Goal: Information Seeking & Learning: Learn about a topic

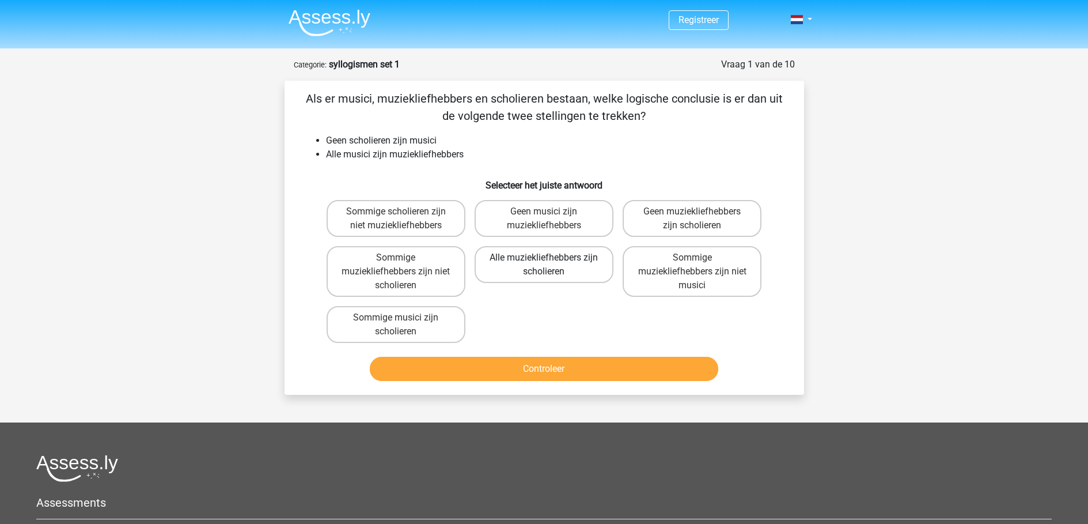
click at [568, 273] on label "Alle muziekliefhebbers zijn scholieren" at bounding box center [544, 264] width 139 height 37
click at [551, 265] on input "Alle muziekliefhebbers zijn scholieren" at bounding box center [547, 261] width 7 height 7
radio input "true"
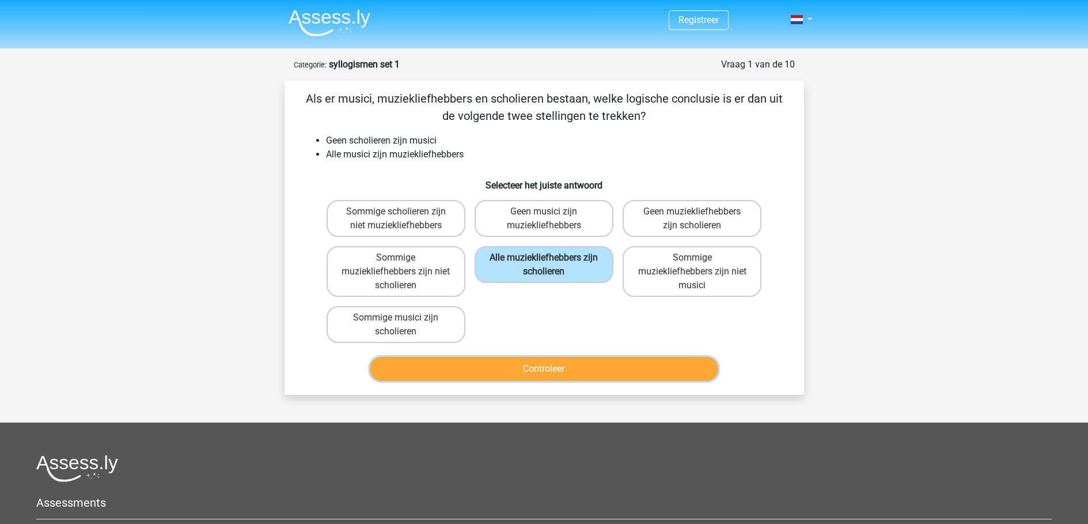
click at [581, 373] on button "Controleer" at bounding box center [544, 369] width 349 height 24
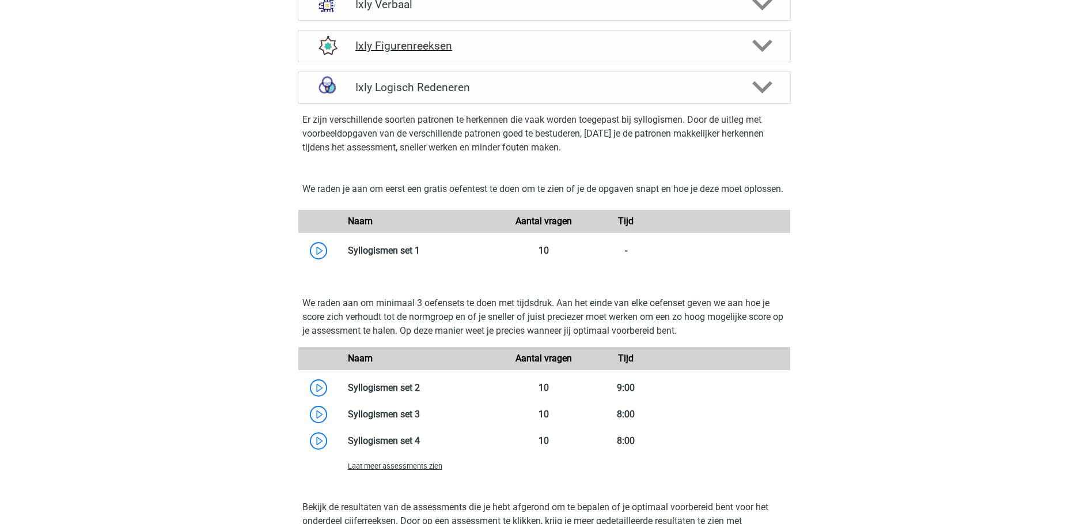
scroll to position [721, 0]
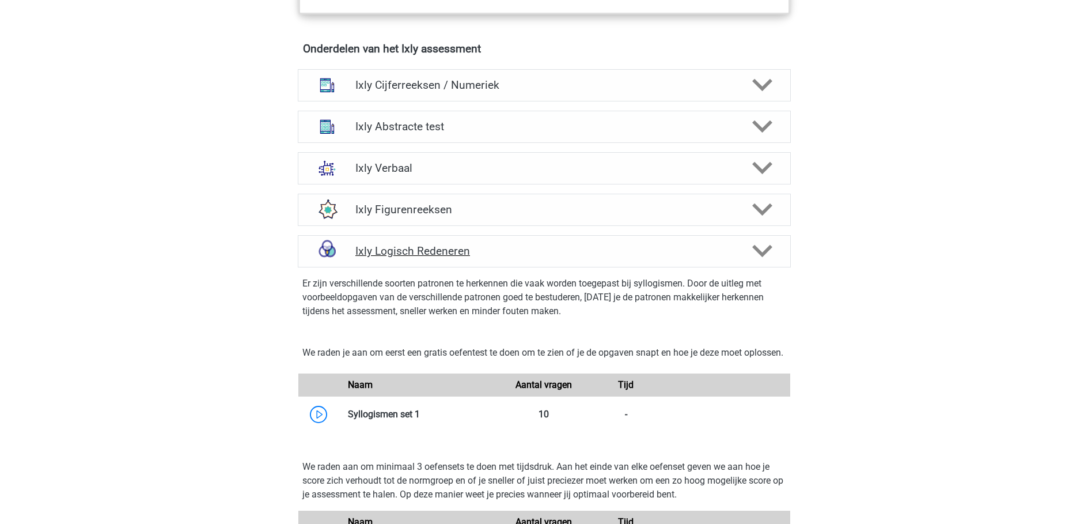
click at [437, 256] on h4 "Ixly Logisch Redeneren" at bounding box center [543, 250] width 377 height 13
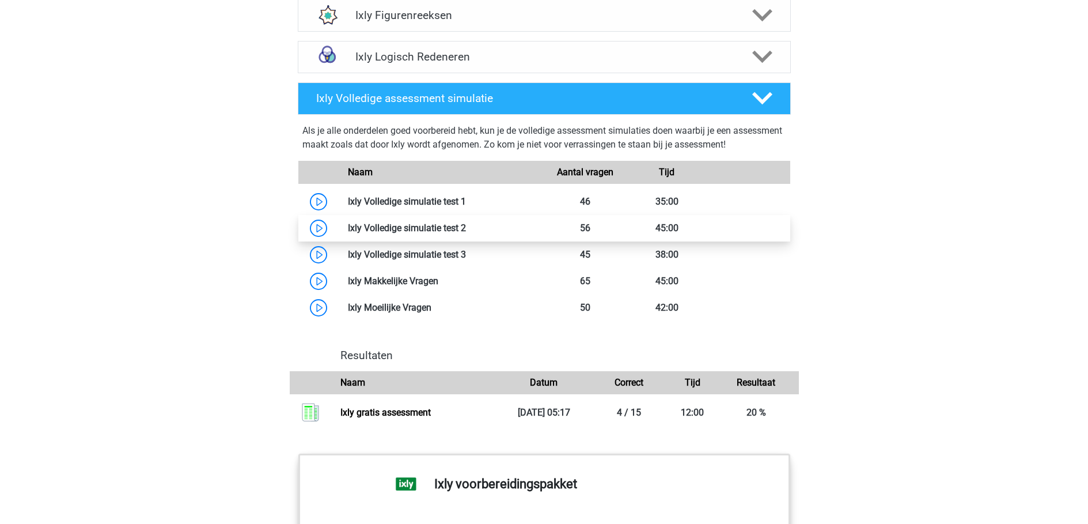
scroll to position [952, 0]
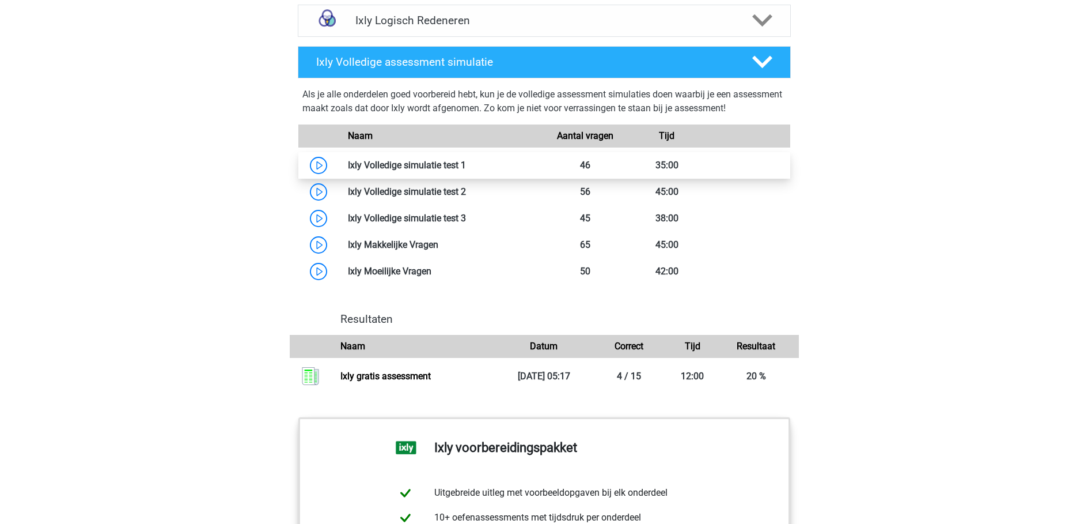
click at [466, 171] on link at bounding box center [466, 165] width 0 height 11
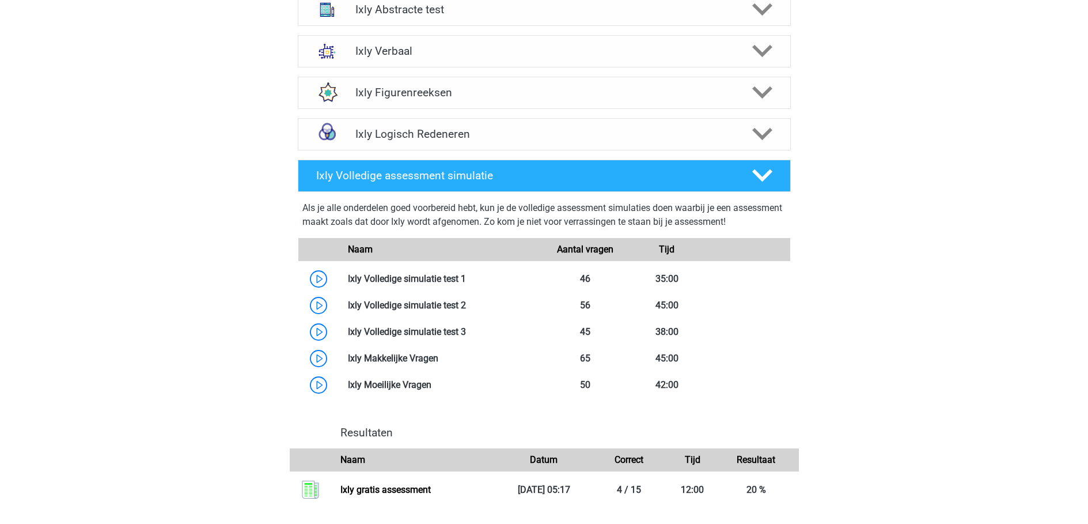
scroll to position [837, 0]
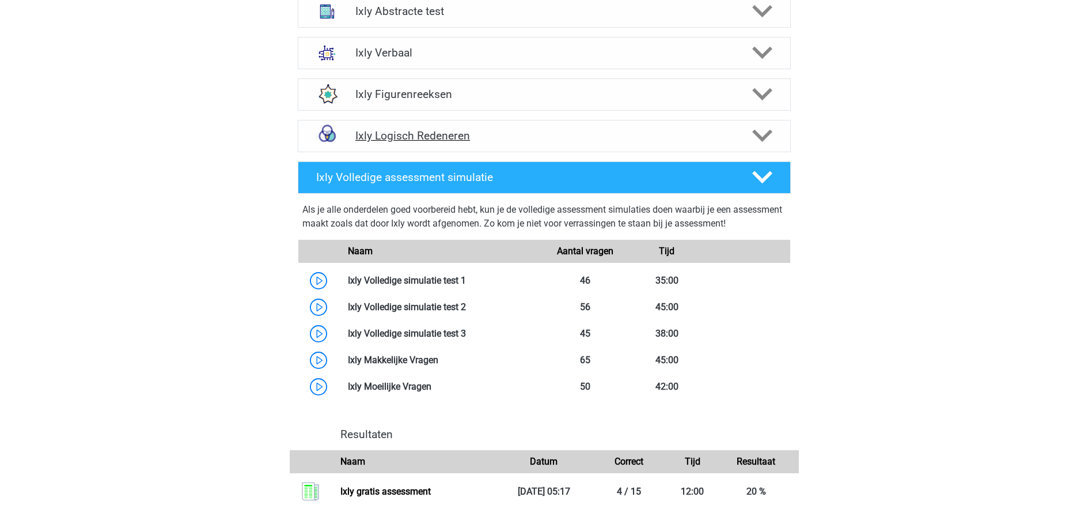
click at [447, 130] on h4 "Ixly Logisch Redeneren" at bounding box center [543, 135] width 377 height 13
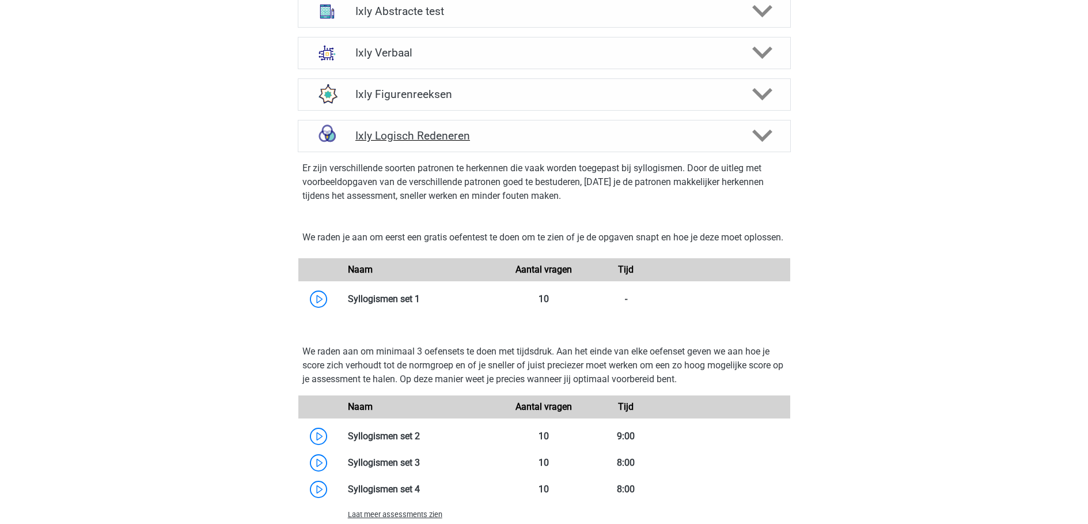
click at [447, 130] on h4 "Ixly Logisch Redeneren" at bounding box center [543, 135] width 377 height 13
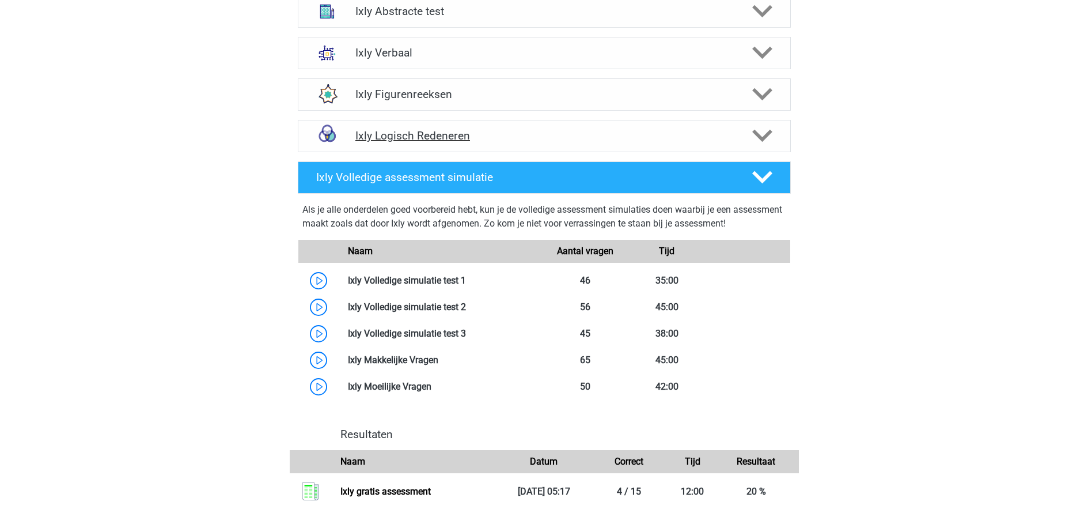
click at [447, 131] on h4 "Ixly Logisch Redeneren" at bounding box center [543, 135] width 377 height 13
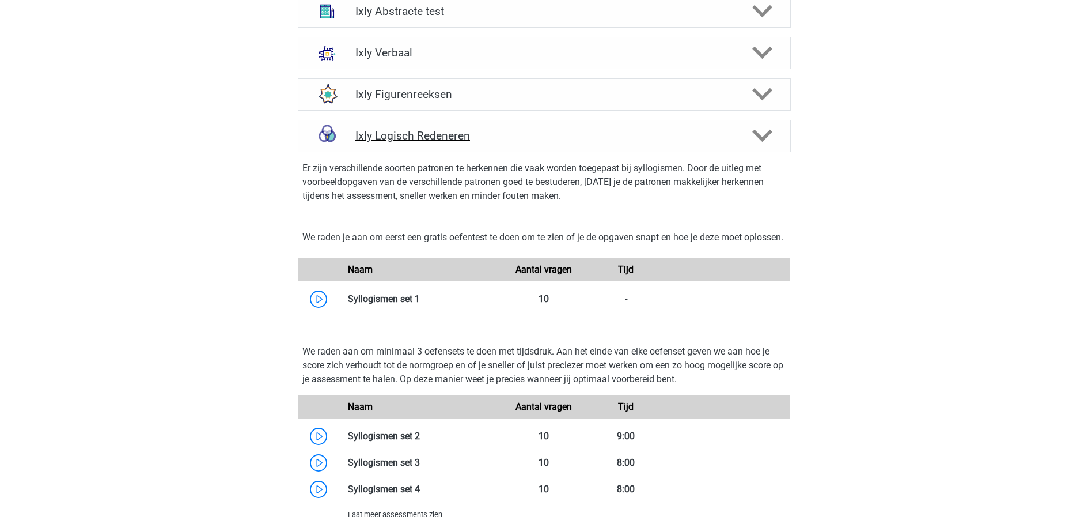
click at [447, 131] on h4 "Ixly Logisch Redeneren" at bounding box center [543, 135] width 377 height 13
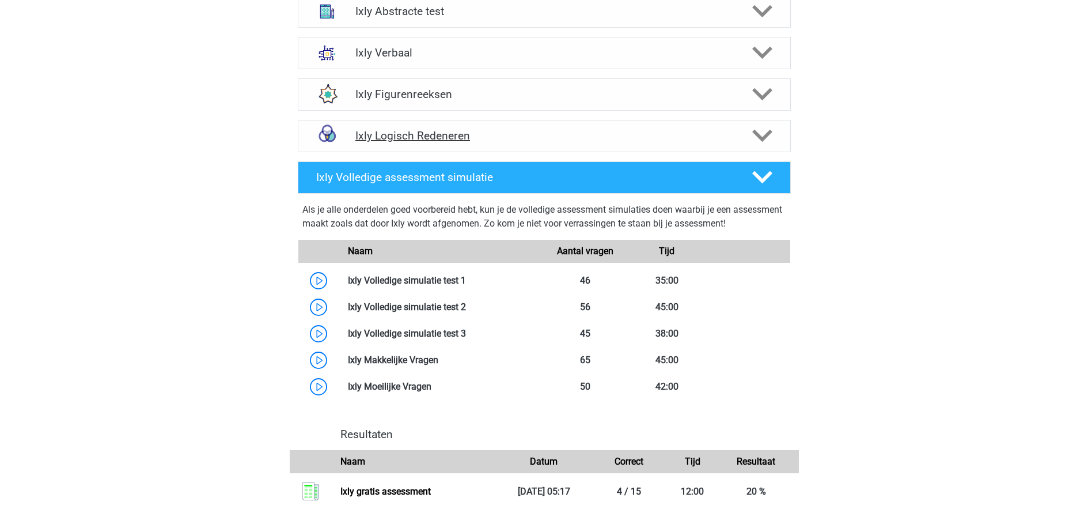
click at [447, 131] on h4 "Ixly Logisch Redeneren" at bounding box center [543, 135] width 377 height 13
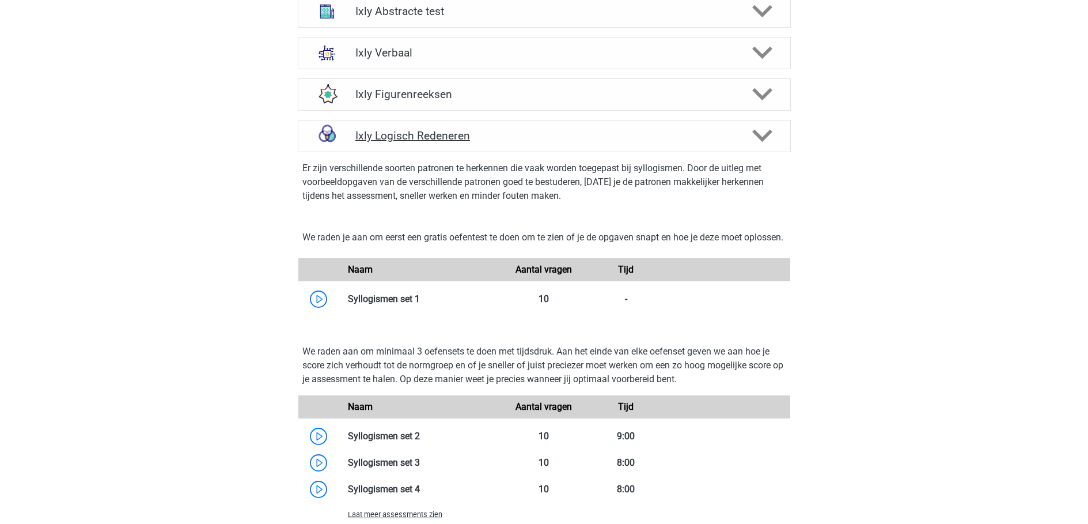
click at [429, 139] on h4 "Ixly Logisch Redeneren" at bounding box center [543, 135] width 377 height 13
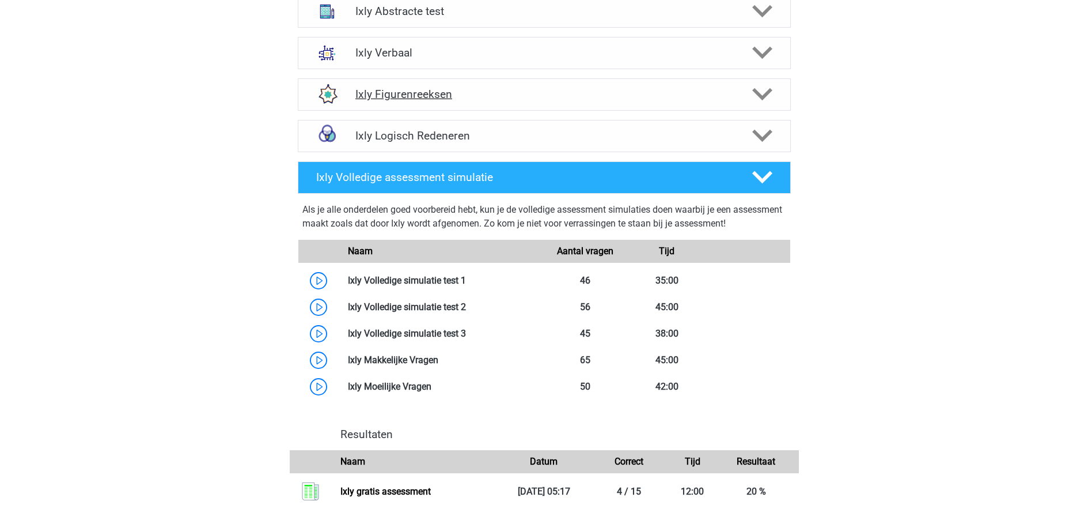
click at [437, 101] on h4 "Ixly Figurenreeksen" at bounding box center [543, 94] width 377 height 13
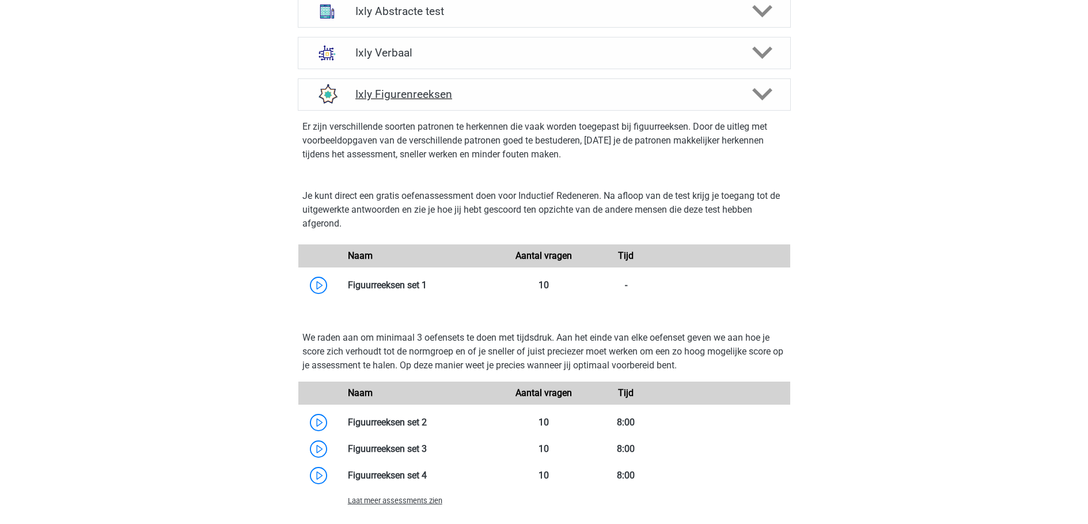
click at [437, 101] on h4 "Ixly Figurenreeksen" at bounding box center [543, 94] width 377 height 13
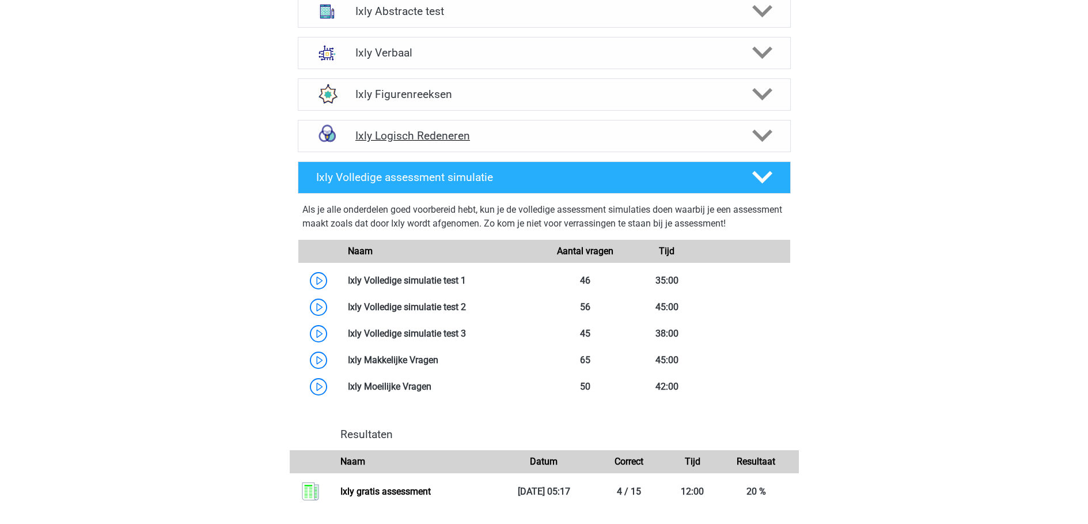
click at [432, 136] on h4 "Ixly Logisch Redeneren" at bounding box center [543, 135] width 377 height 13
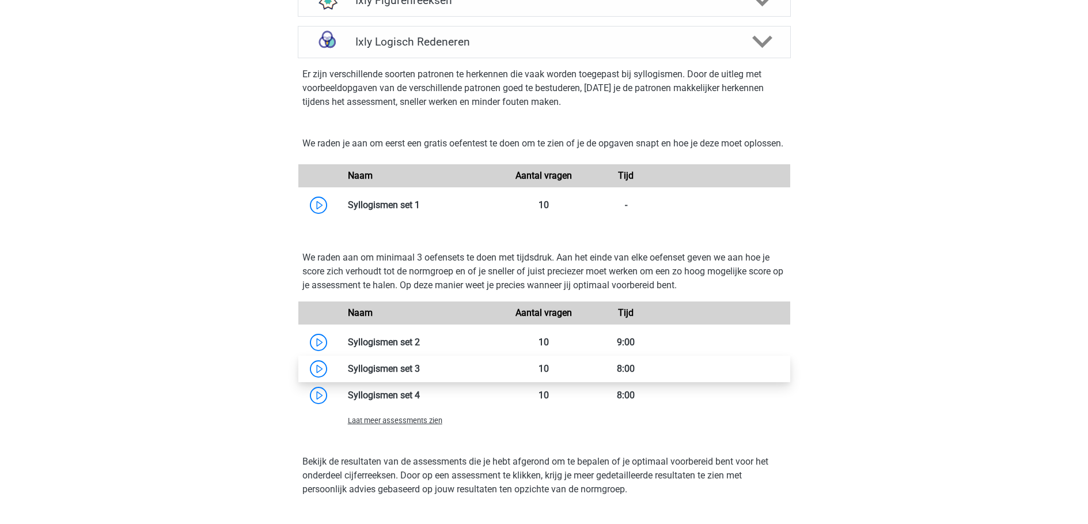
scroll to position [952, 0]
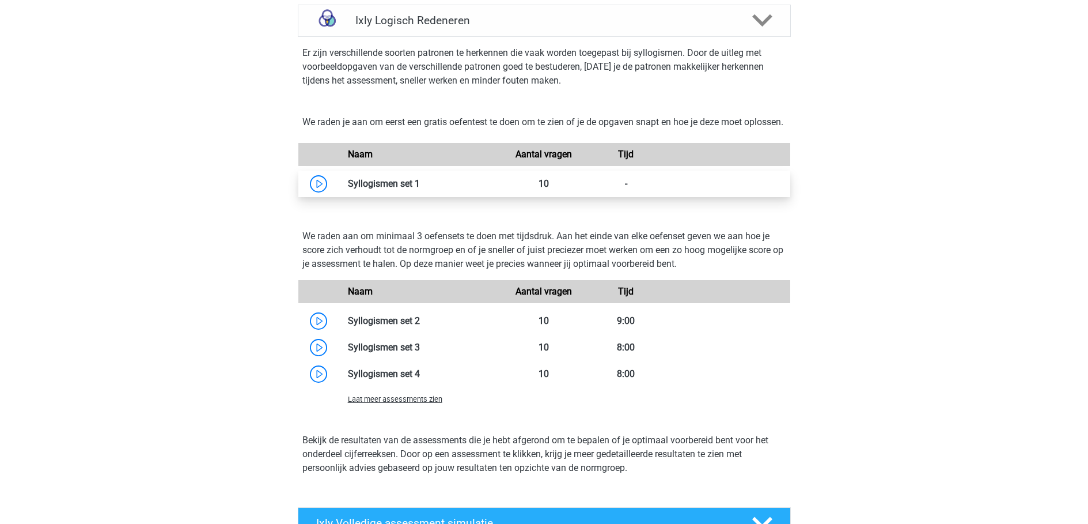
click at [420, 189] on link at bounding box center [420, 183] width 0 height 11
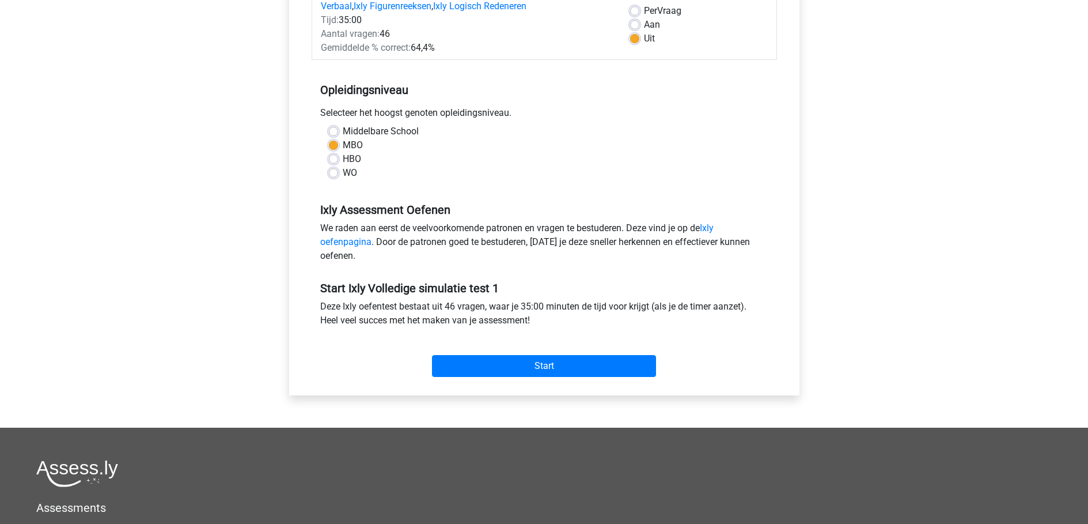
scroll to position [230, 0]
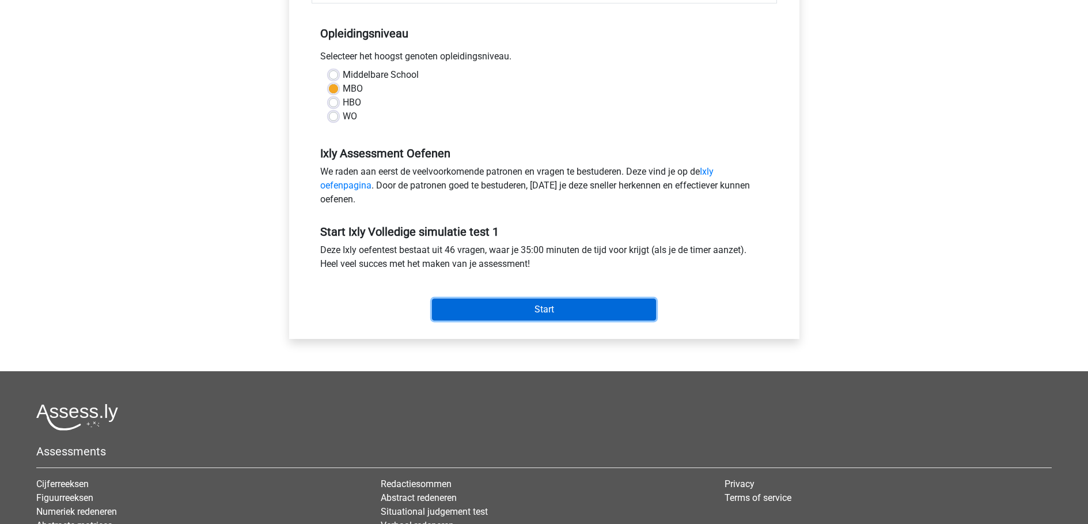
click at [572, 312] on input "Start" at bounding box center [544, 309] width 224 height 22
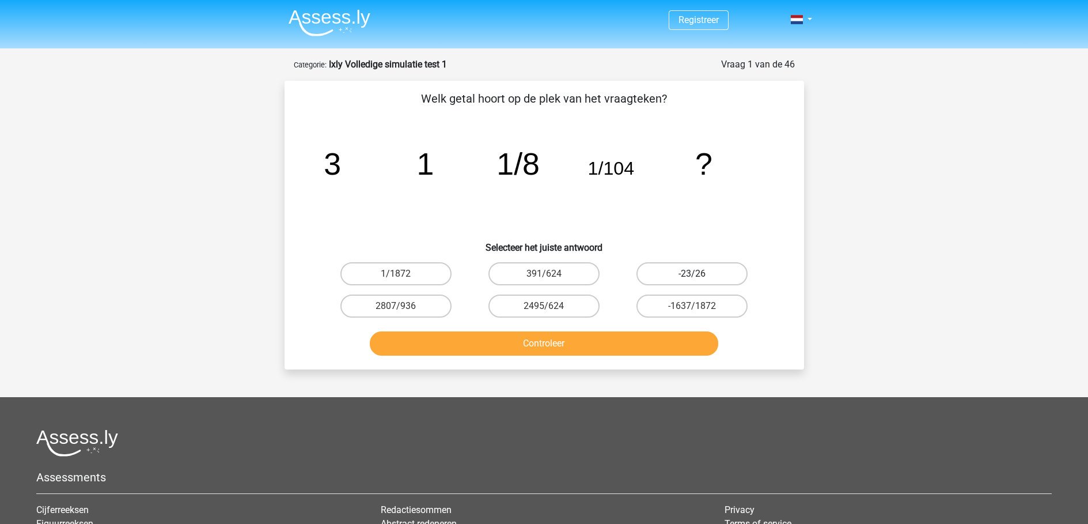
click at [674, 276] on label "-23/26" at bounding box center [692, 273] width 111 height 23
click at [693, 276] on input "-23/26" at bounding box center [696, 277] width 7 height 7
radio input "true"
click at [632, 339] on button "Controleer" at bounding box center [544, 343] width 349 height 24
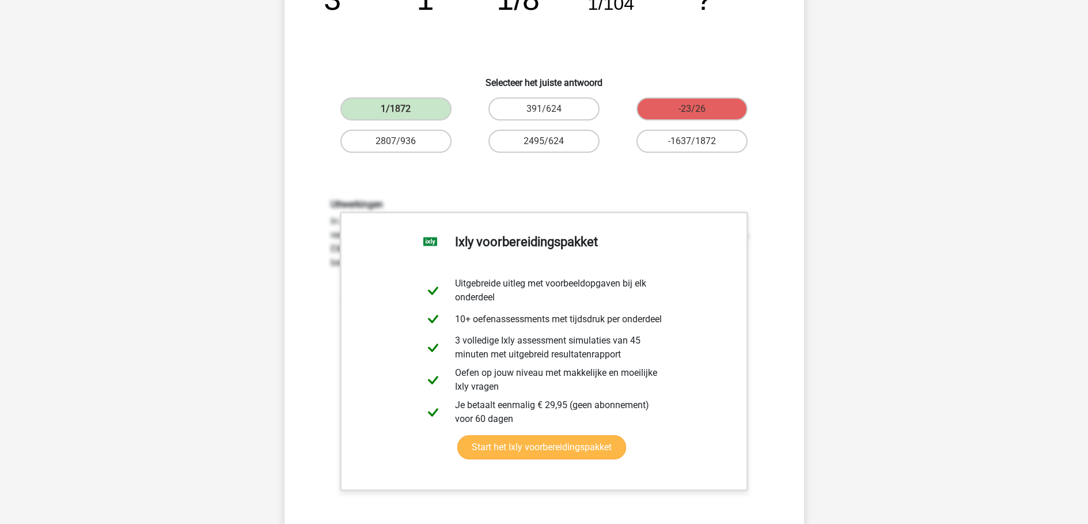
scroll to position [173, 0]
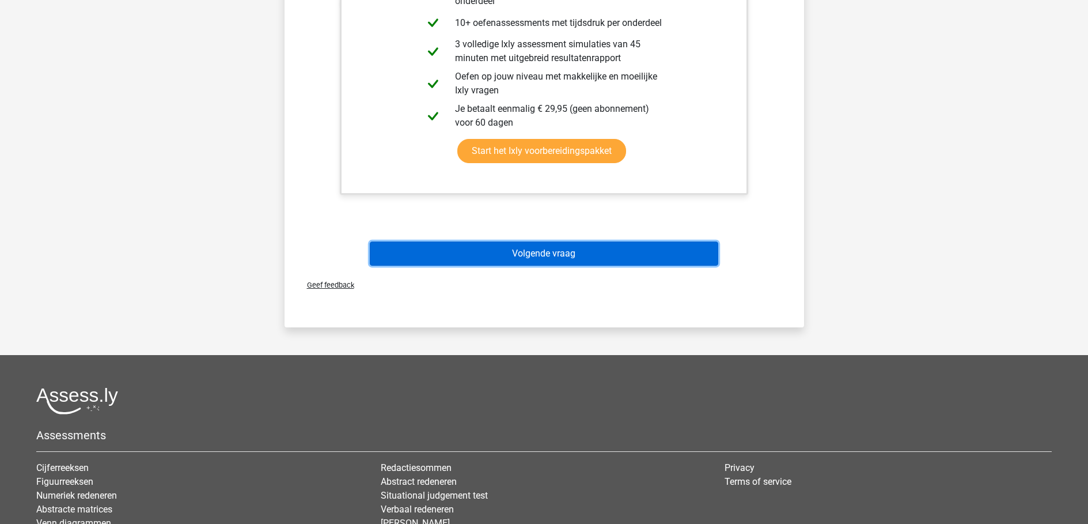
click at [578, 258] on button "Volgende vraag" at bounding box center [544, 253] width 349 height 24
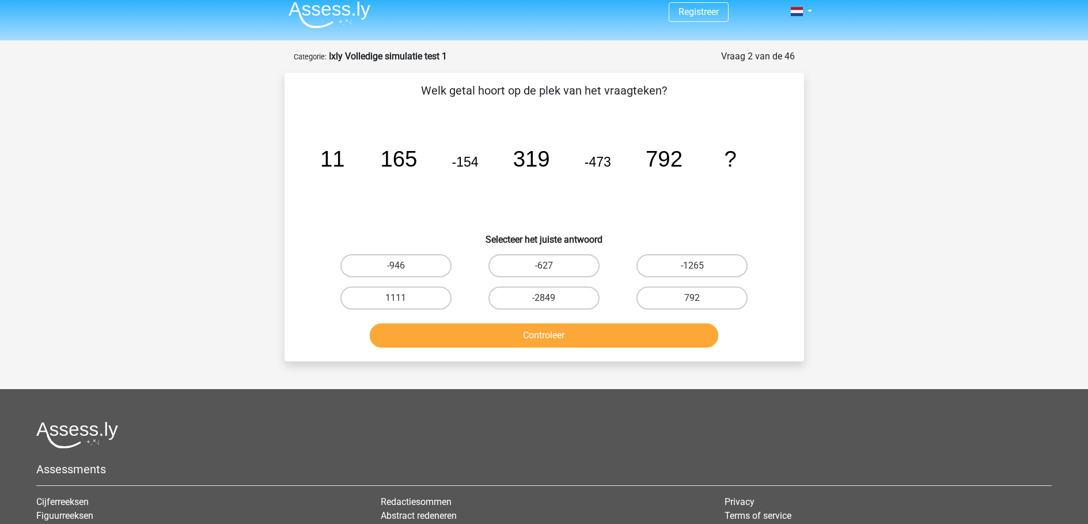
scroll to position [0, 0]
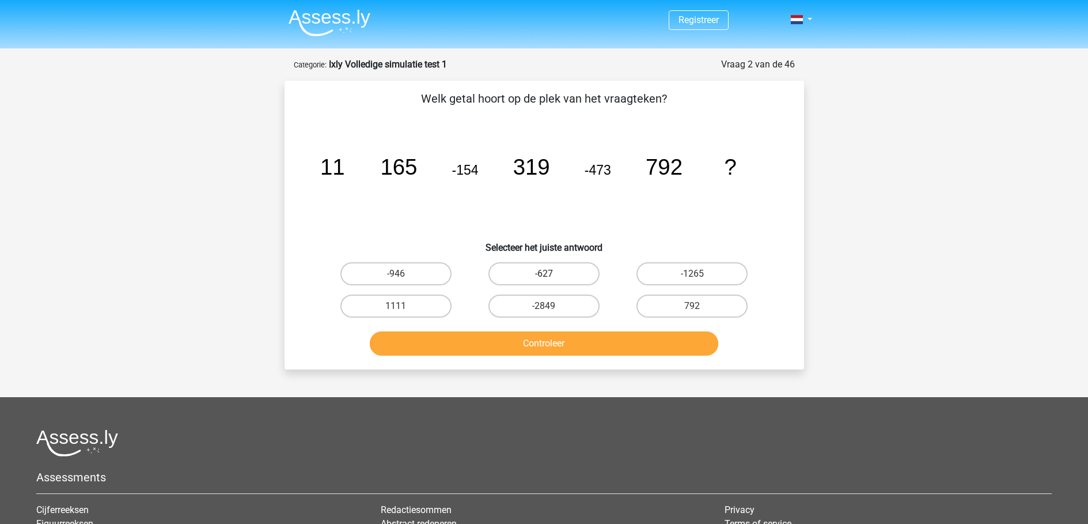
click at [572, 273] on label "-627" at bounding box center [544, 273] width 111 height 23
click at [551, 274] on input "-627" at bounding box center [547, 277] width 7 height 7
radio input "true"
click at [561, 355] on button "Controleer" at bounding box center [544, 343] width 349 height 24
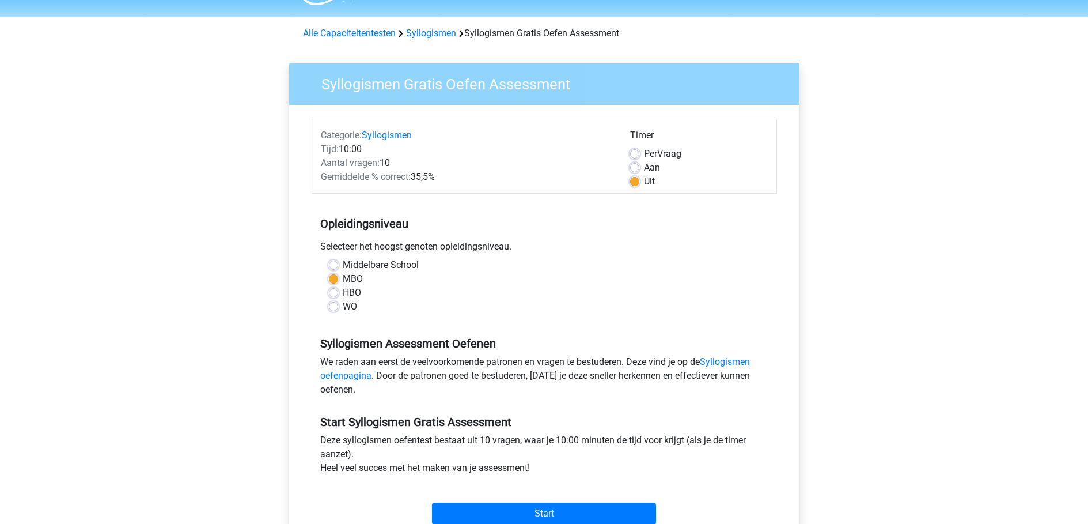
scroll to position [173, 0]
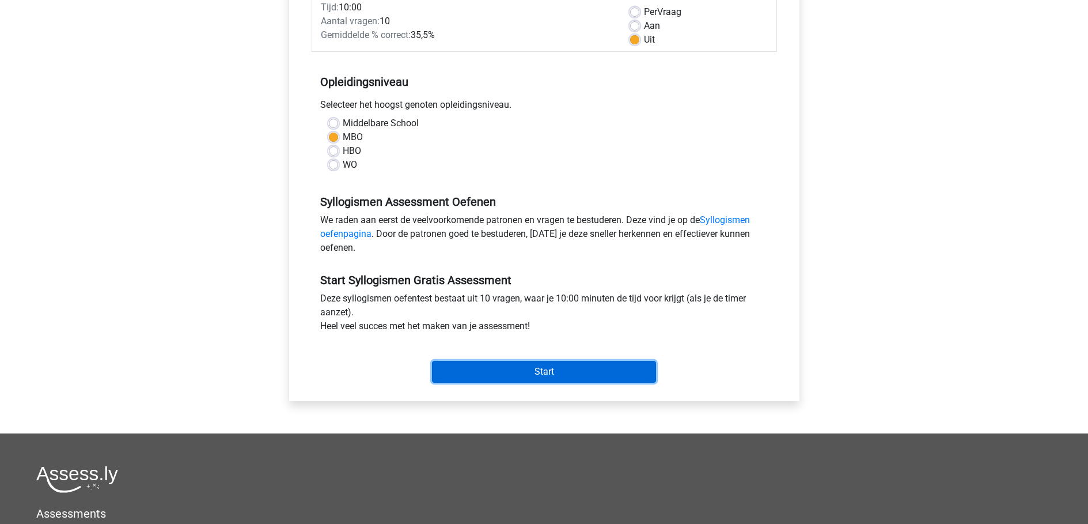
click at [547, 369] on input "Start" at bounding box center [544, 372] width 224 height 22
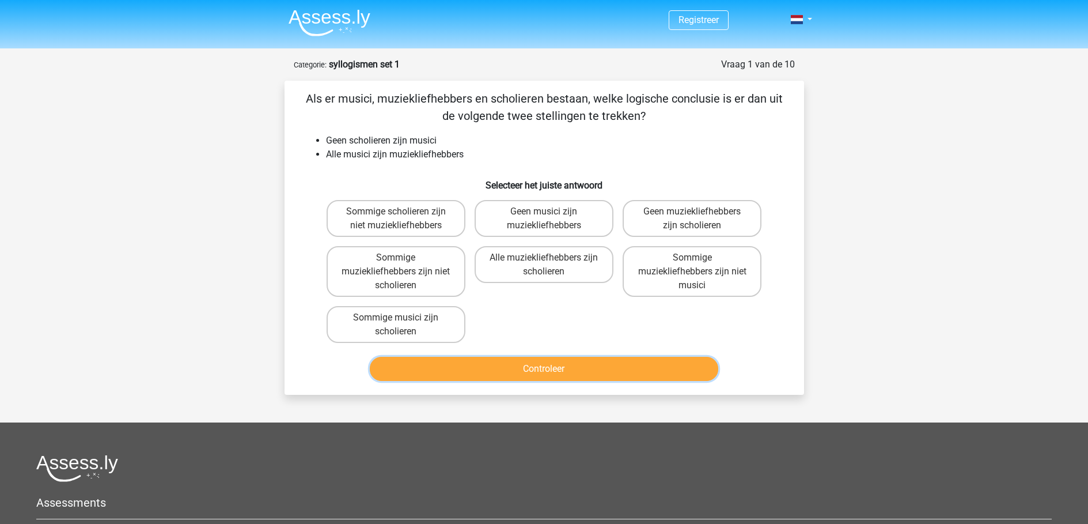
click at [582, 370] on button "Controleer" at bounding box center [544, 369] width 349 height 24
click at [440, 175] on h6 "Selecteer het juiste antwoord" at bounding box center [544, 181] width 483 height 20
click at [395, 228] on label "Sommige scholieren zijn niet muziekliefhebbers" at bounding box center [396, 218] width 139 height 37
click at [396, 219] on input "Sommige scholieren zijn niet muziekliefhebbers" at bounding box center [399, 214] width 7 height 7
radio input "true"
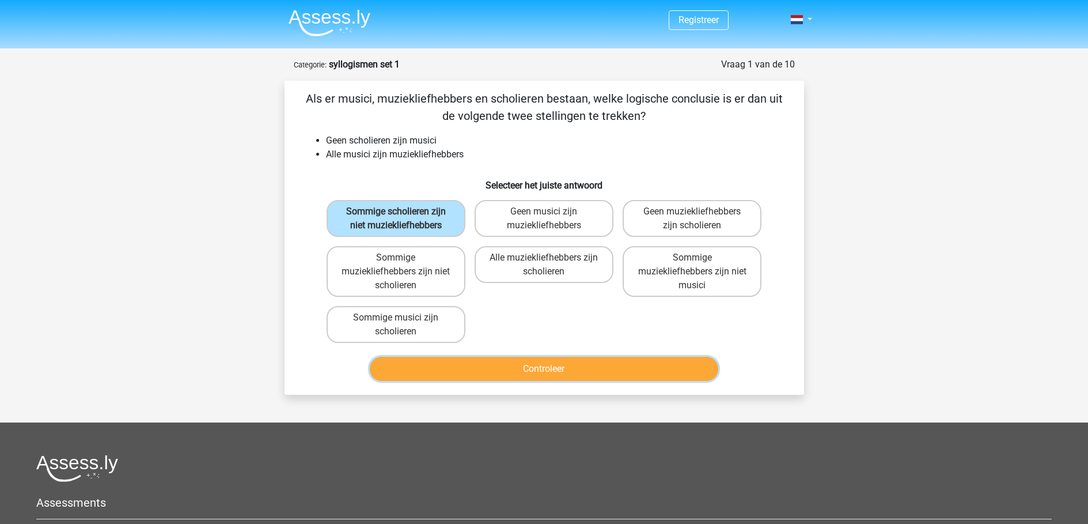
click at [521, 372] on button "Controleer" at bounding box center [544, 369] width 349 height 24
click at [558, 373] on button "Controleer" at bounding box center [544, 369] width 349 height 24
click at [393, 215] on label "Sommige scholieren zijn niet muziekliefhebbers" at bounding box center [396, 218] width 139 height 37
click at [396, 215] on input "Sommige scholieren zijn niet muziekliefhebbers" at bounding box center [399, 214] width 7 height 7
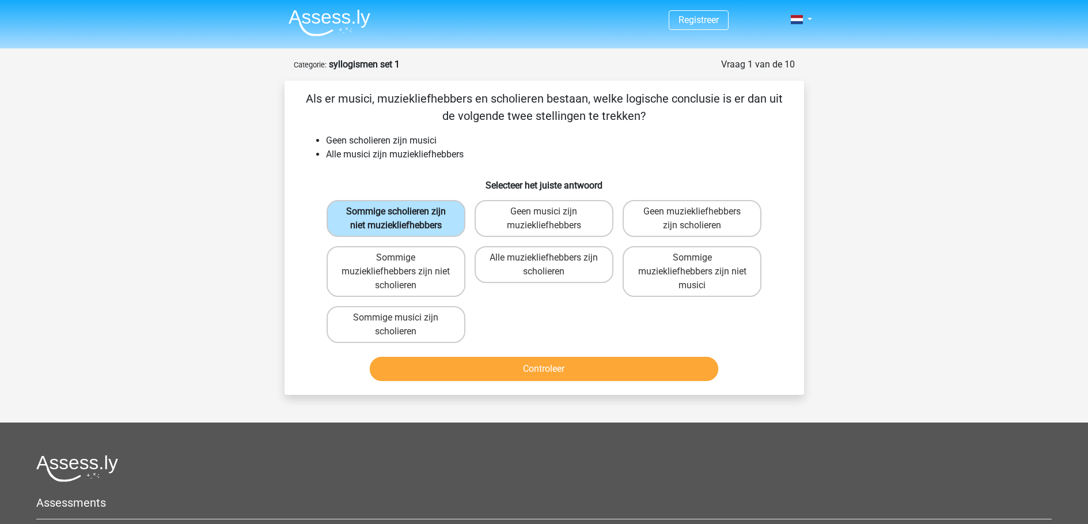
click at [393, 216] on label "Sommige scholieren zijn niet muziekliefhebbers" at bounding box center [396, 218] width 139 height 37
click at [396, 216] on input "Sommige scholieren zijn niet muziekliefhebbers" at bounding box center [399, 214] width 7 height 7
click at [393, 217] on label "Sommige scholieren zijn niet muziekliefhebbers" at bounding box center [396, 218] width 139 height 37
click at [396, 217] on input "Sommige scholieren zijn niet muziekliefhebbers" at bounding box center [399, 214] width 7 height 7
click at [563, 371] on button "Controleer" at bounding box center [544, 369] width 349 height 24
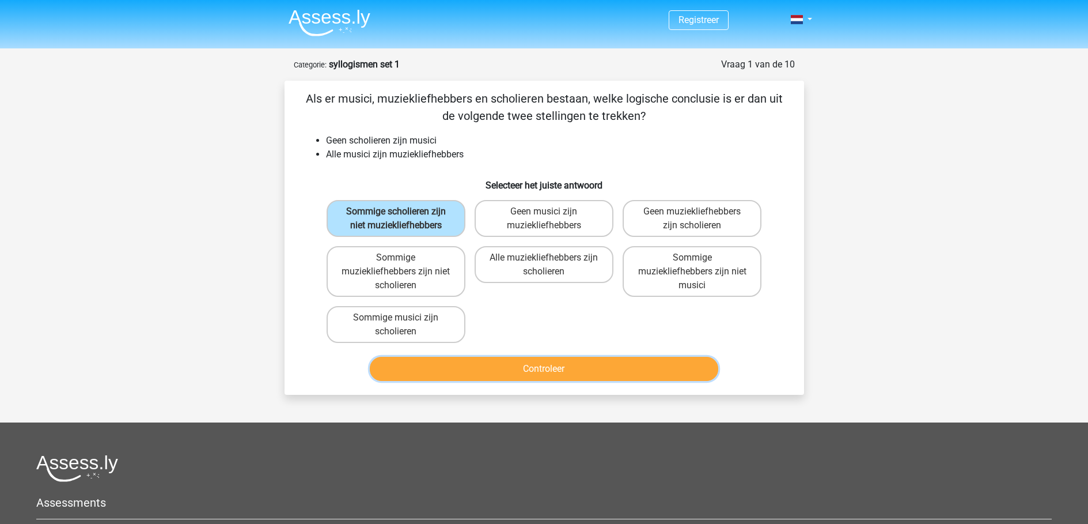
click at [563, 371] on button "Controleer" at bounding box center [544, 369] width 349 height 24
click at [564, 372] on button "Controleer" at bounding box center [544, 369] width 349 height 24
click at [565, 372] on button "Controleer" at bounding box center [544, 369] width 349 height 24
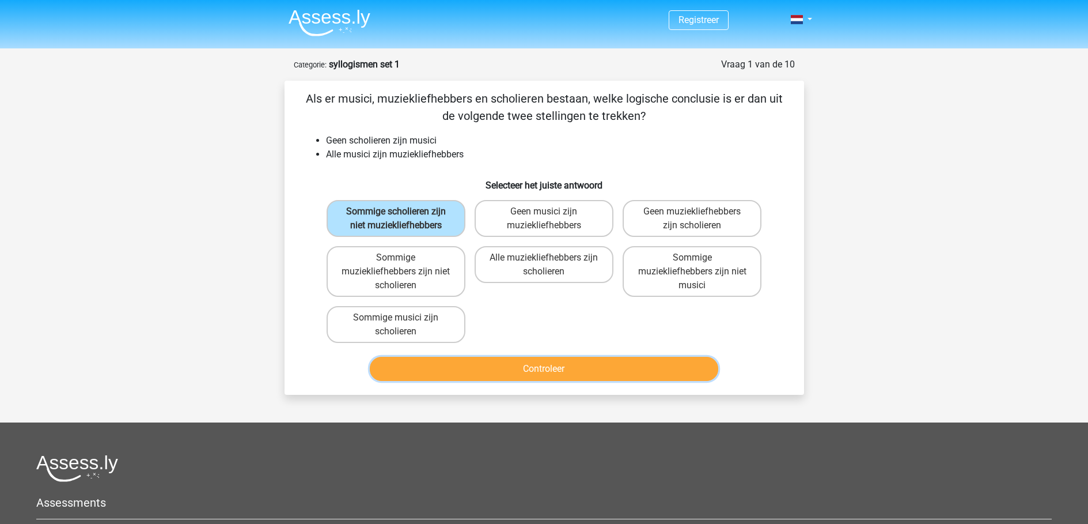
click at [565, 372] on button "Controleer" at bounding box center [544, 369] width 349 height 24
click at [565, 373] on button "Controleer" at bounding box center [544, 369] width 349 height 24
click at [412, 329] on label "Sommige musici zijn scholieren" at bounding box center [396, 324] width 139 height 37
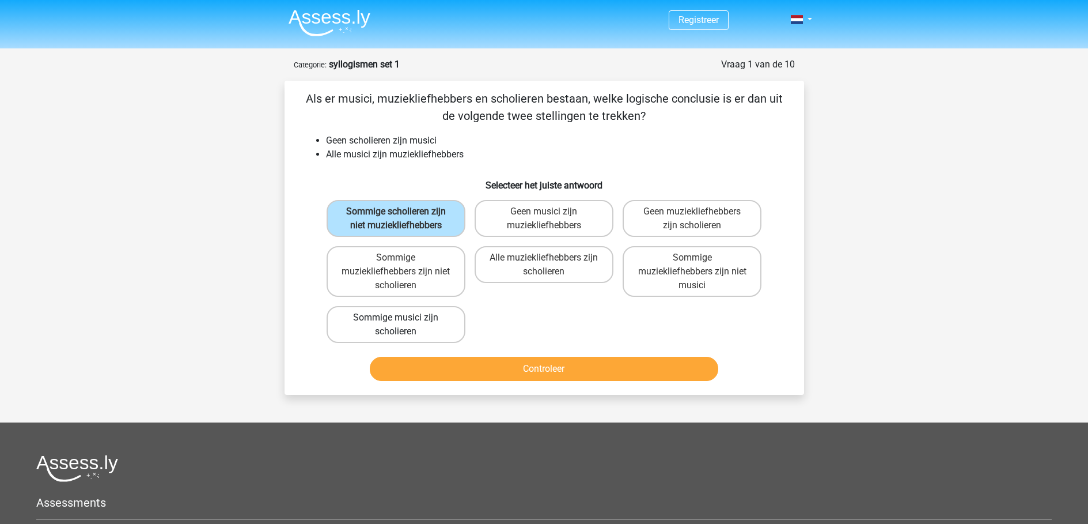
click at [403, 325] on input "Sommige musici zijn scholieren" at bounding box center [399, 320] width 7 height 7
radio input "true"
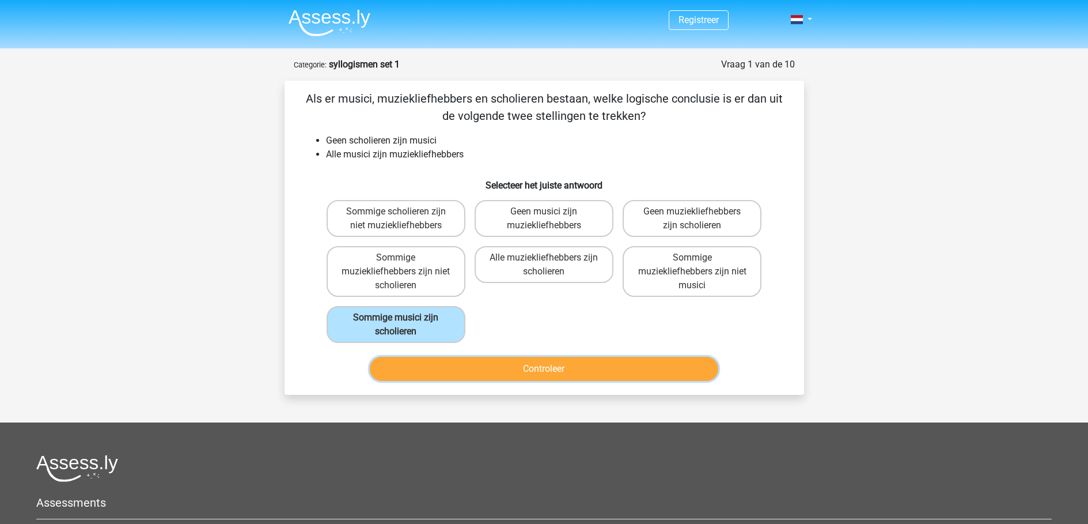
click at [572, 378] on button "Controleer" at bounding box center [544, 369] width 349 height 24
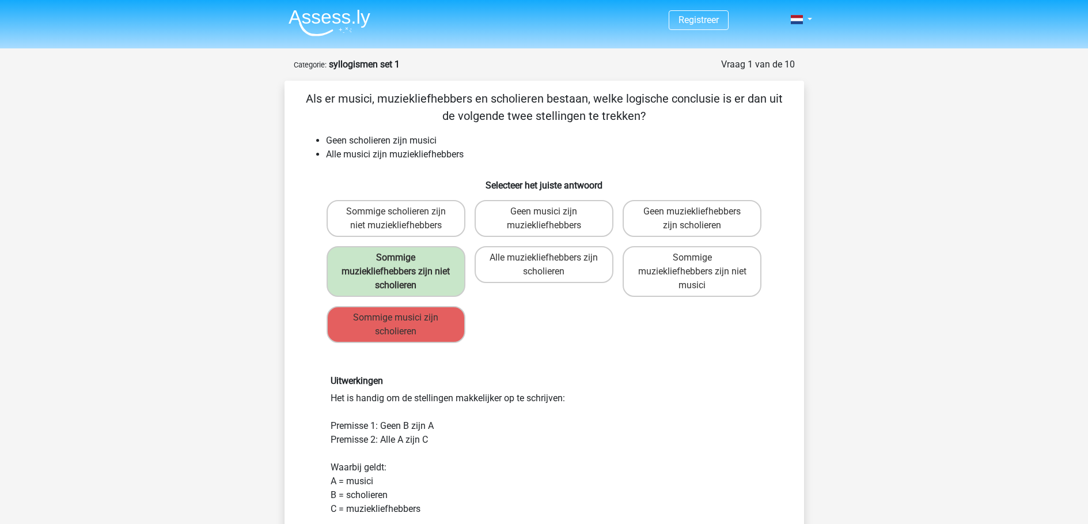
drag, startPoint x: 663, startPoint y: 414, endPoint x: 644, endPoint y: 433, distance: 26.5
click at [644, 433] on div "Uitwerkingen Het is handig om de stellingen makkelijker op te schrijven: Premis…" at bounding box center [544, 479] width 445 height 209
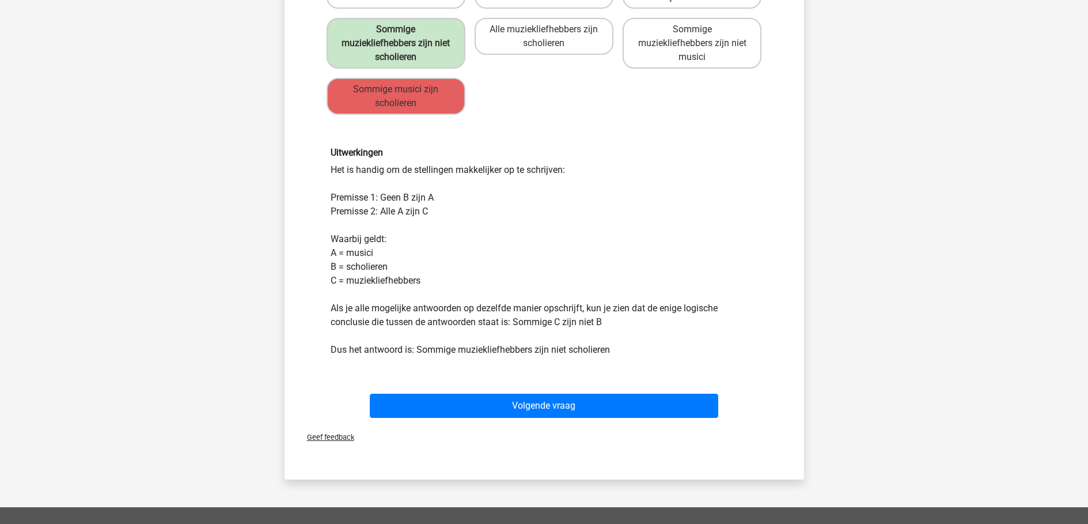
scroll to position [230, 0]
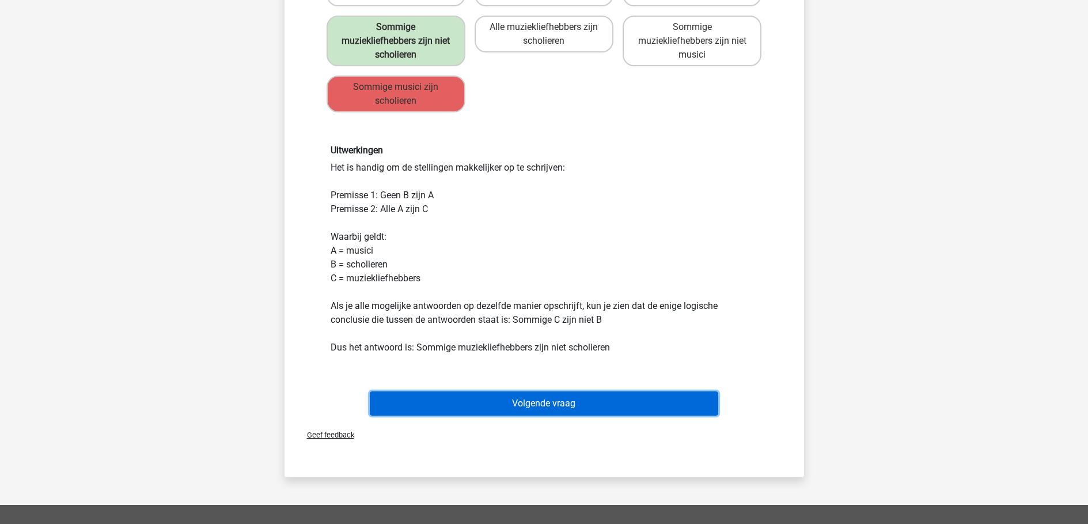
click at [559, 400] on button "Volgende vraag" at bounding box center [544, 403] width 349 height 24
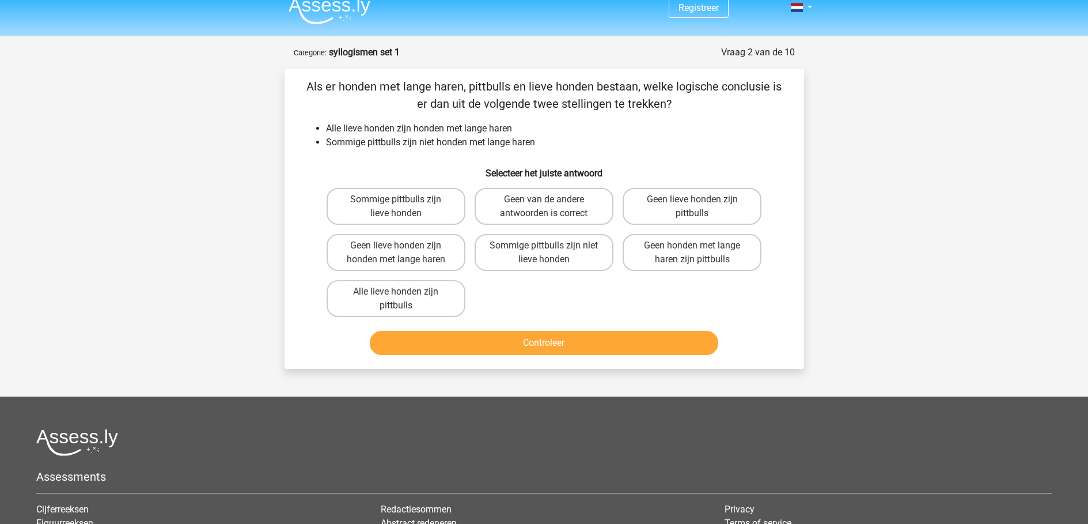
scroll to position [0, 0]
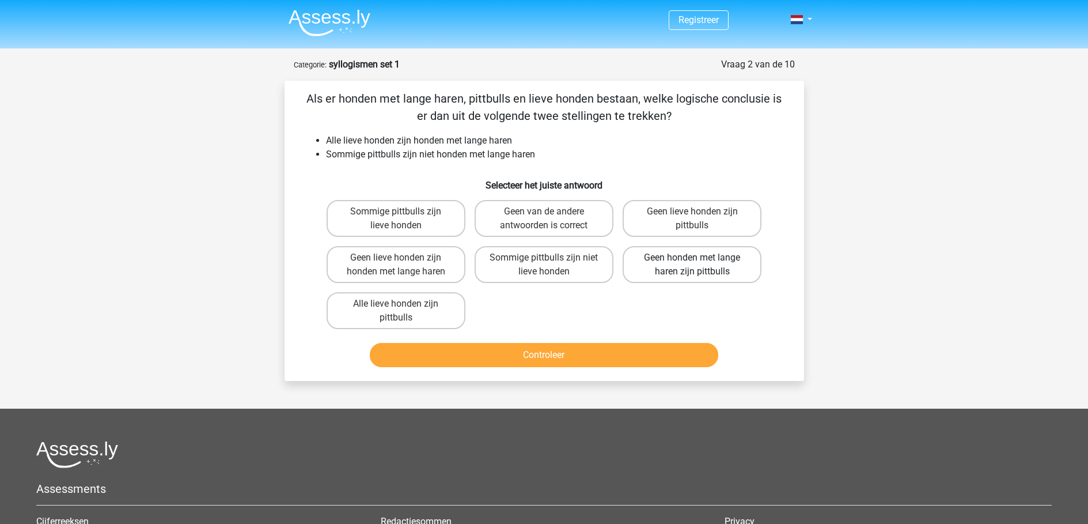
click at [730, 280] on label "Geen honden met lange haren zijn pittbulls" at bounding box center [692, 264] width 139 height 37
click at [700, 265] on input "Geen honden met lange haren zijn pittbulls" at bounding box center [696, 261] width 7 height 7
radio input "true"
click at [610, 361] on button "Controleer" at bounding box center [544, 355] width 349 height 24
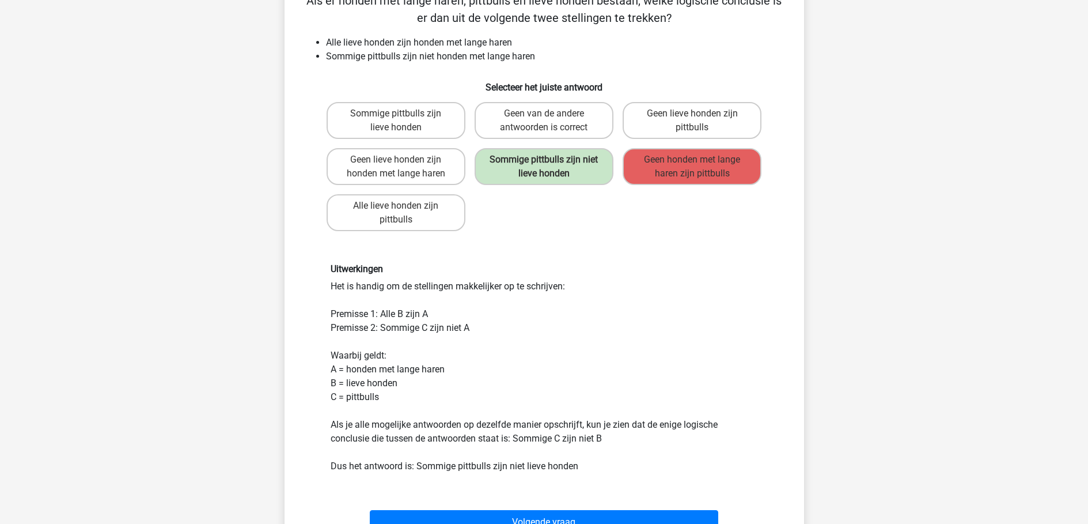
scroll to position [173, 0]
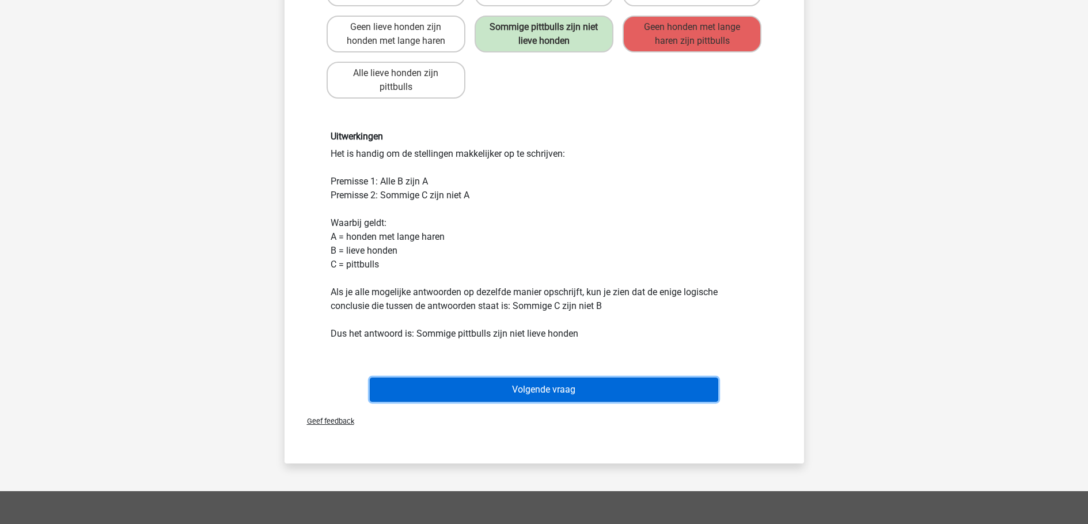
click at [591, 391] on button "Volgende vraag" at bounding box center [544, 389] width 349 height 24
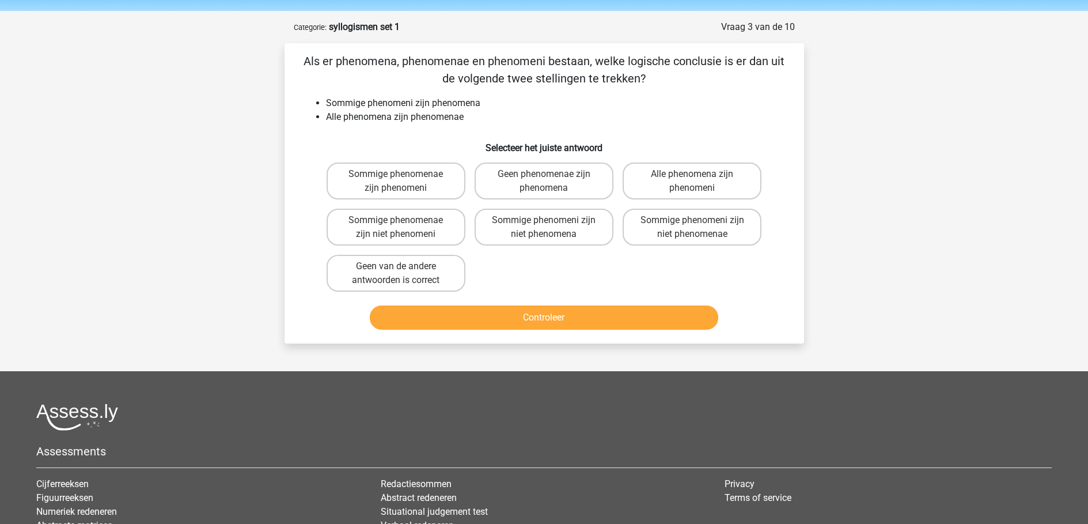
scroll to position [0, 0]
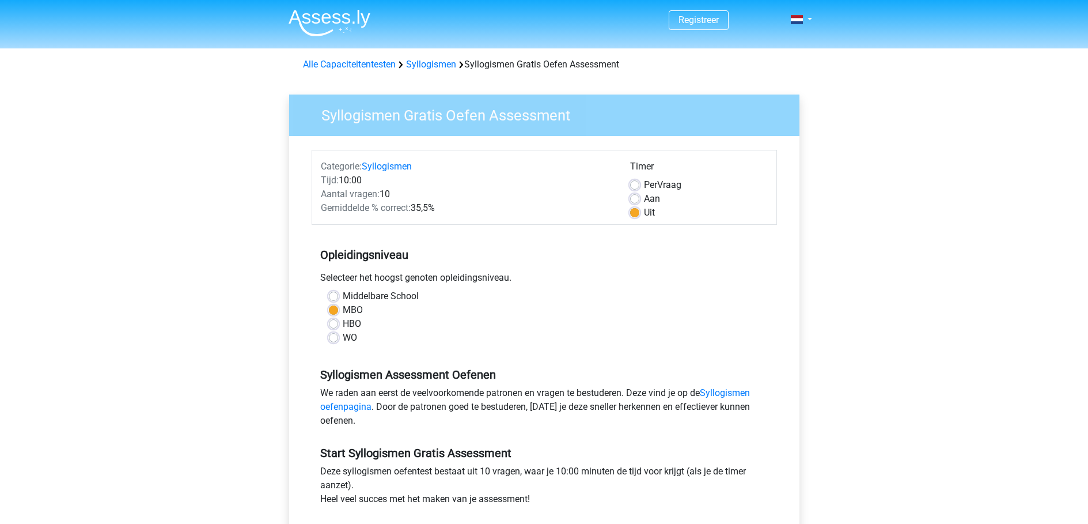
scroll to position [173, 0]
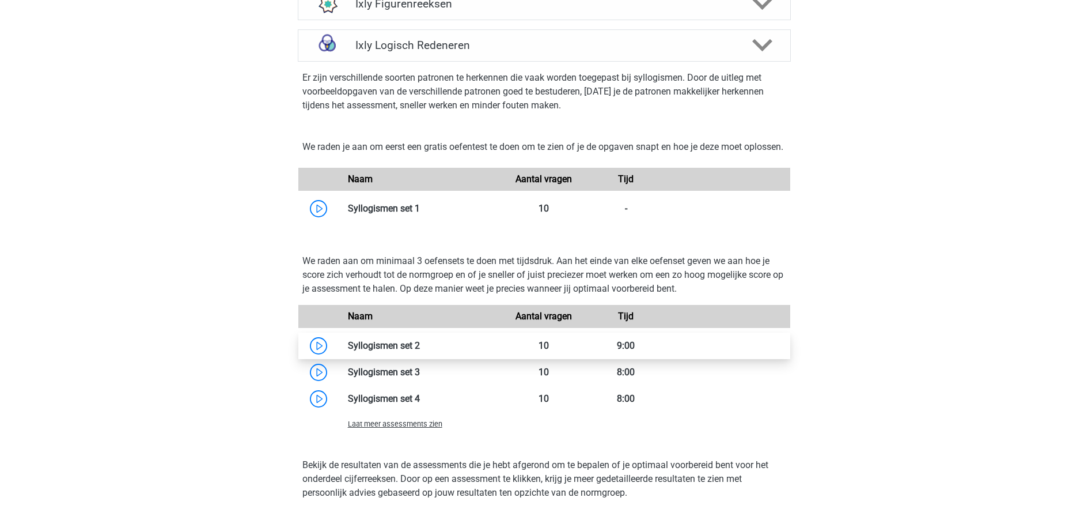
scroll to position [837, 0]
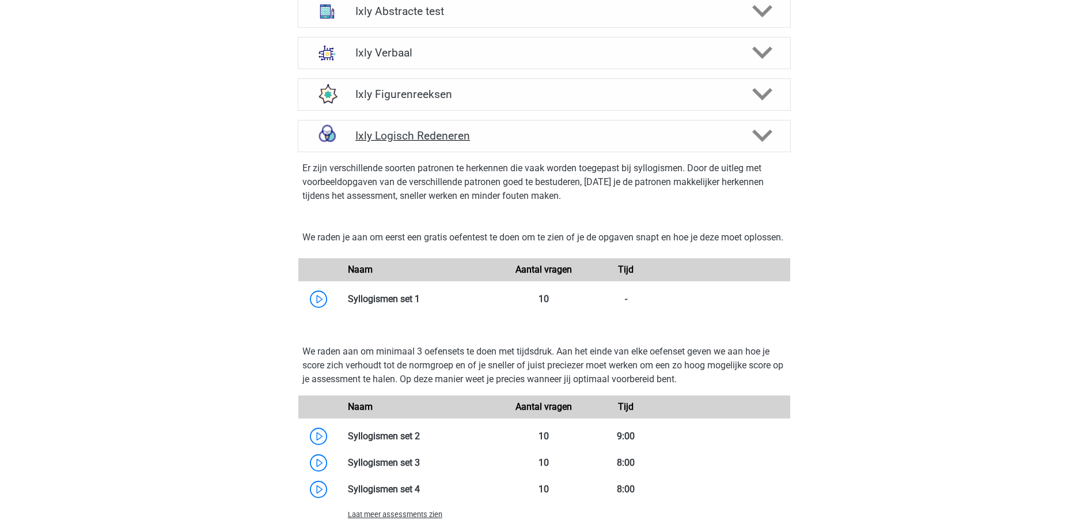
click at [739, 139] on div "Ixly Logisch Redeneren" at bounding box center [544, 135] width 395 height 13
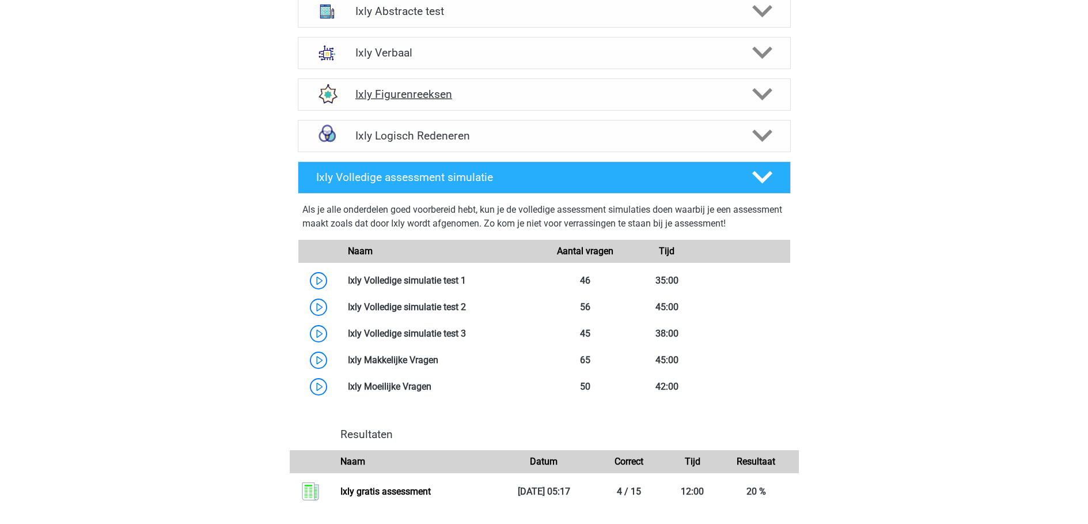
click at [753, 103] on icon at bounding box center [762, 94] width 20 height 20
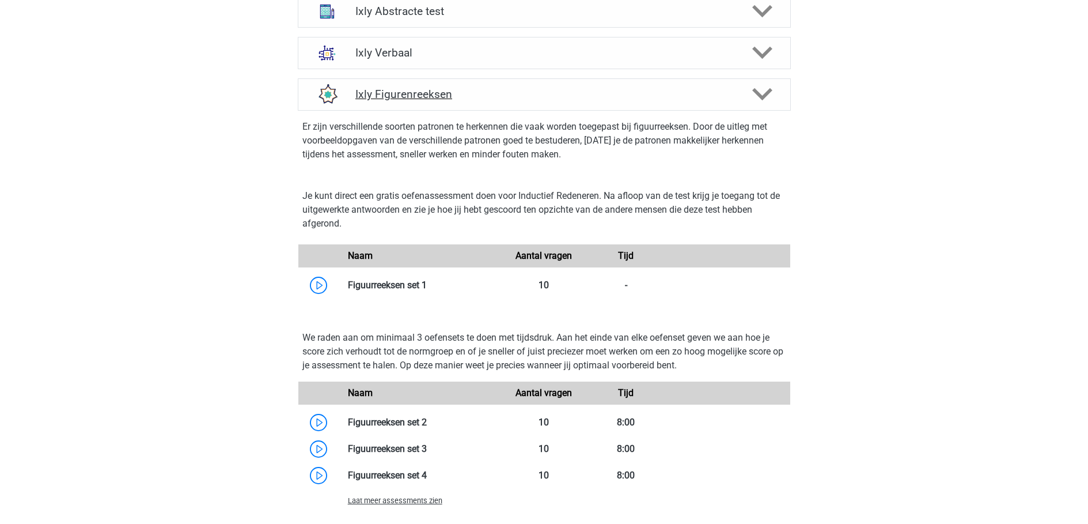
click at [753, 103] on icon at bounding box center [762, 94] width 20 height 20
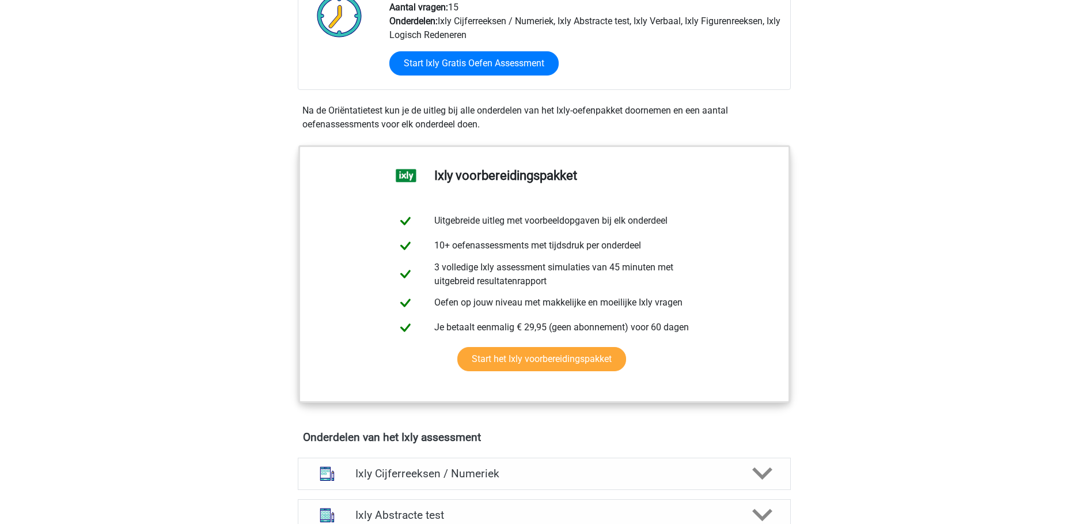
scroll to position [318, 0]
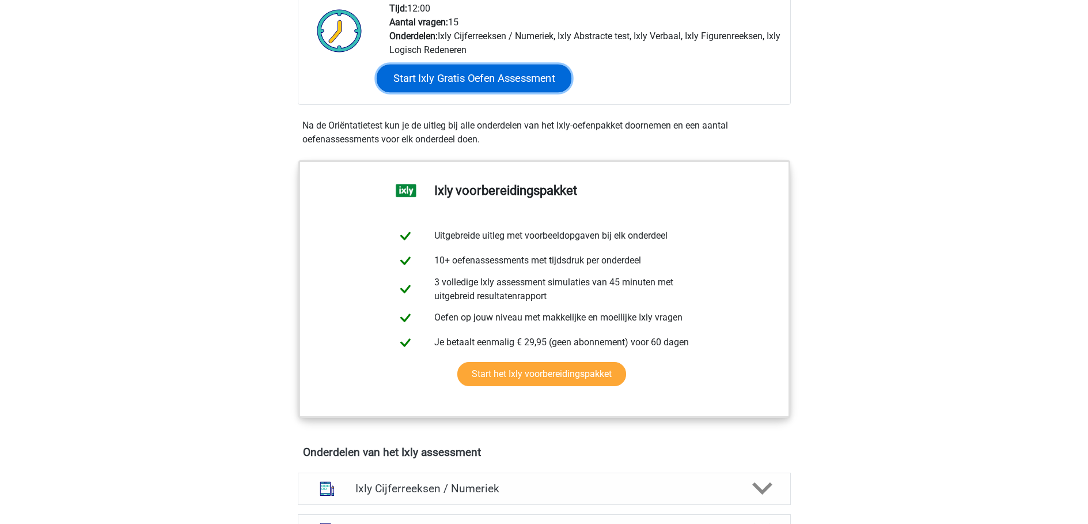
click at [505, 86] on link "Start Ixly Gratis Oefen Assessment" at bounding box center [473, 79] width 195 height 28
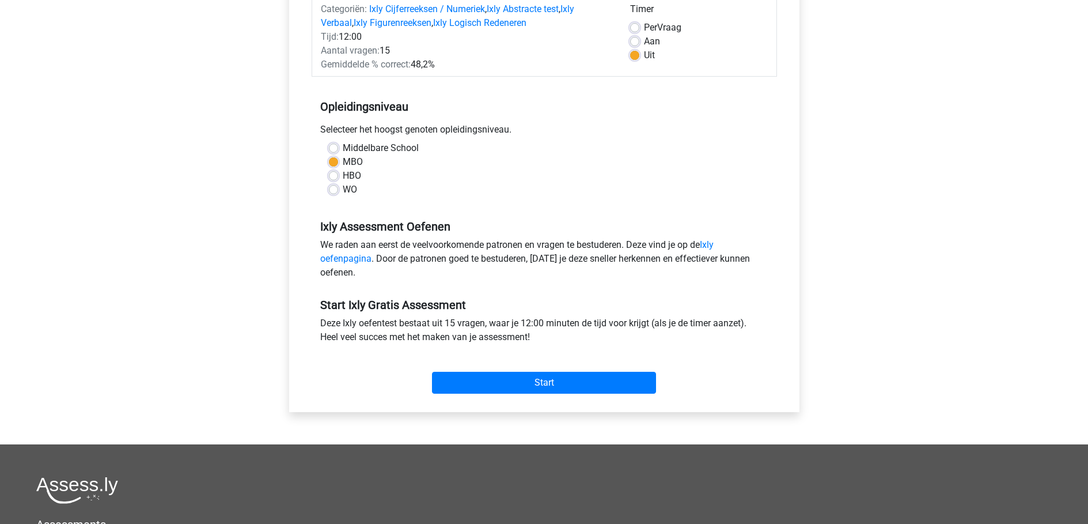
scroll to position [230, 0]
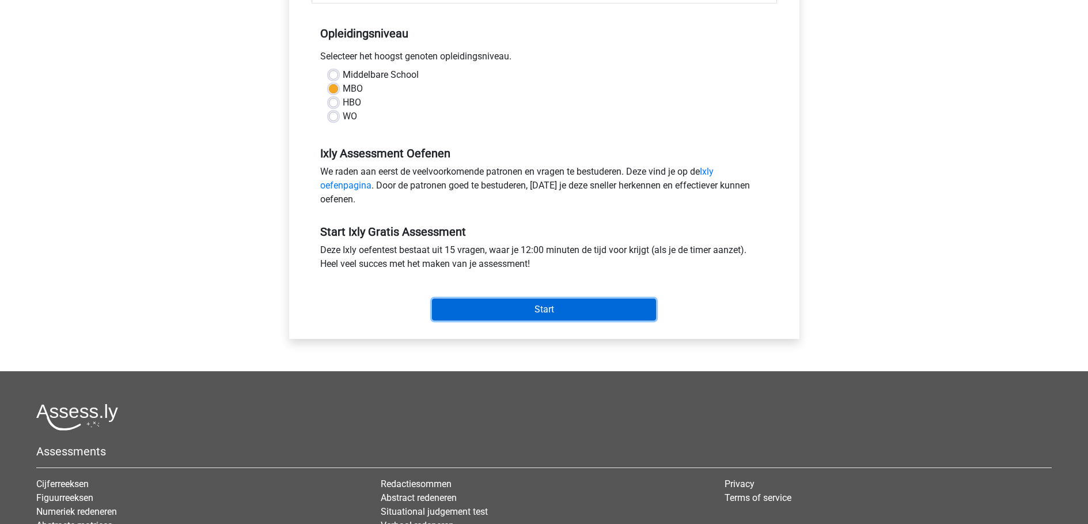
click at [555, 307] on input "Start" at bounding box center [544, 309] width 224 height 22
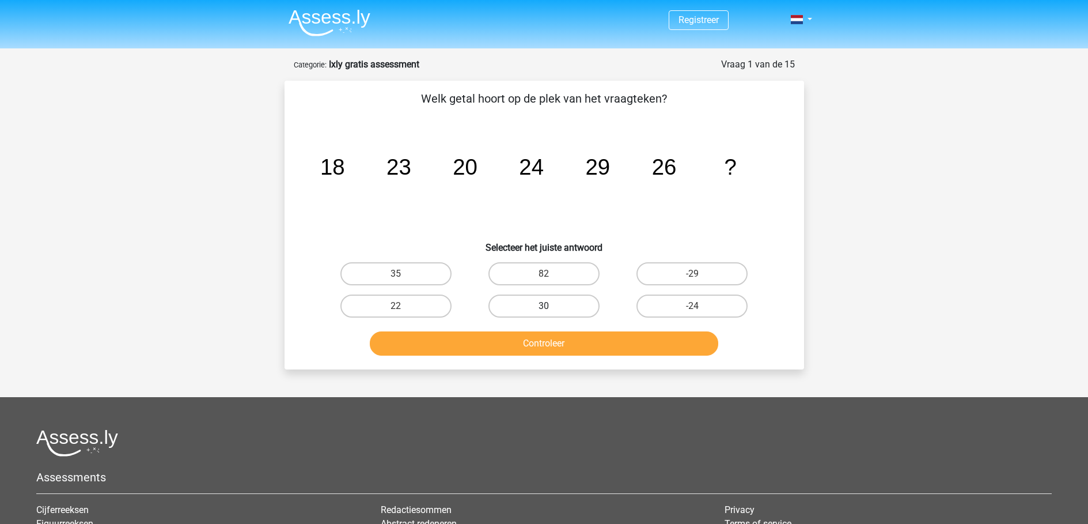
click at [537, 309] on label "30" at bounding box center [544, 305] width 111 height 23
click at [544, 309] on input "30" at bounding box center [547, 309] width 7 height 7
radio input "true"
click at [546, 350] on button "Controleer" at bounding box center [544, 343] width 349 height 24
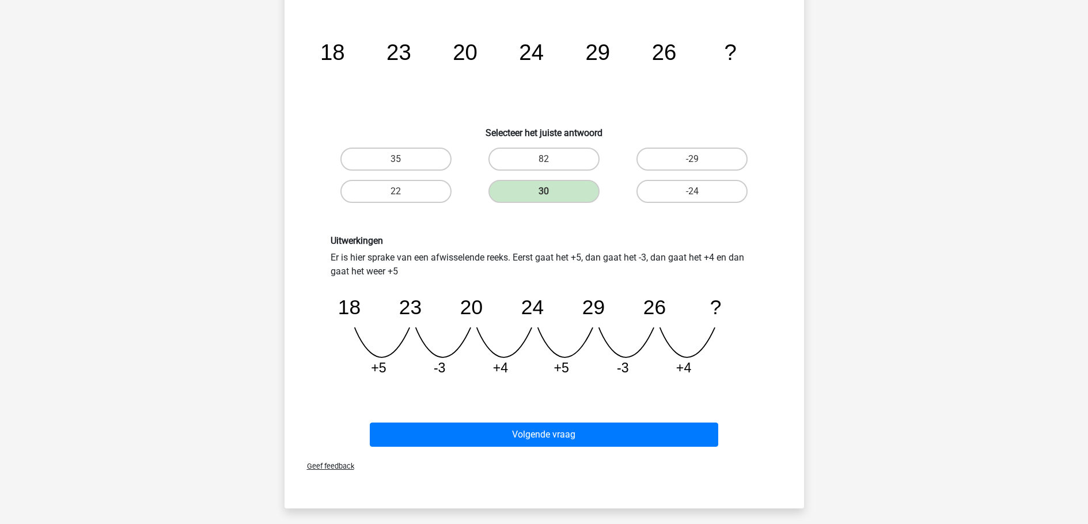
scroll to position [115, 0]
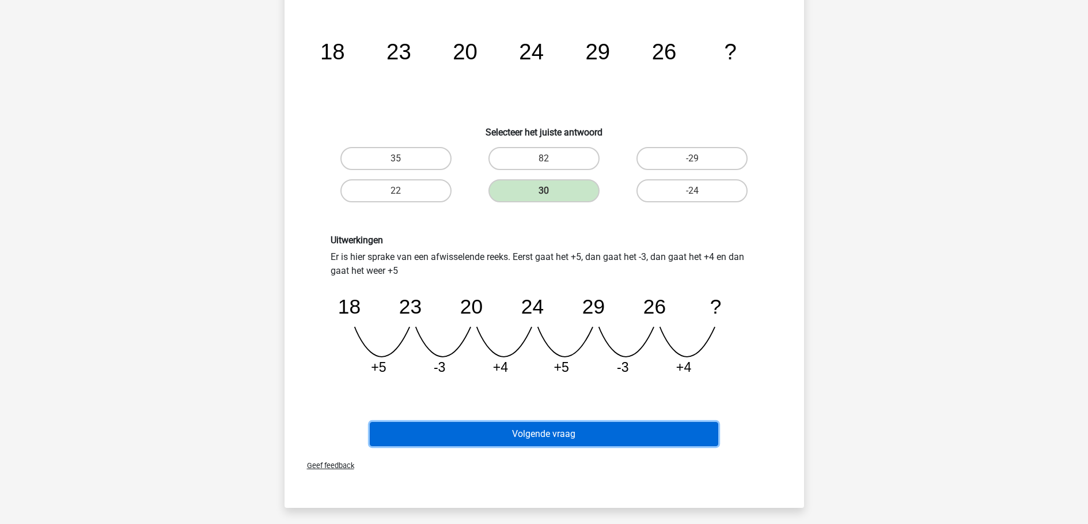
click at [565, 434] on button "Volgende vraag" at bounding box center [544, 434] width 349 height 24
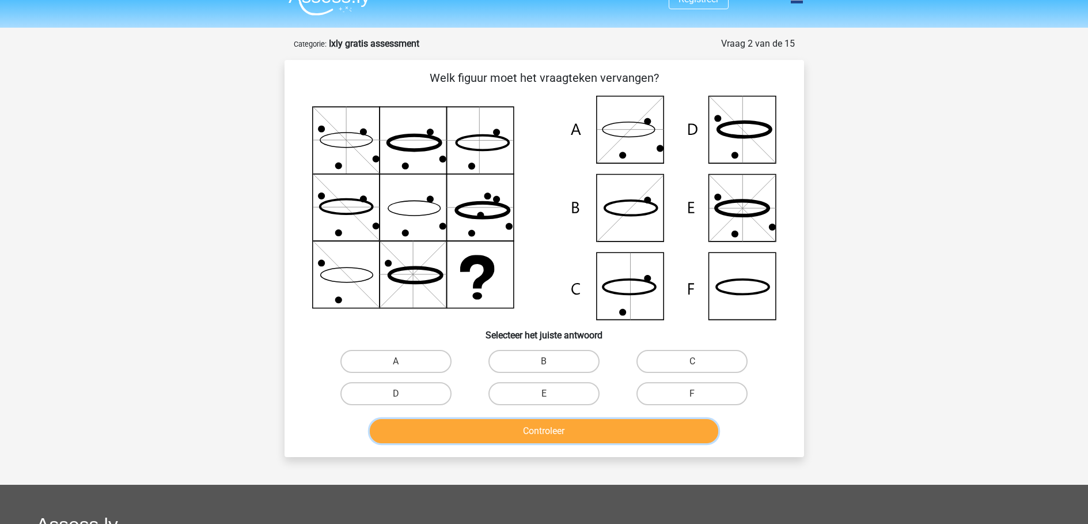
scroll to position [0, 0]
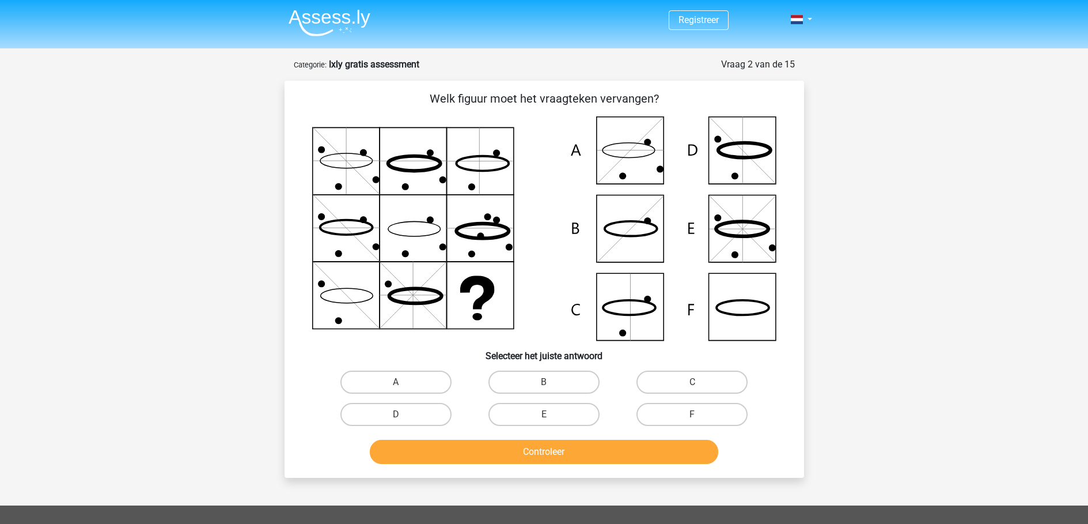
click at [754, 313] on icon at bounding box center [544, 228] width 464 height 224
click at [701, 412] on label "F" at bounding box center [692, 414] width 111 height 23
click at [700, 414] on input "F" at bounding box center [696, 417] width 7 height 7
radio input "true"
click at [589, 455] on button "Controleer" at bounding box center [544, 452] width 349 height 24
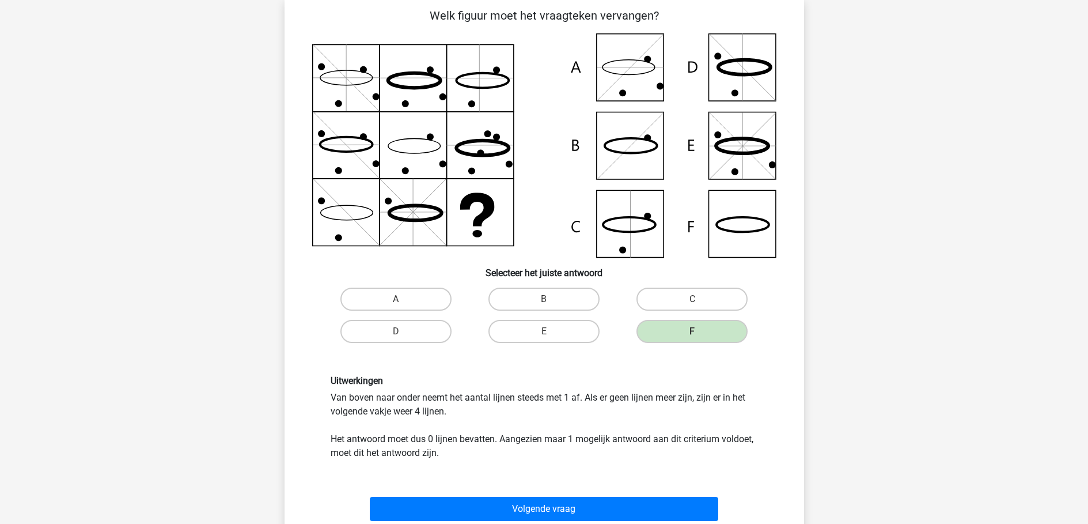
scroll to position [115, 0]
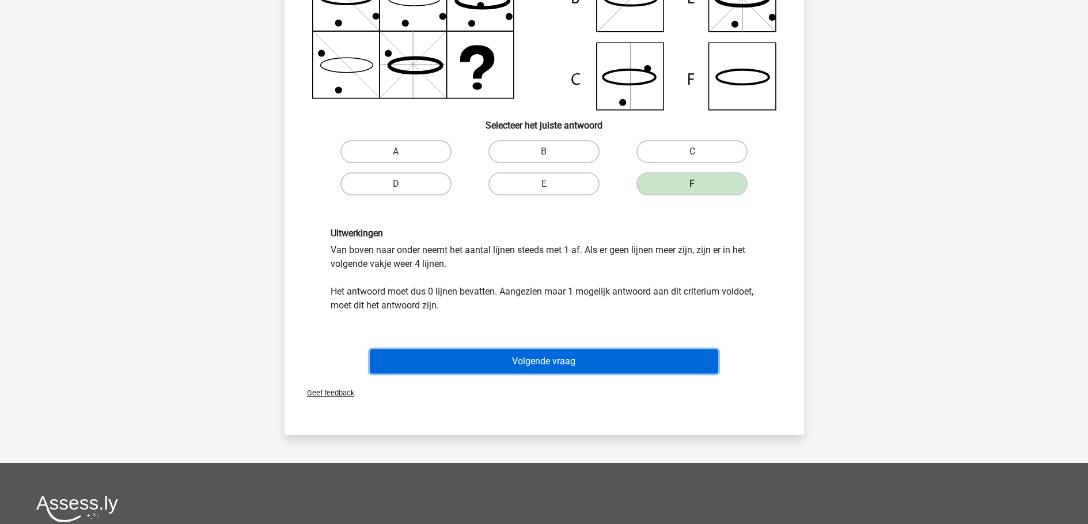
click at [593, 365] on button "Volgende vraag" at bounding box center [544, 361] width 349 height 24
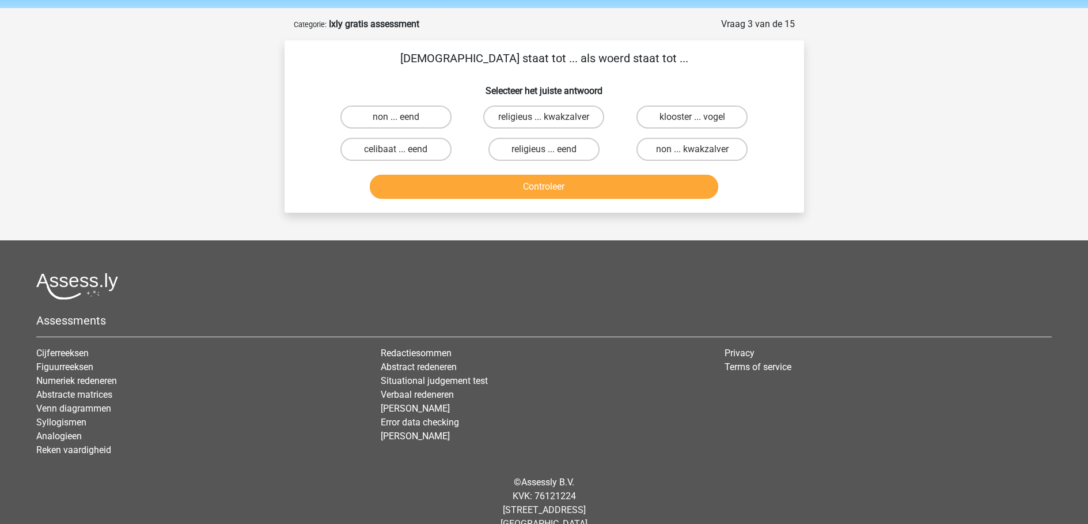
scroll to position [0, 0]
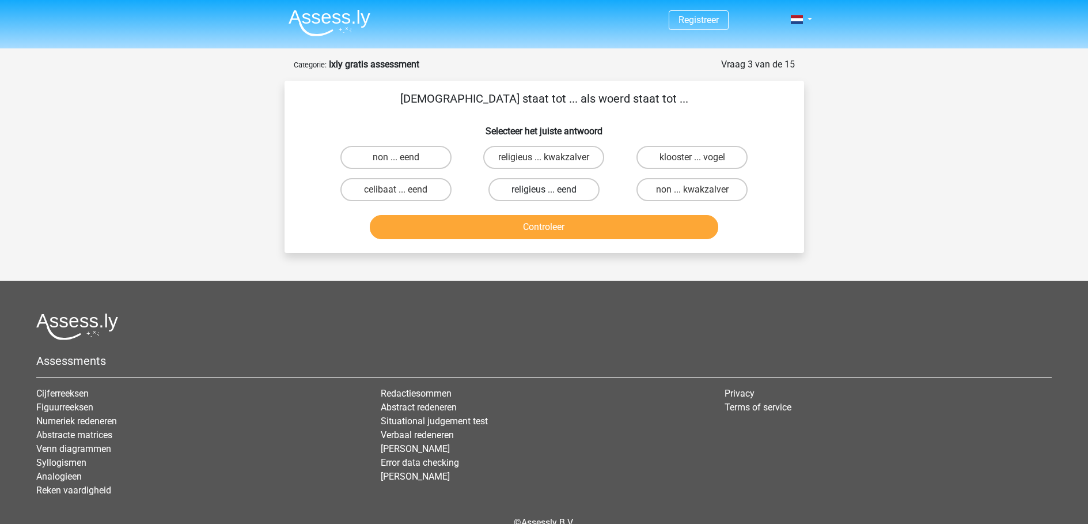
click at [581, 194] on label "religieus ... eend" at bounding box center [544, 189] width 111 height 23
click at [551, 194] on input "religieus ... eend" at bounding box center [547, 193] width 7 height 7
radio input "true"
click at [572, 217] on button "Controleer" at bounding box center [544, 227] width 349 height 24
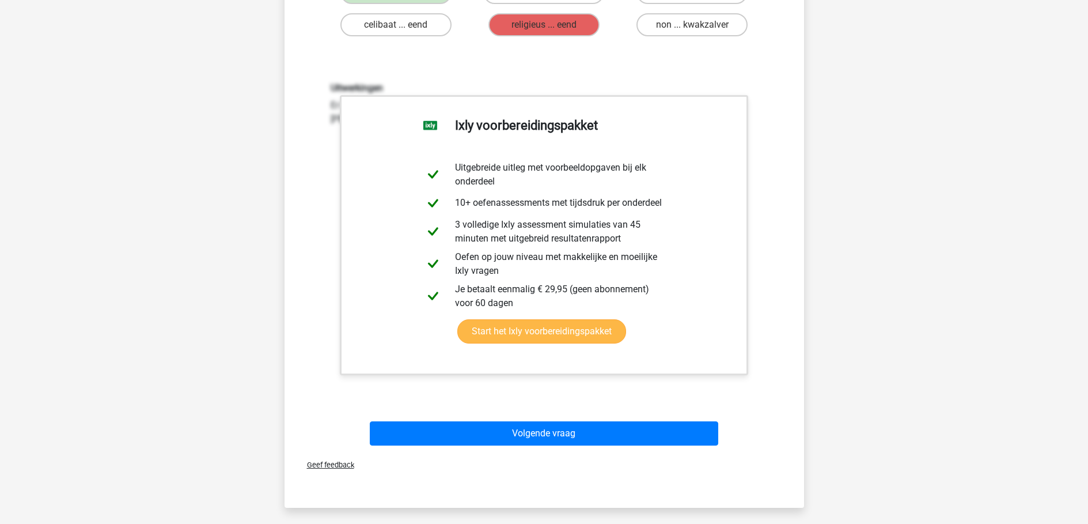
scroll to position [173, 0]
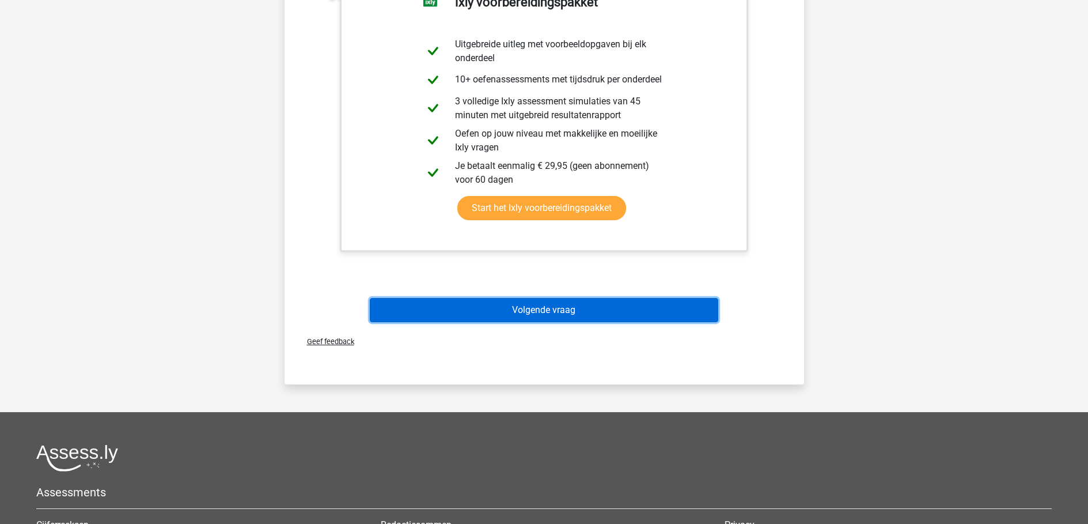
click at [566, 302] on button "Volgende vraag" at bounding box center [544, 310] width 349 height 24
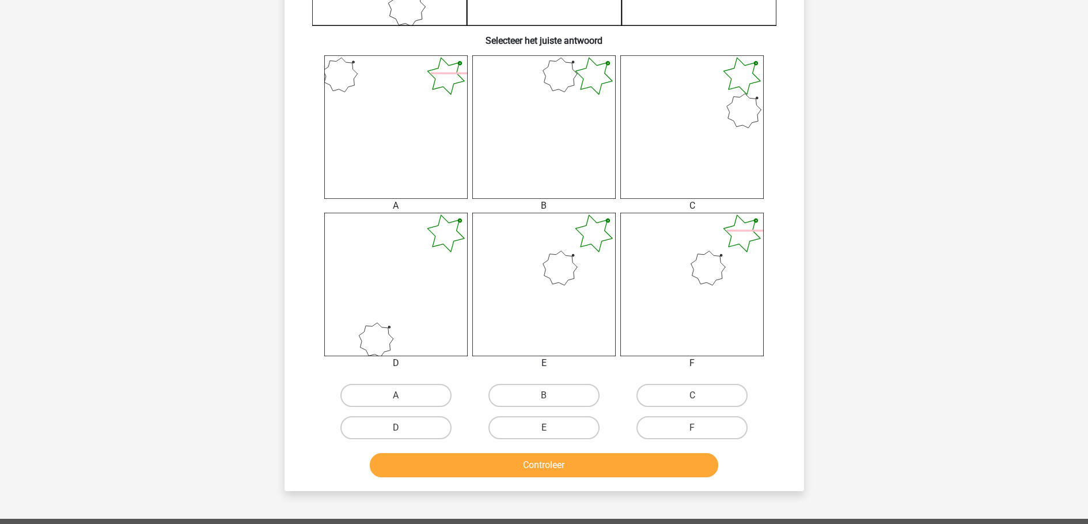
scroll to position [403, 0]
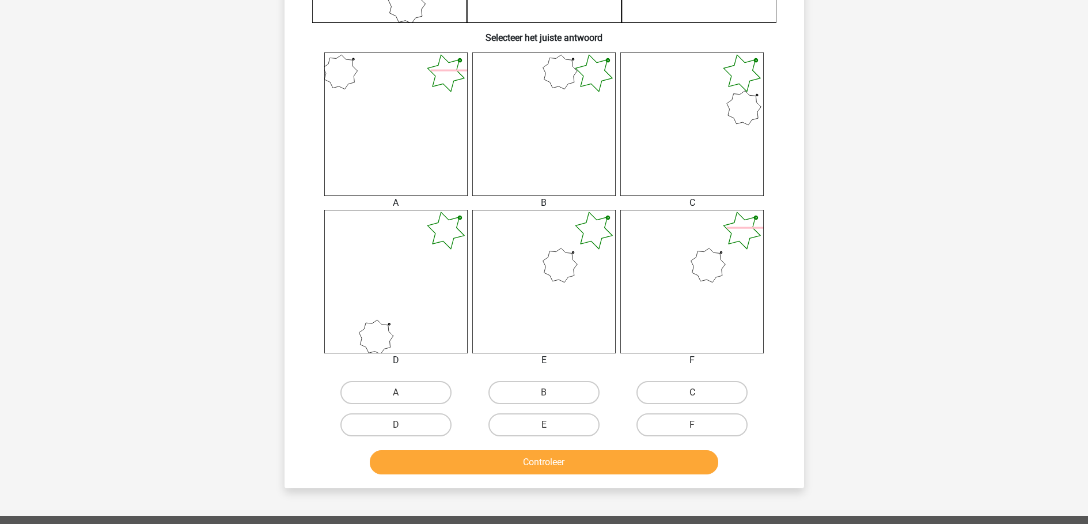
click at [551, 426] on input "E" at bounding box center [547, 428] width 7 height 7
radio input "true"
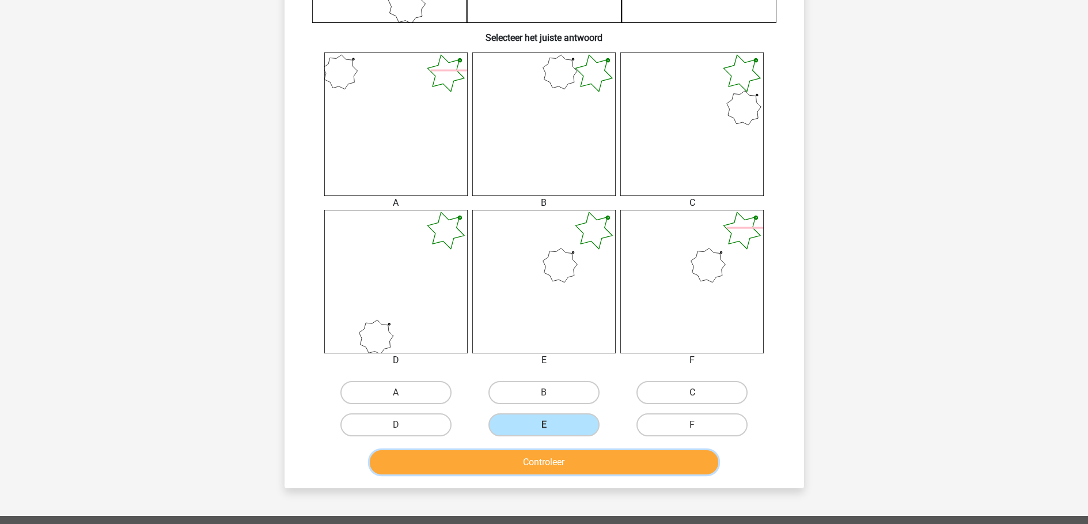
click at [538, 464] on button "Controleer" at bounding box center [544, 462] width 349 height 24
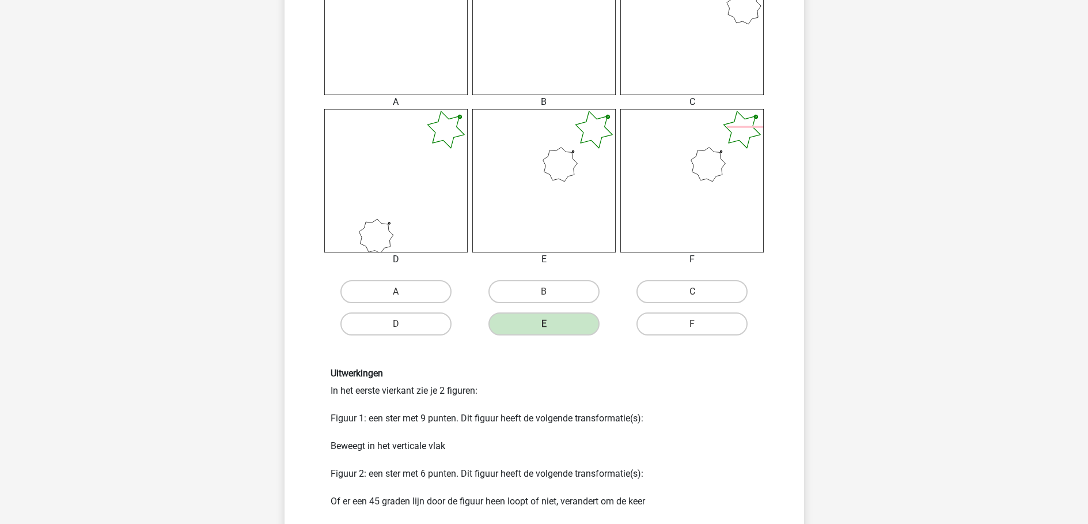
scroll to position [576, 0]
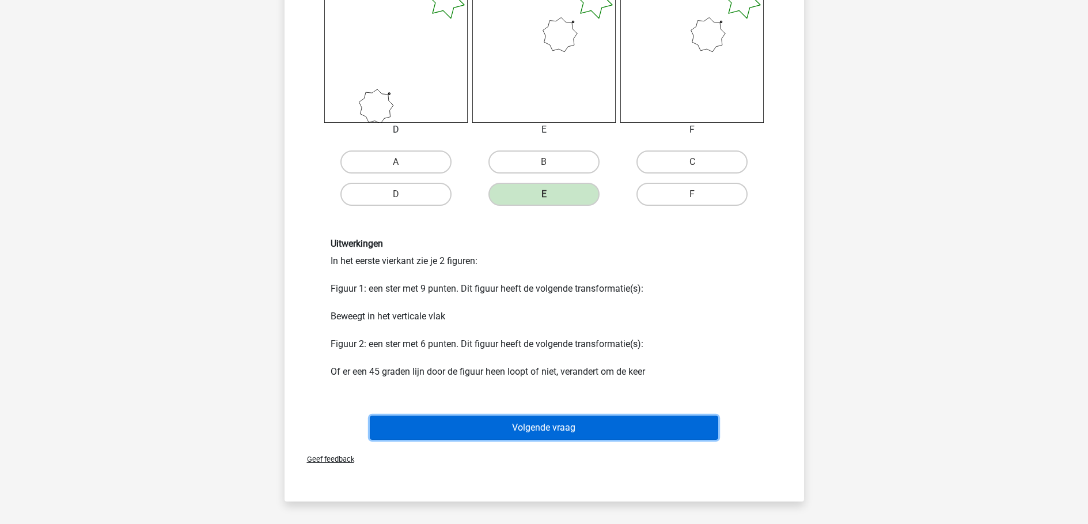
click at [549, 429] on button "Volgende vraag" at bounding box center [544, 427] width 349 height 24
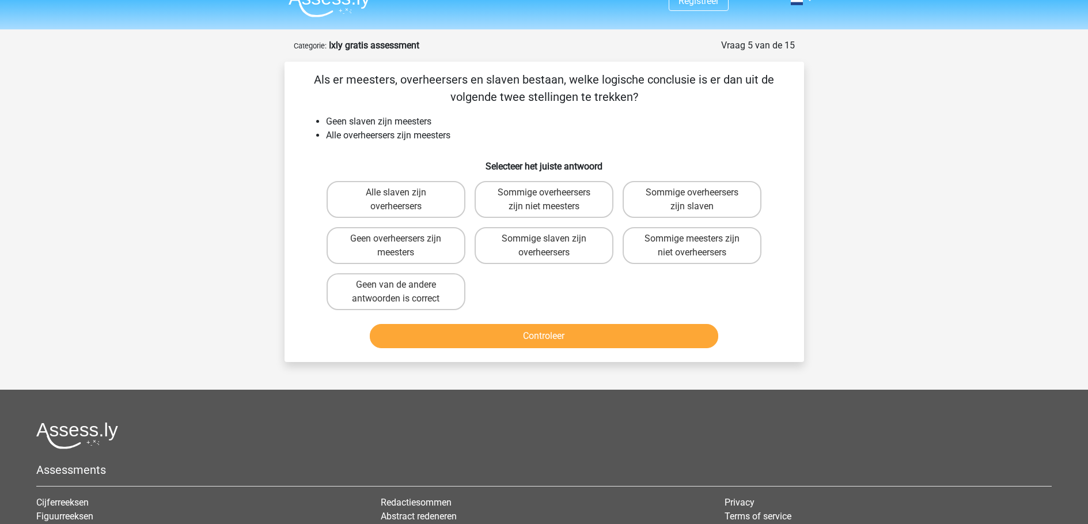
scroll to position [16, 0]
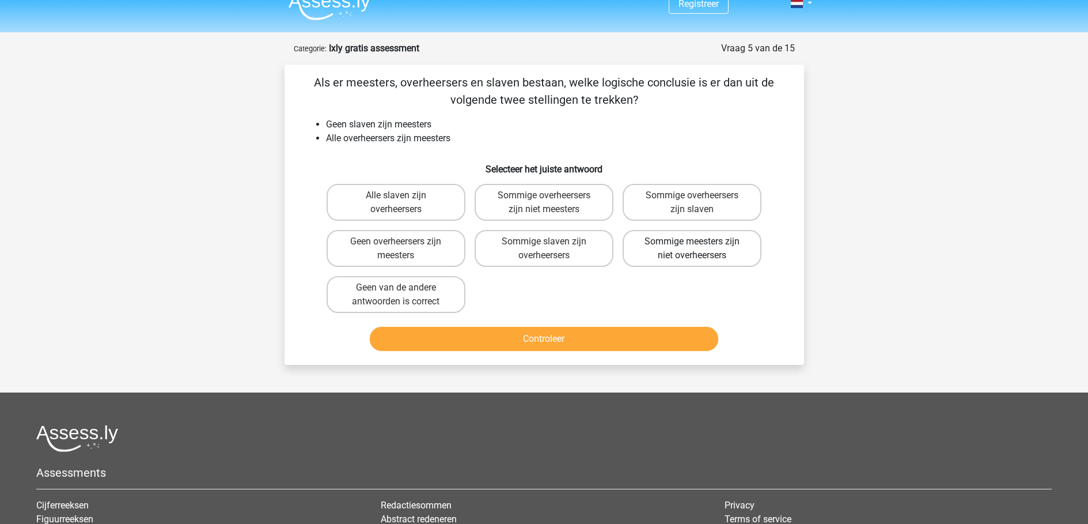
click at [713, 248] on label "Sommige meesters zijn niet overheersers" at bounding box center [692, 248] width 139 height 37
click at [700, 248] on input "Sommige meesters zijn niet overheersers" at bounding box center [696, 244] width 7 height 7
radio input "true"
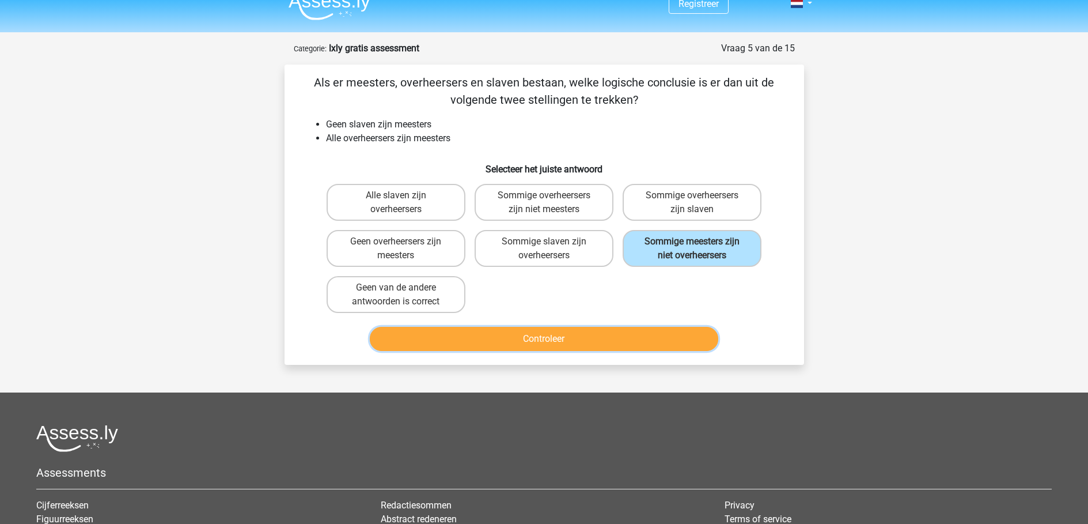
click at [576, 349] on button "Controleer" at bounding box center [544, 339] width 349 height 24
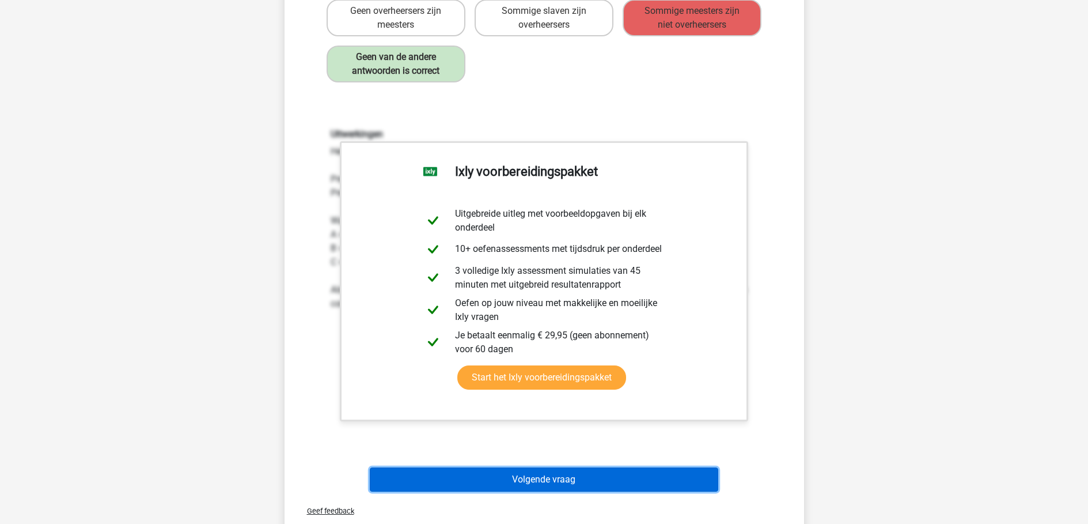
click at [565, 476] on button "Volgende vraag" at bounding box center [544, 479] width 349 height 24
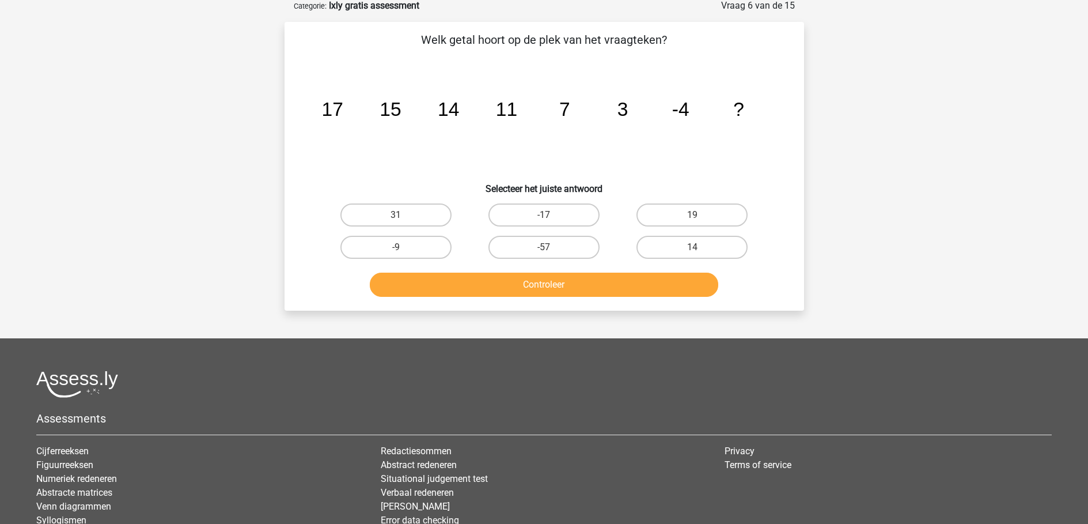
scroll to position [58, 0]
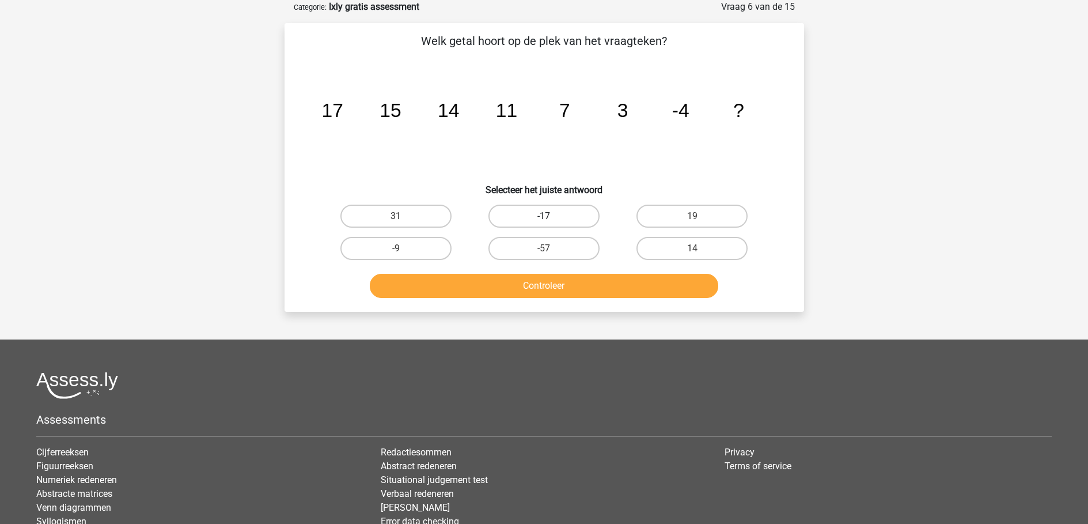
click at [573, 209] on label "-17" at bounding box center [544, 216] width 111 height 23
click at [551, 216] on input "-17" at bounding box center [547, 219] width 7 height 7
radio input "true"
click at [566, 296] on button "Controleer" at bounding box center [544, 286] width 349 height 24
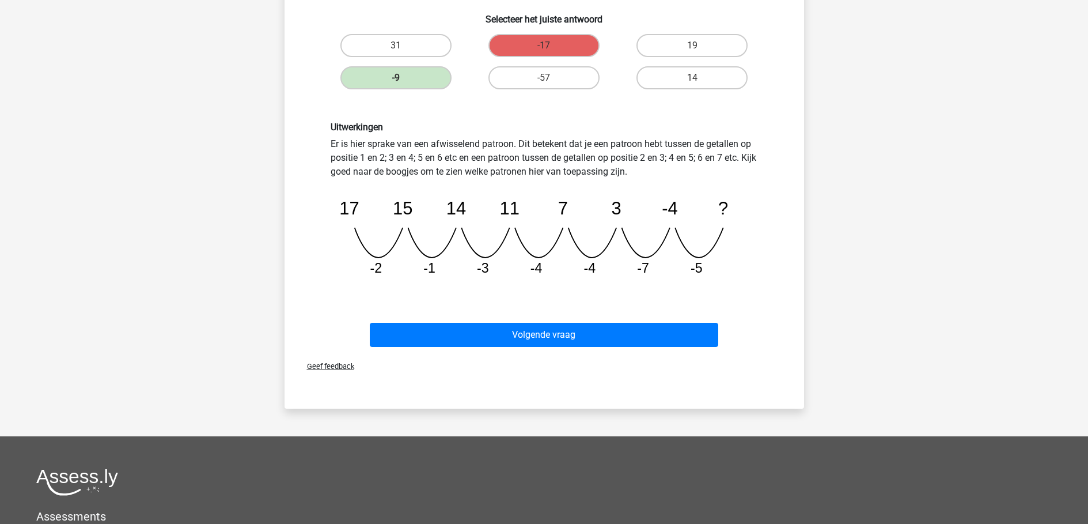
scroll to position [230, 0]
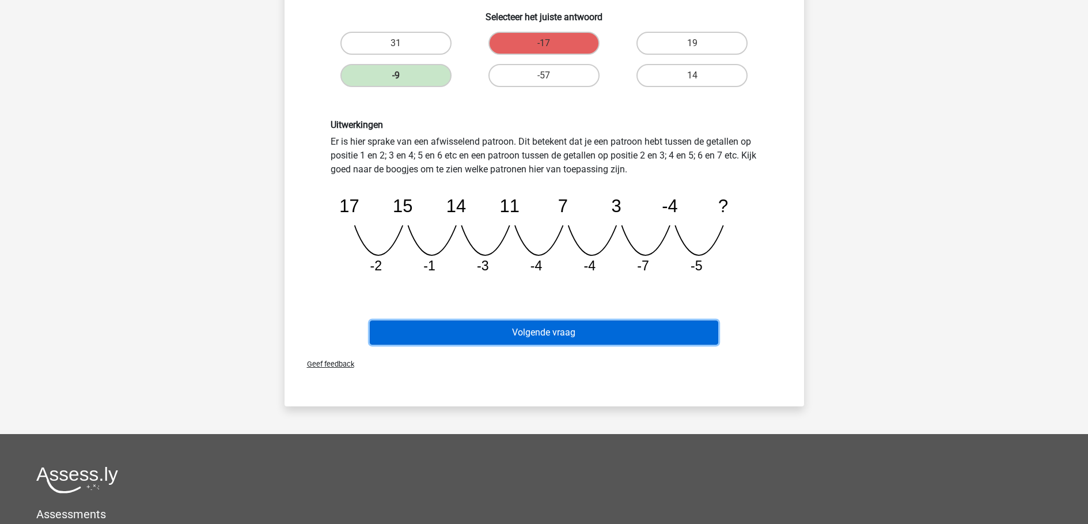
click at [538, 328] on button "Volgende vraag" at bounding box center [544, 332] width 349 height 24
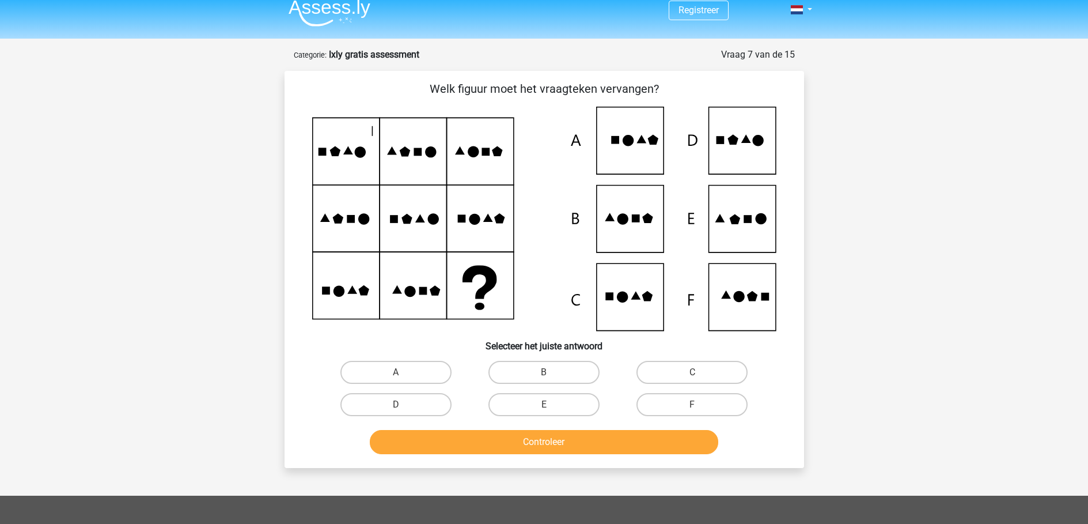
scroll to position [0, 0]
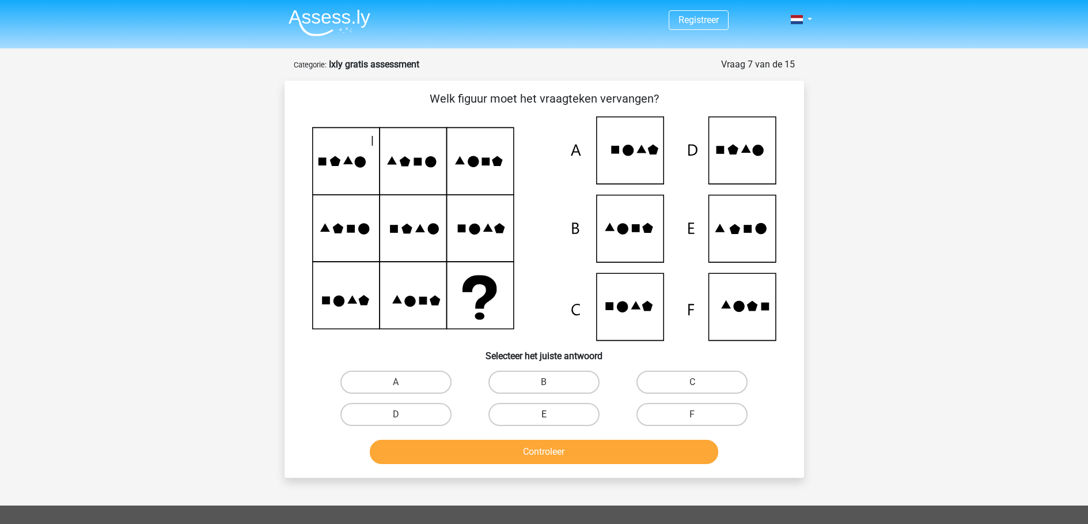
click at [587, 423] on label "E" at bounding box center [544, 414] width 111 height 23
click at [551, 422] on input "E" at bounding box center [547, 417] width 7 height 7
radio input "true"
click at [587, 460] on button "Controleer" at bounding box center [544, 452] width 349 height 24
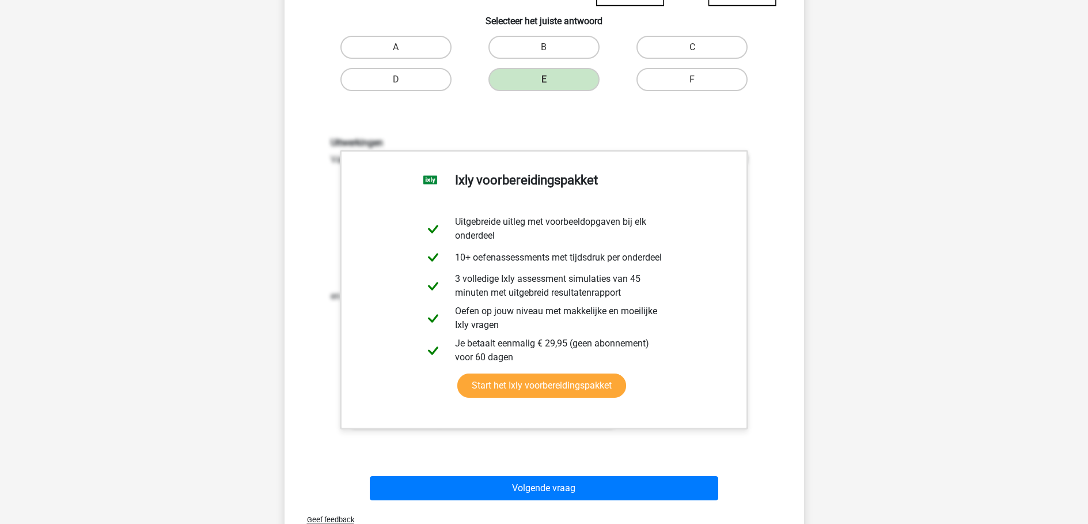
scroll to position [403, 0]
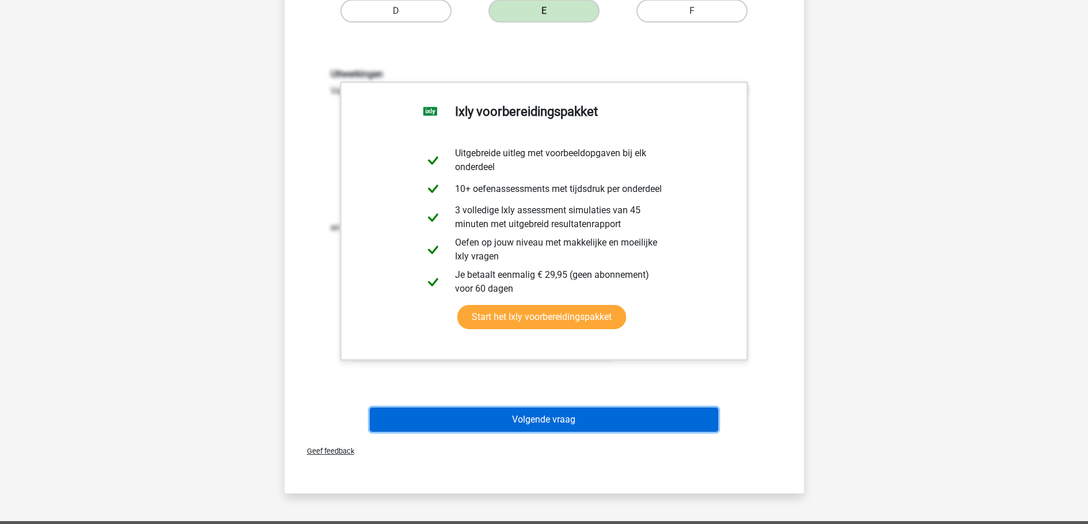
click at [572, 418] on button "Volgende vraag" at bounding box center [544, 419] width 349 height 24
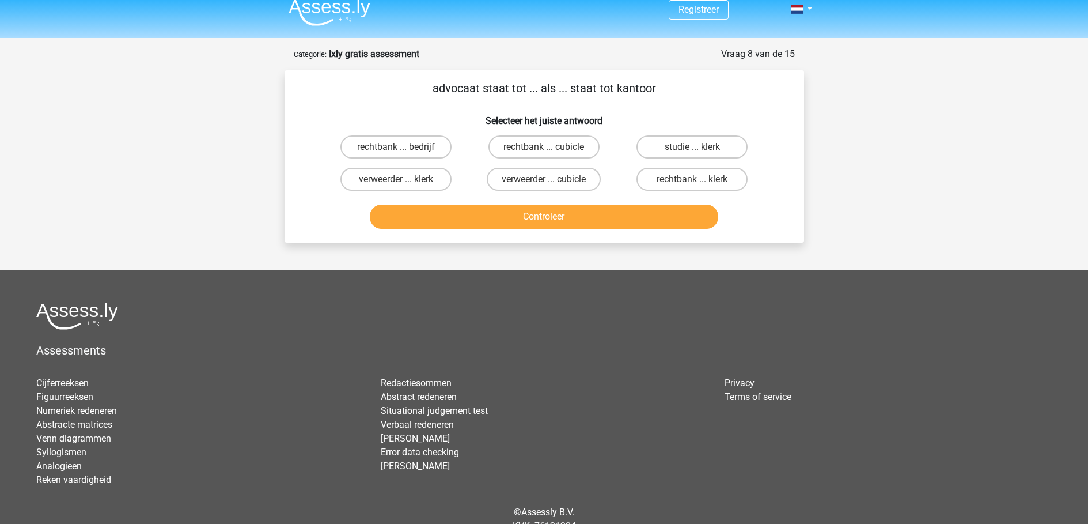
scroll to position [0, 0]
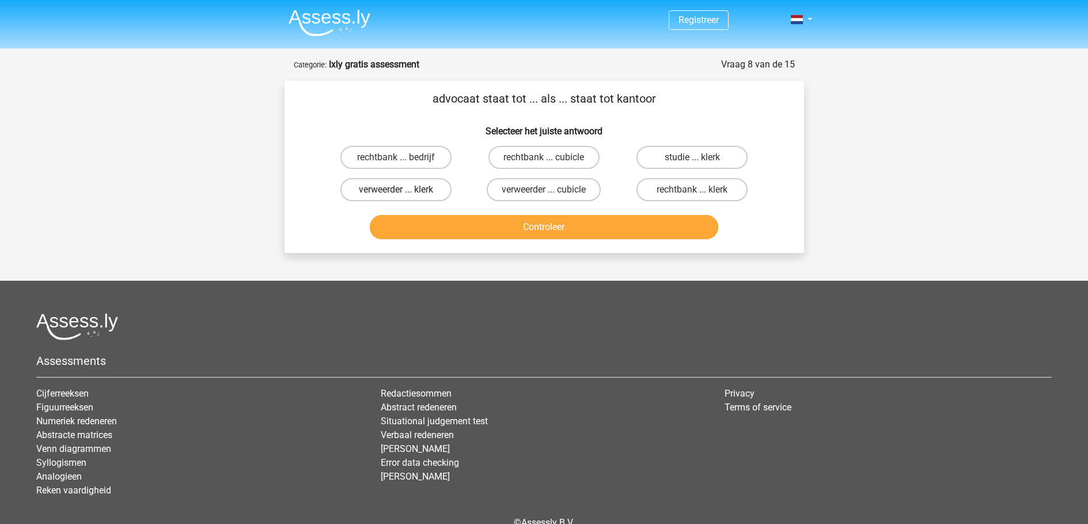
click at [378, 187] on label "verweerder ... klerk" at bounding box center [395, 189] width 111 height 23
click at [396, 190] on input "verweerder ... klerk" at bounding box center [399, 193] width 7 height 7
radio input "true"
click at [516, 220] on button "Controleer" at bounding box center [544, 227] width 349 height 24
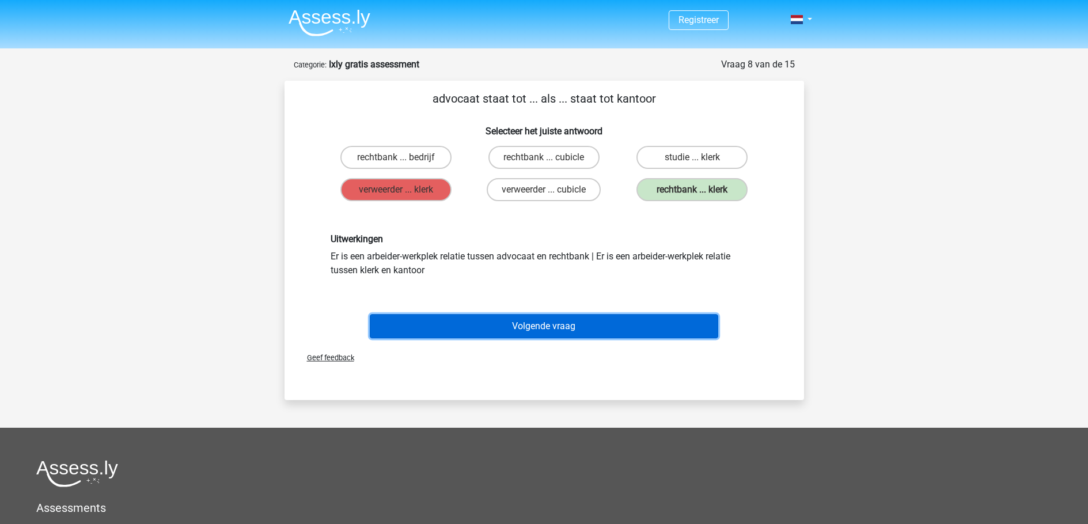
click at [572, 332] on button "Volgende vraag" at bounding box center [544, 326] width 349 height 24
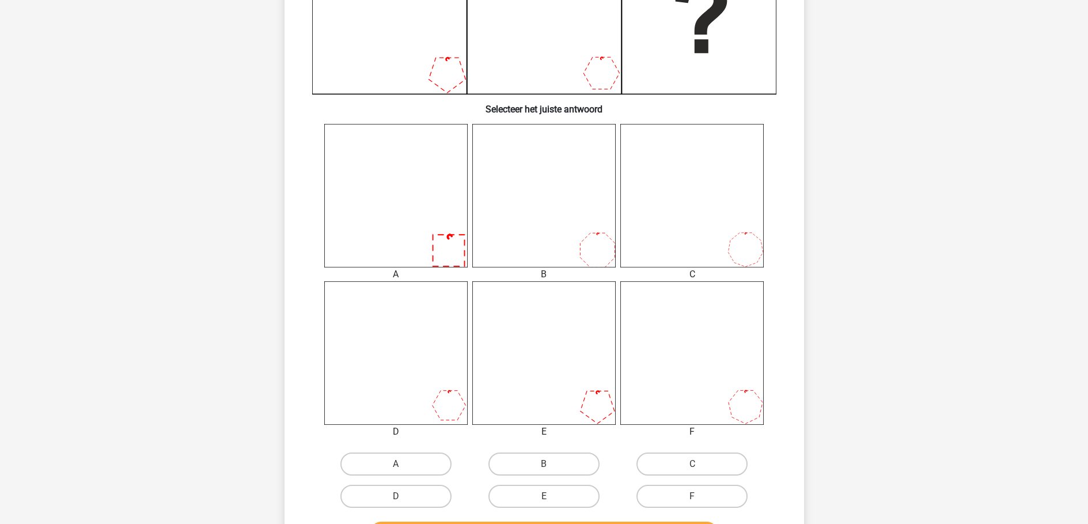
scroll to position [346, 0]
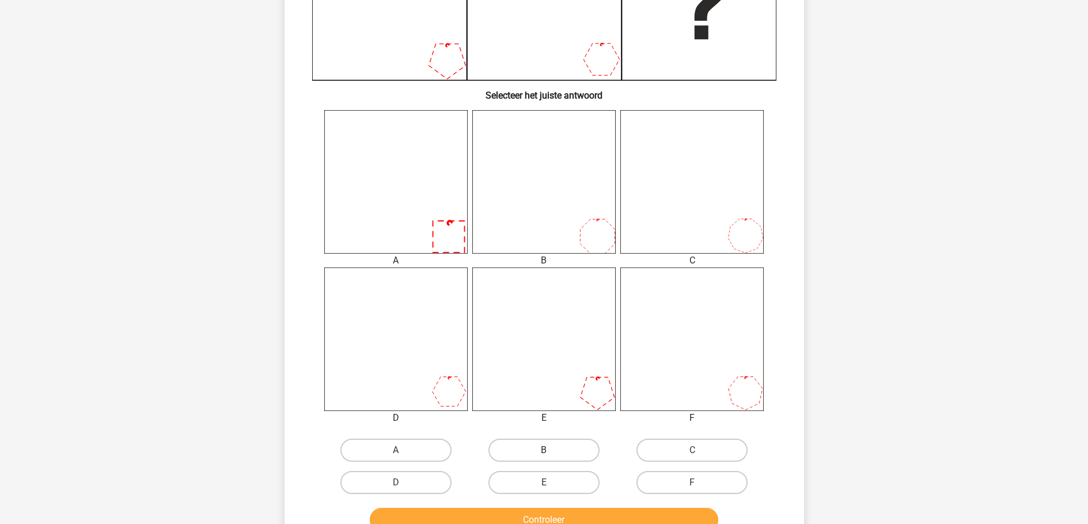
click at [557, 449] on label "B" at bounding box center [544, 449] width 111 height 23
click at [551, 450] on input "B" at bounding box center [547, 453] width 7 height 7
radio input "true"
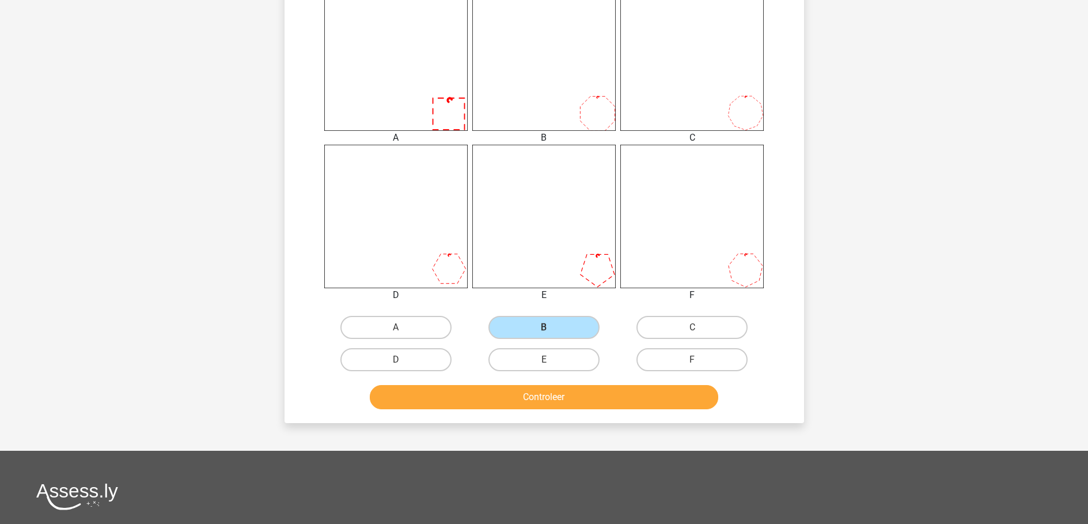
scroll to position [519, 0]
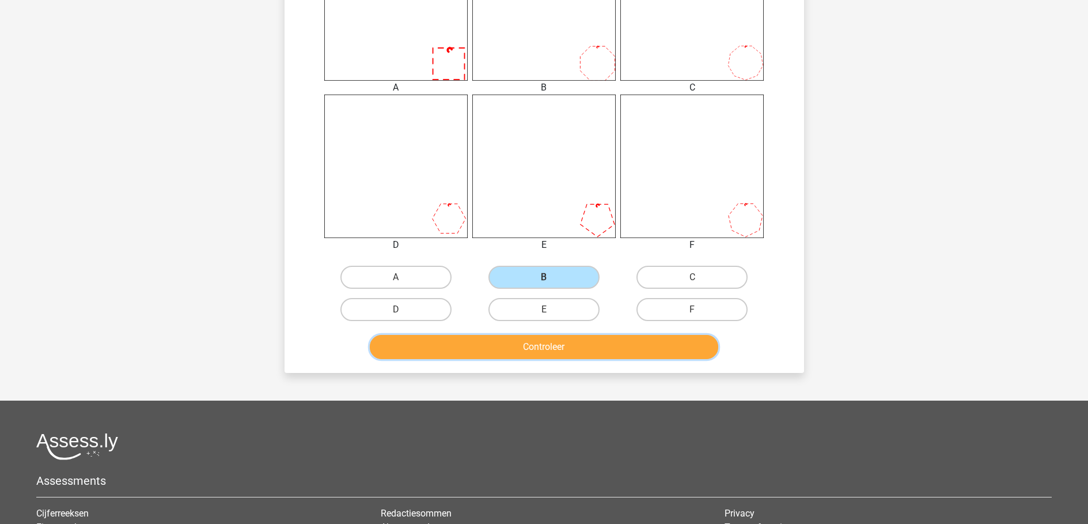
click at [570, 347] on button "Controleer" at bounding box center [544, 347] width 349 height 24
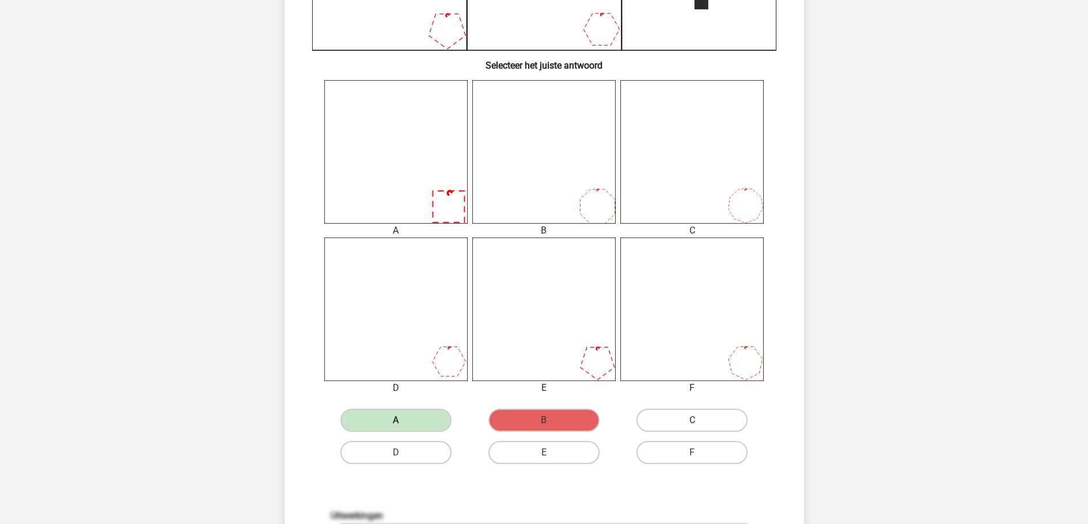
scroll to position [346, 0]
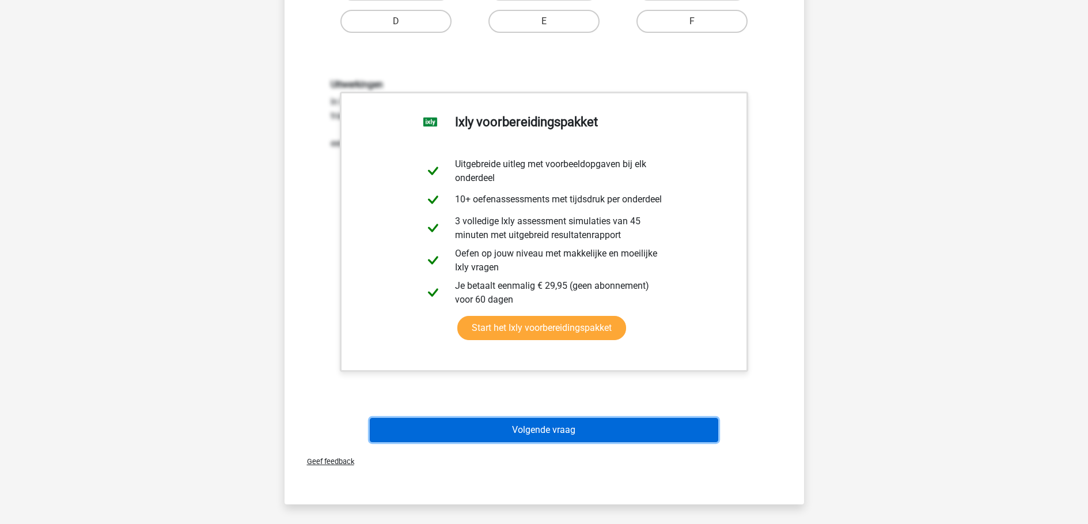
click at [574, 429] on button "Volgende vraag" at bounding box center [544, 430] width 349 height 24
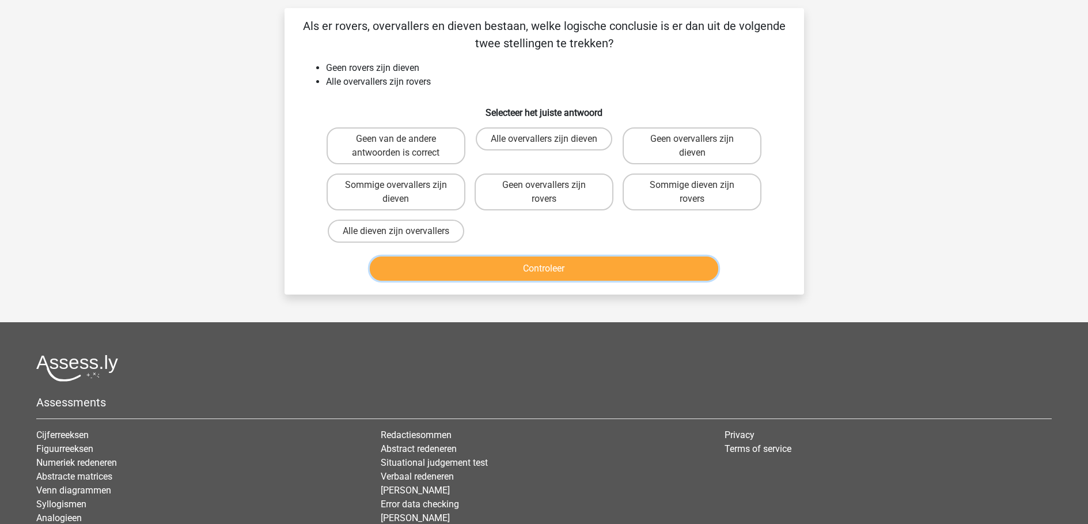
scroll to position [0, 0]
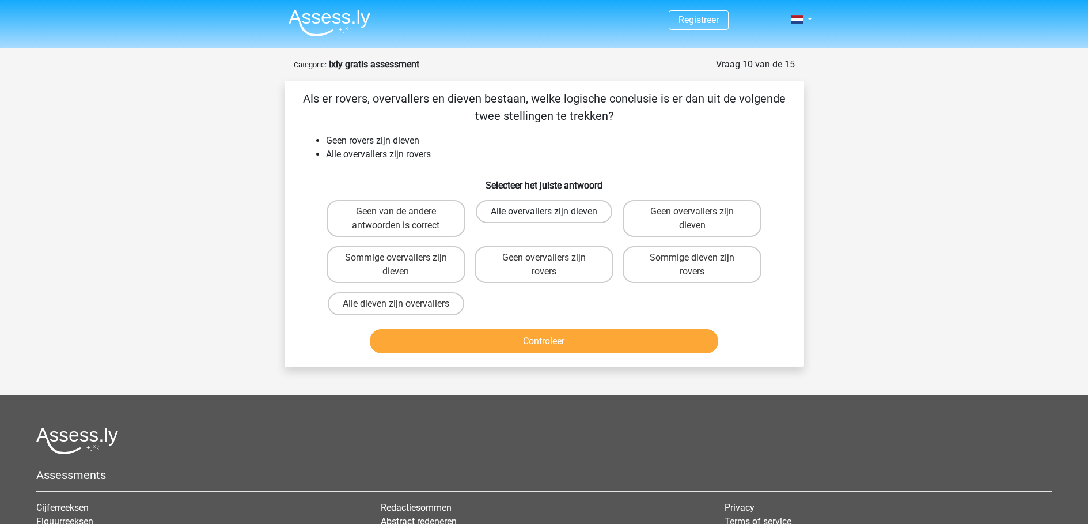
click at [560, 214] on label "Alle overvallers zijn dieven" at bounding box center [544, 211] width 137 height 23
click at [551, 214] on input "Alle overvallers zijn dieven" at bounding box center [547, 214] width 7 height 7
radio input "true"
click at [578, 338] on button "Controleer" at bounding box center [544, 341] width 349 height 24
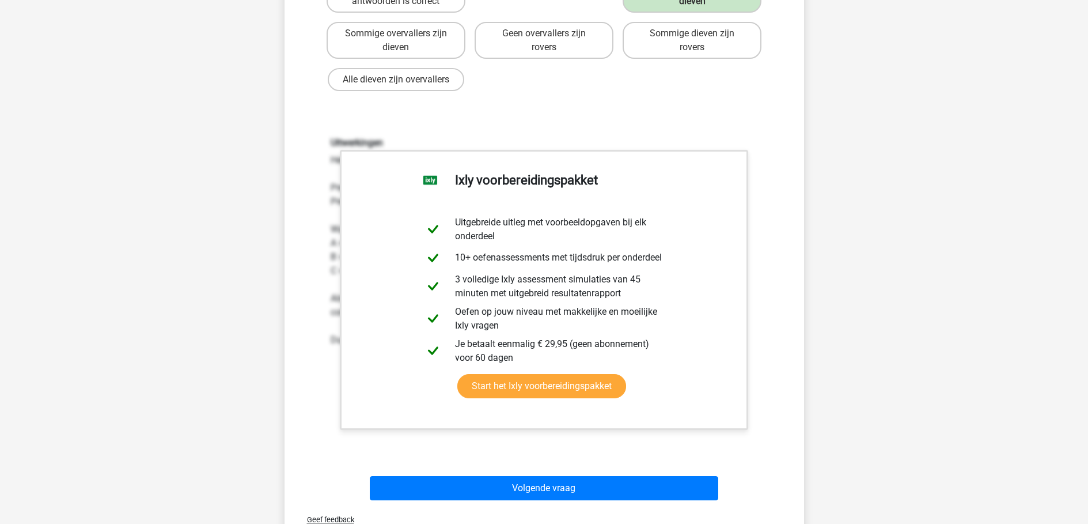
scroll to position [230, 0]
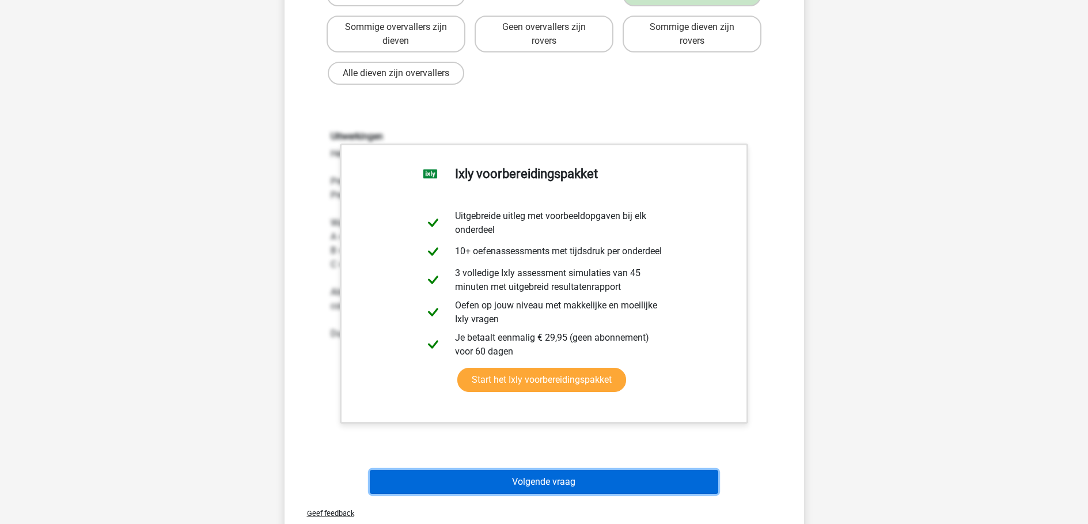
click at [600, 476] on button "Volgende vraag" at bounding box center [544, 482] width 349 height 24
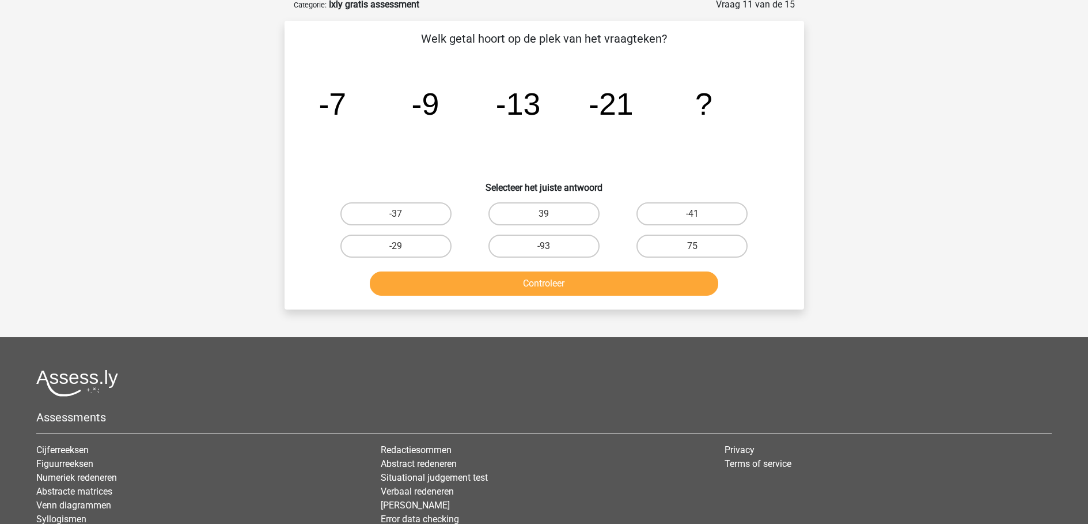
scroll to position [58, 0]
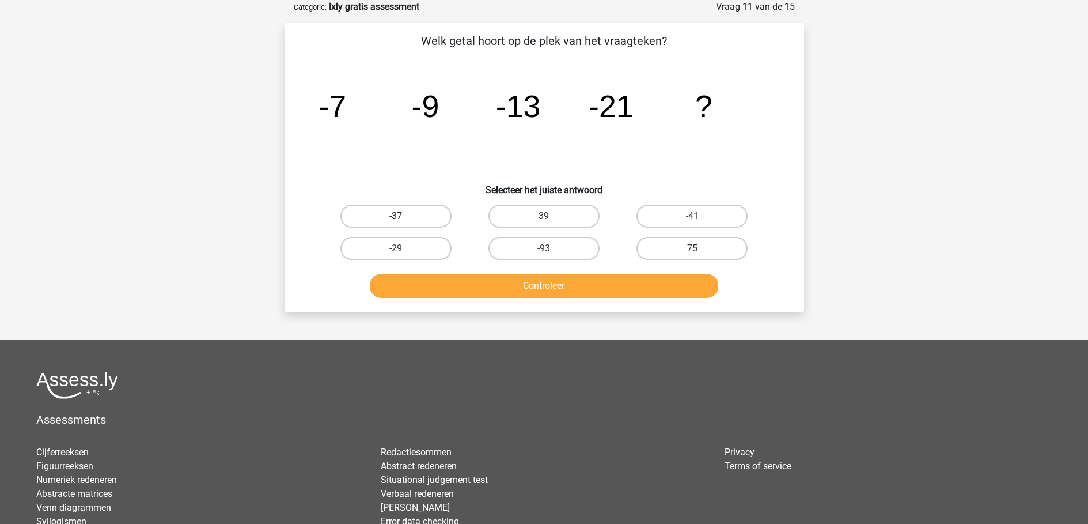
click at [421, 222] on label "-37" at bounding box center [395, 216] width 111 height 23
click at [403, 222] on input "-37" at bounding box center [399, 219] width 7 height 7
radio input "true"
click at [514, 289] on button "Controleer" at bounding box center [544, 286] width 349 height 24
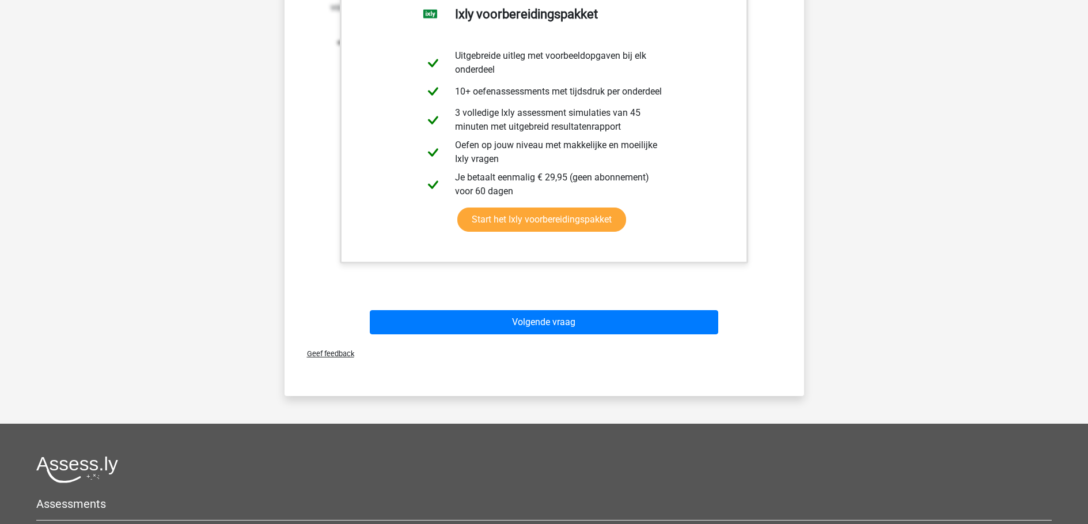
scroll to position [403, 0]
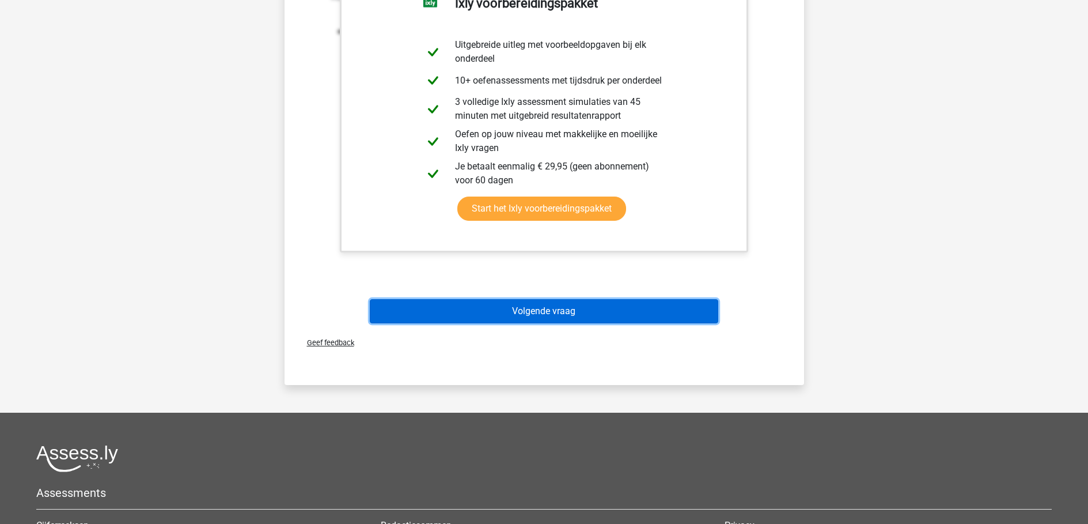
click at [564, 314] on button "Volgende vraag" at bounding box center [544, 311] width 349 height 24
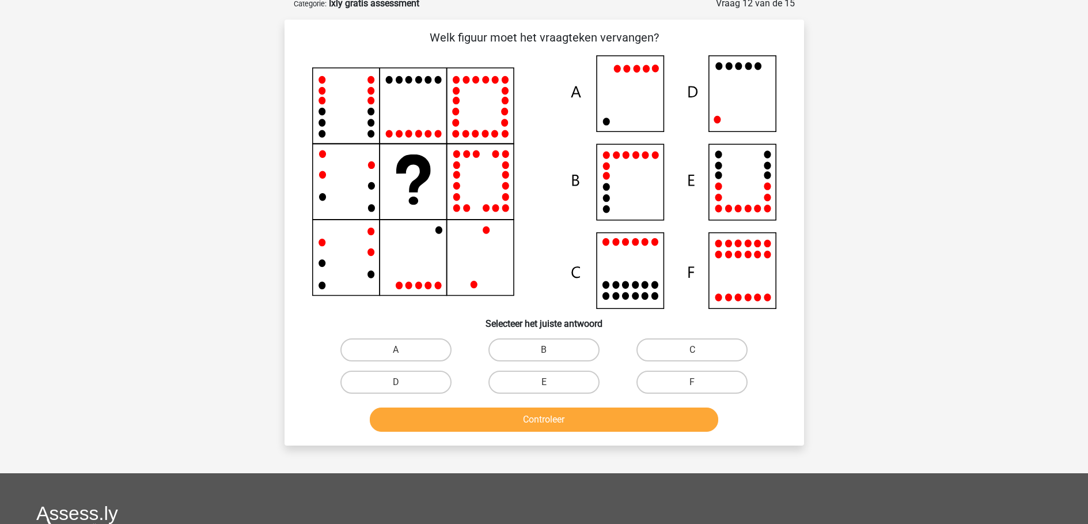
scroll to position [58, 0]
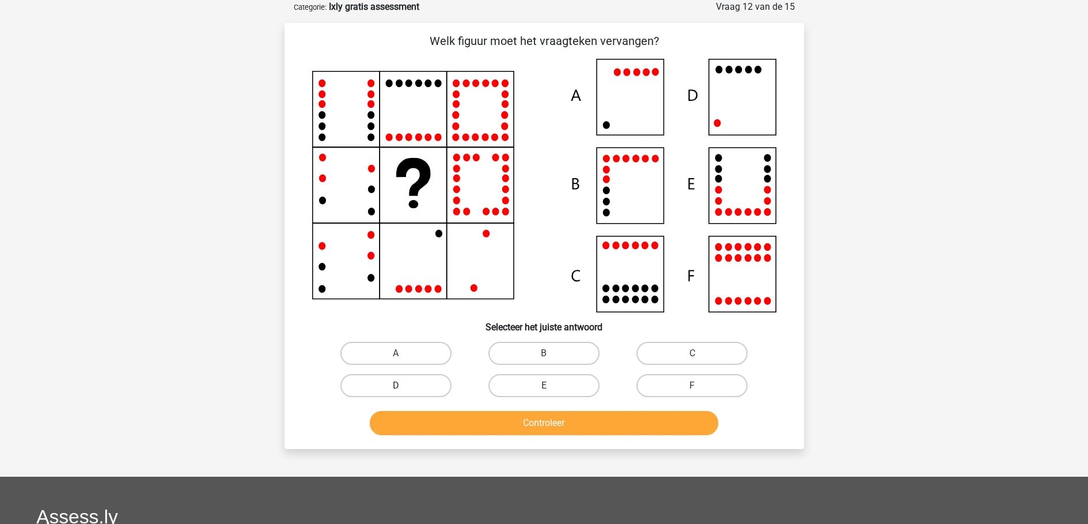
click at [434, 388] on label "D" at bounding box center [395, 385] width 111 height 23
click at [403, 388] on input "D" at bounding box center [399, 388] width 7 height 7
radio input "true"
click at [542, 429] on button "Controleer" at bounding box center [544, 423] width 349 height 24
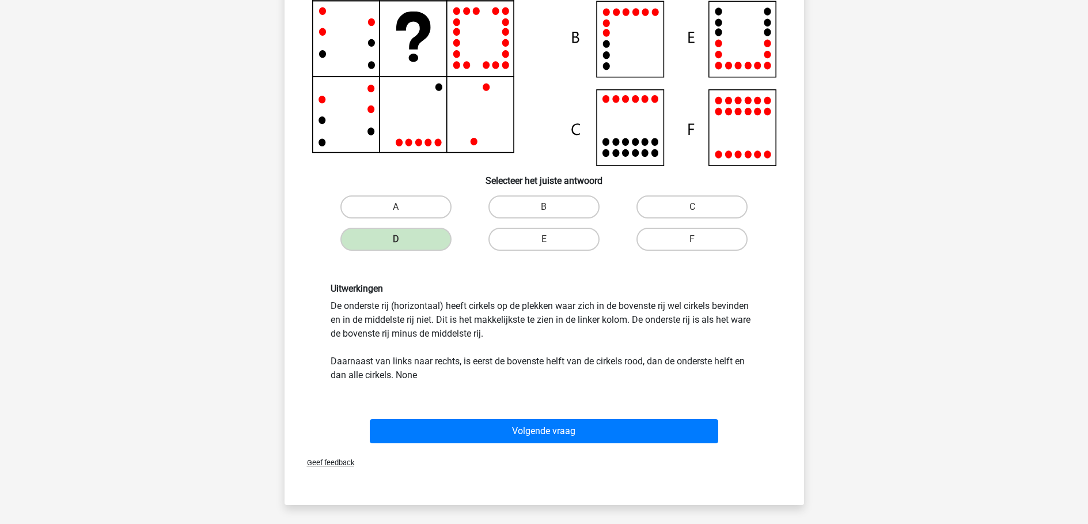
scroll to position [288, 0]
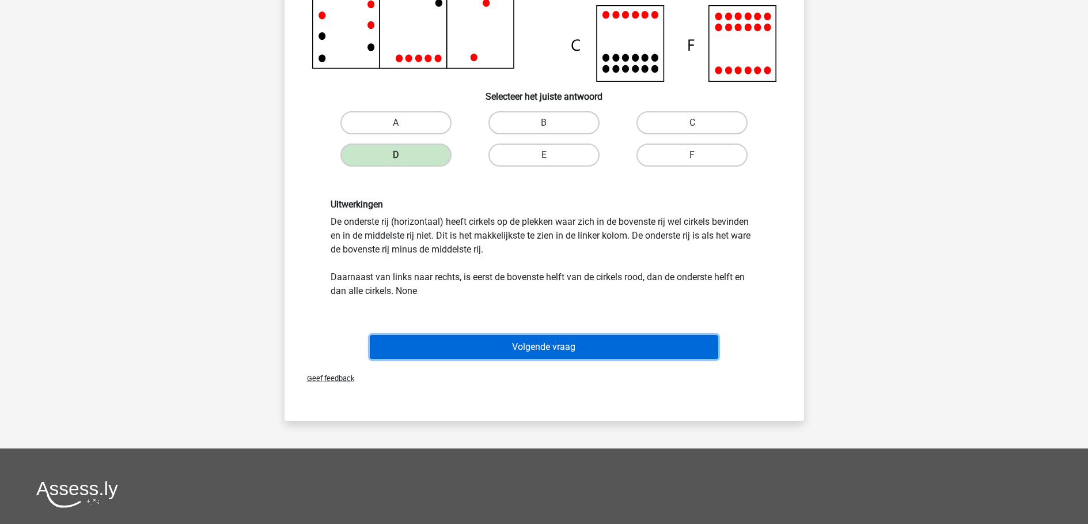
click at [552, 352] on button "Volgende vraag" at bounding box center [544, 347] width 349 height 24
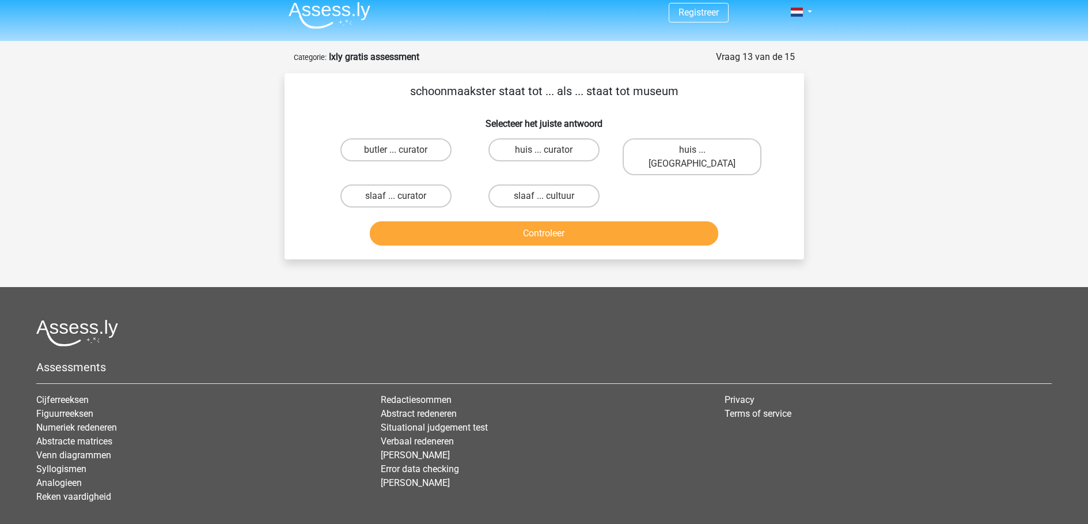
scroll to position [0, 0]
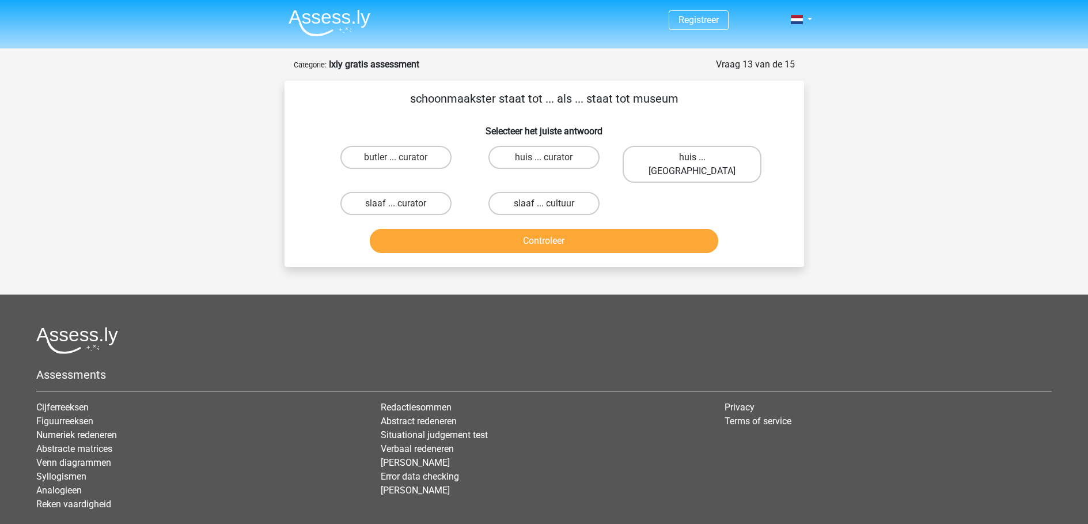
click at [693, 157] on label "huis ... louvre" at bounding box center [692, 164] width 139 height 37
click at [693, 157] on input "huis ... louvre" at bounding box center [696, 160] width 7 height 7
radio input "true"
click at [620, 231] on button "Controleer" at bounding box center [544, 241] width 349 height 24
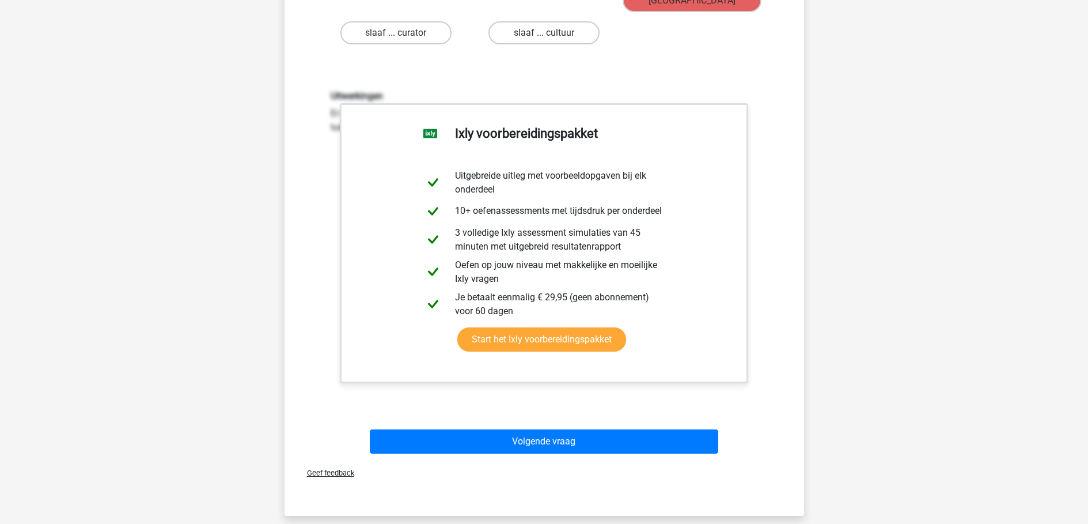
scroll to position [288, 0]
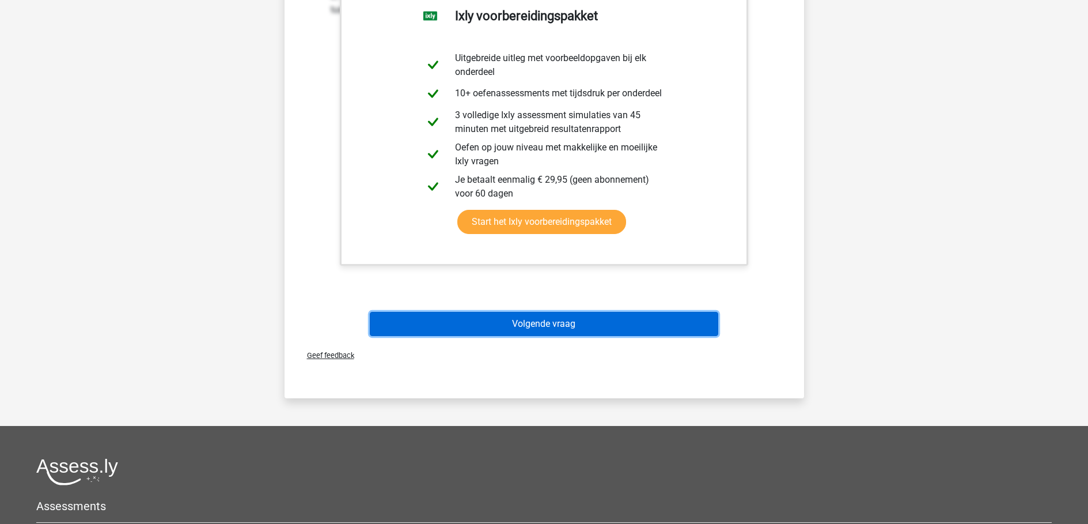
click at [599, 312] on button "Volgende vraag" at bounding box center [544, 324] width 349 height 24
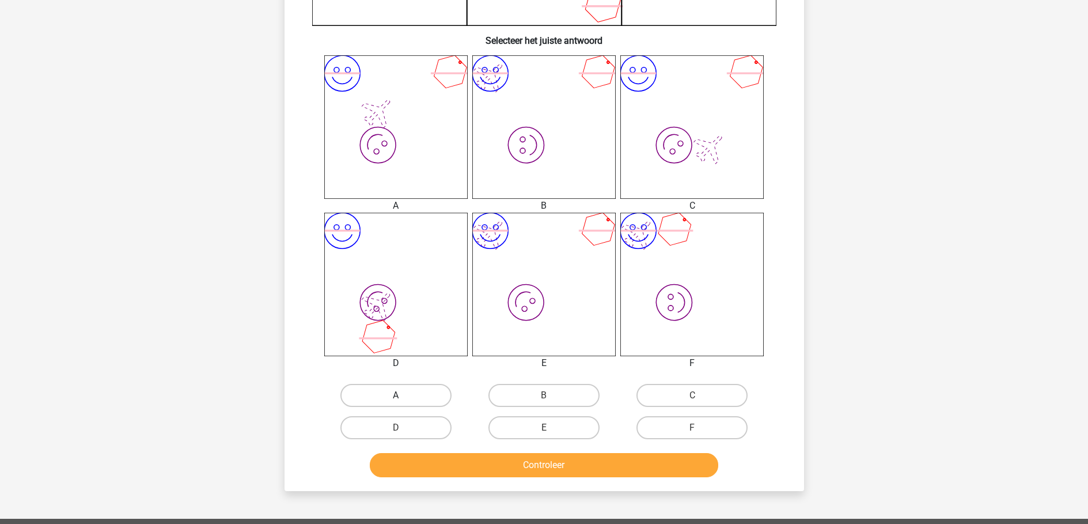
scroll to position [403, 0]
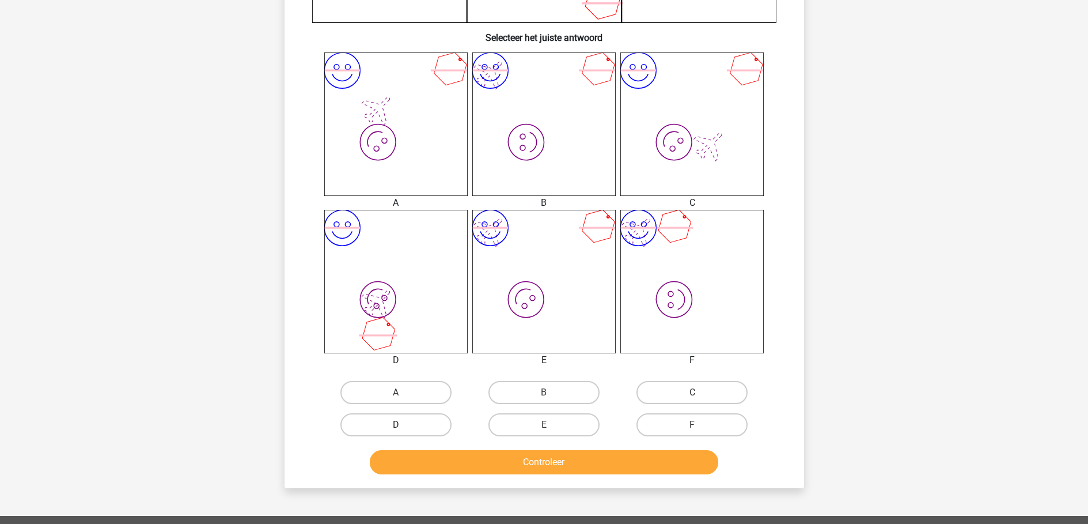
click at [407, 426] on label "D" at bounding box center [395, 424] width 111 height 23
click at [403, 426] on input "D" at bounding box center [399, 428] width 7 height 7
radio input "true"
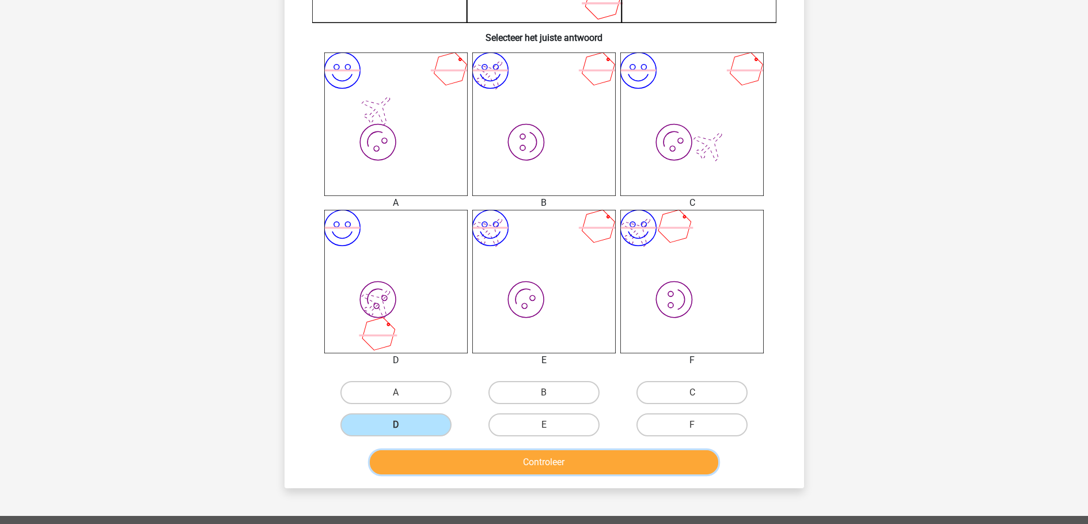
click at [522, 457] on button "Controleer" at bounding box center [544, 462] width 349 height 24
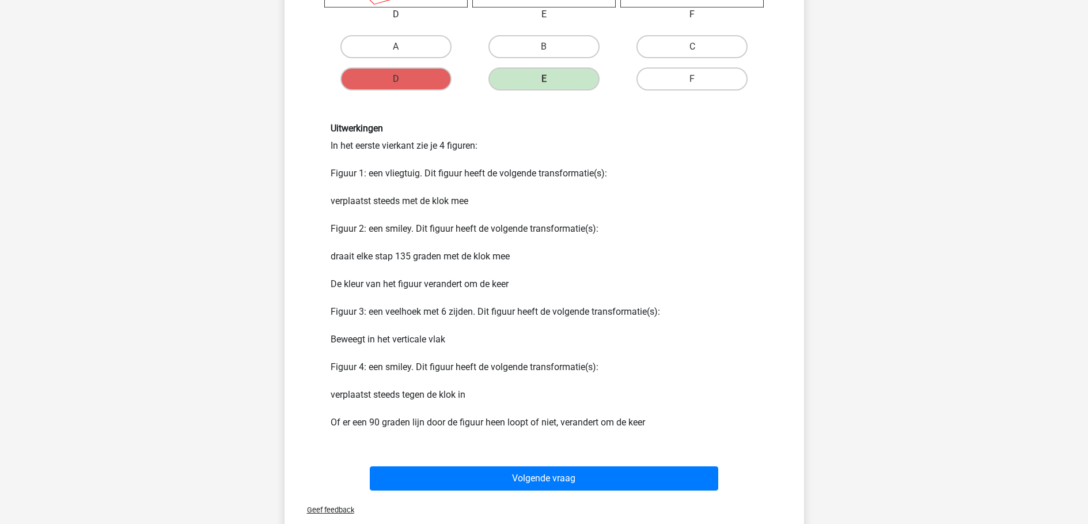
scroll to position [1037, 0]
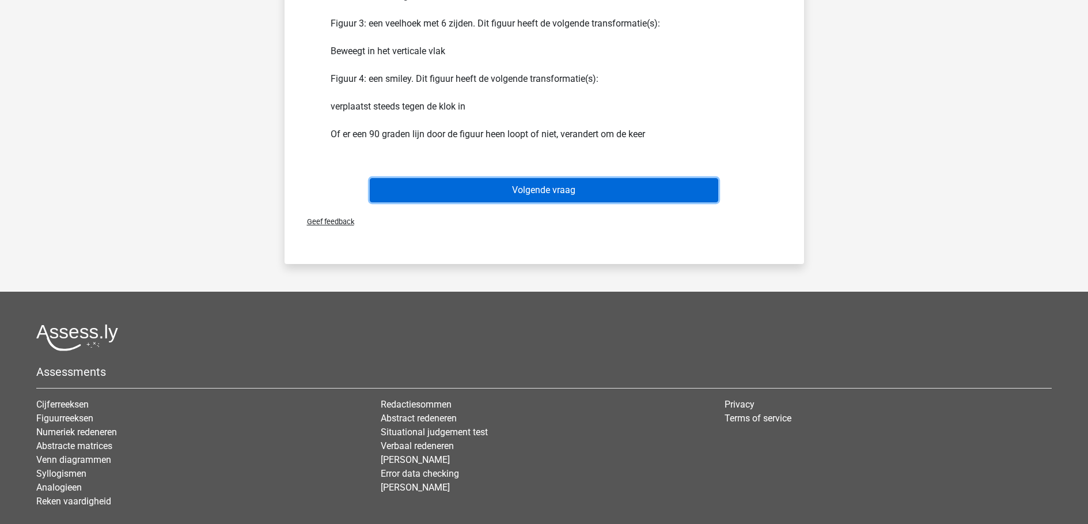
click at [562, 192] on button "Volgende vraag" at bounding box center [544, 190] width 349 height 24
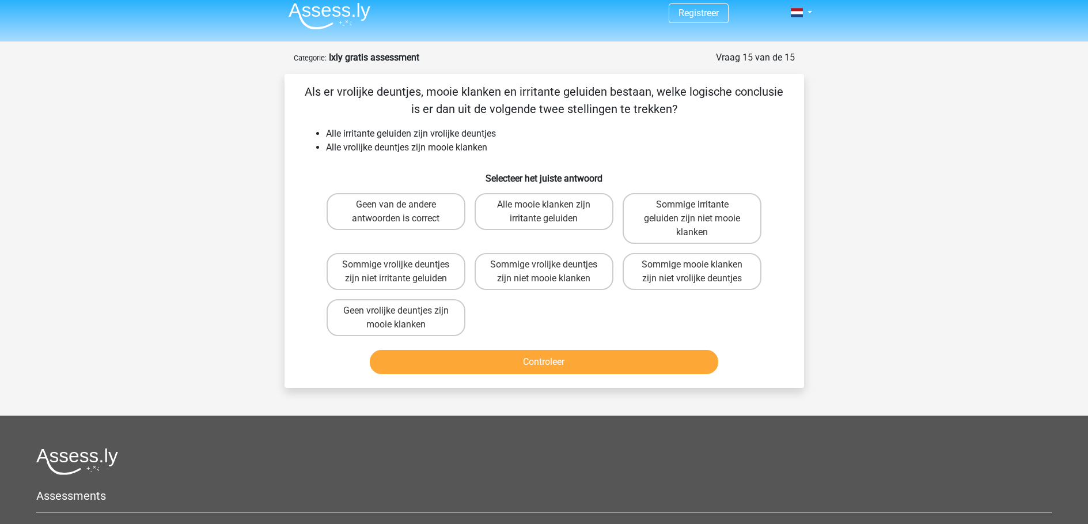
scroll to position [0, 0]
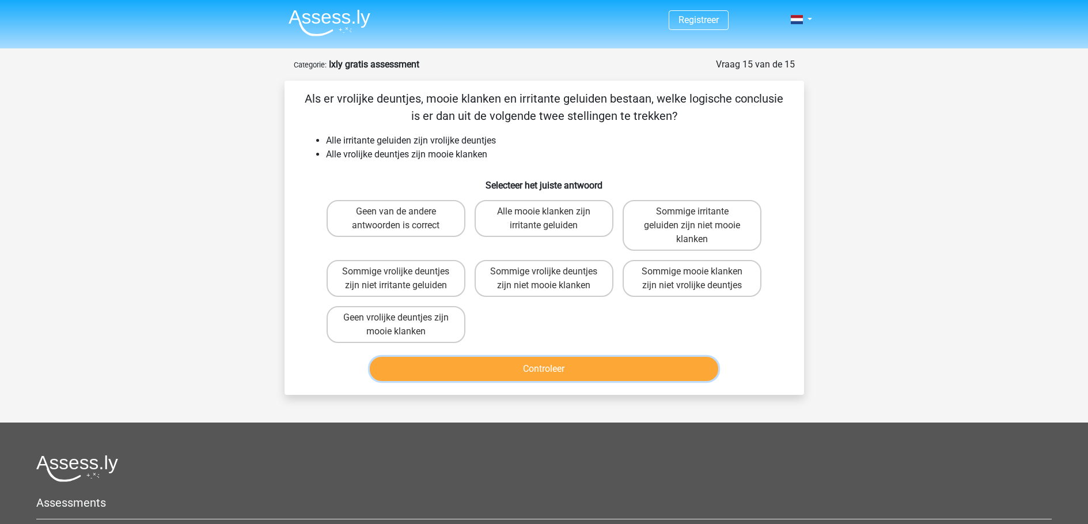
click at [564, 370] on button "Controleer" at bounding box center [544, 369] width 349 height 24
click at [706, 322] on div "Geen van de andere antwoorden is correct Alle mooie klanken zijn irritante gelu…" at bounding box center [544, 271] width 445 height 152
click at [415, 213] on label "Geen van de andere antwoorden is correct" at bounding box center [396, 218] width 139 height 37
click at [403, 213] on input "Geen van de andere antwoorden is correct" at bounding box center [399, 214] width 7 height 7
radio input "true"
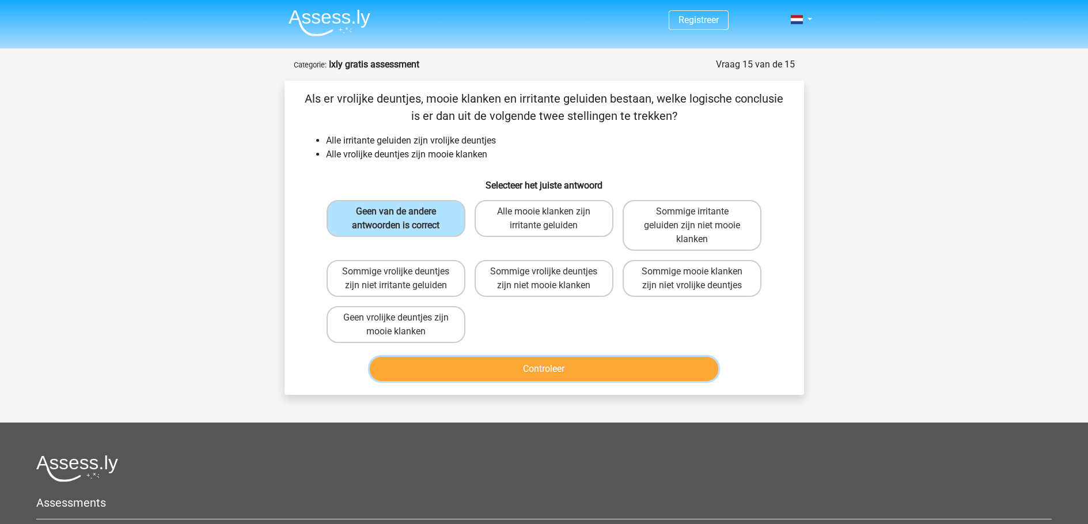
click at [565, 364] on button "Controleer" at bounding box center [544, 369] width 349 height 24
click at [444, 211] on label "Geen van de andere antwoorden is correct" at bounding box center [396, 218] width 139 height 37
click at [403, 211] on input "Geen van de andere antwoorden is correct" at bounding box center [399, 214] width 7 height 7
click at [421, 211] on label "Geen van de andere antwoorden is correct" at bounding box center [396, 218] width 139 height 37
click at [403, 211] on input "Geen van de andere antwoorden is correct" at bounding box center [399, 214] width 7 height 7
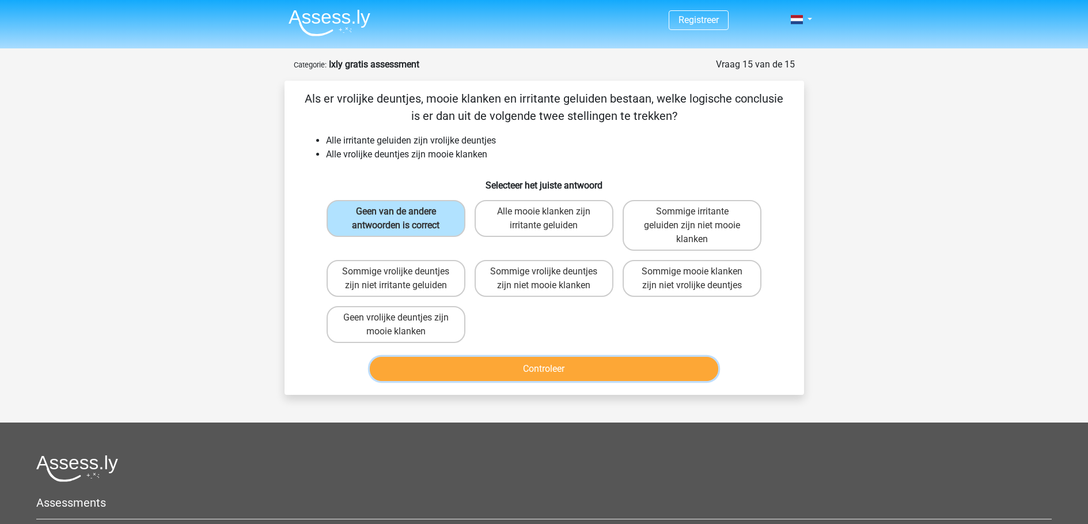
click at [524, 365] on button "Controleer" at bounding box center [544, 369] width 349 height 24
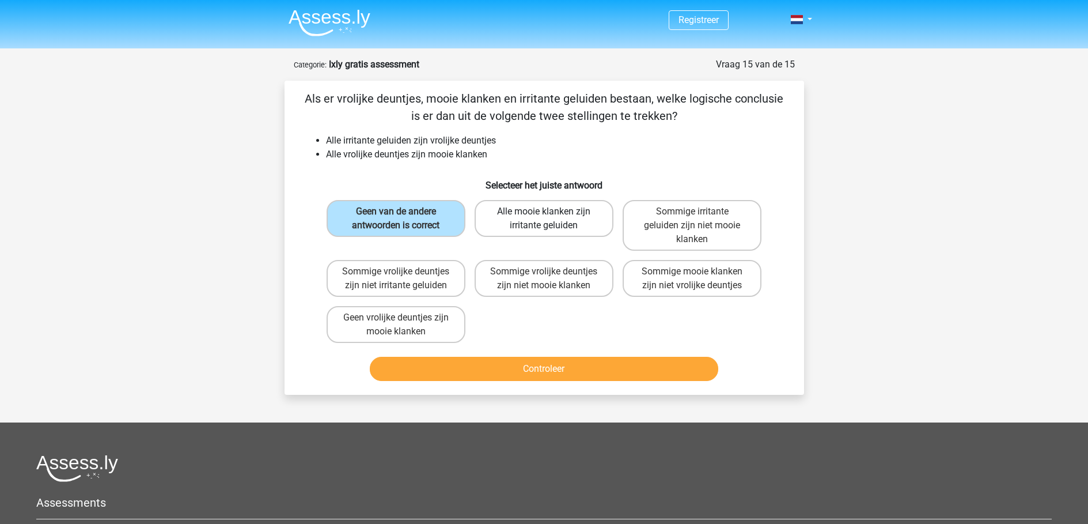
click at [569, 213] on label "Alle mooie klanken zijn irritante geluiden" at bounding box center [544, 218] width 139 height 37
click at [551, 213] on input "Alle mooie klanken zijn irritante geluiden" at bounding box center [547, 214] width 7 height 7
radio input "true"
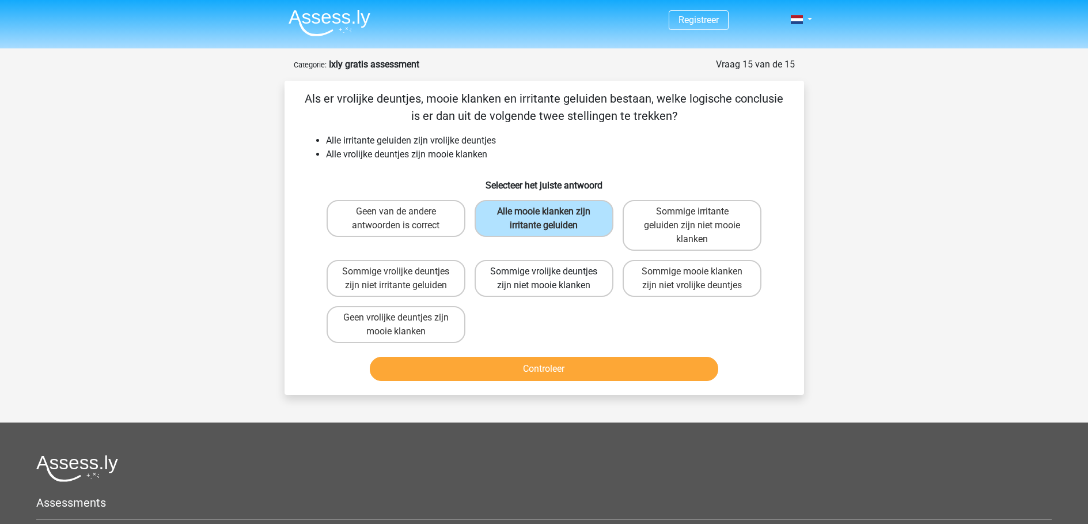
click at [541, 283] on label "Sommige vrolijke deuntjes zijn niet mooie klanken" at bounding box center [544, 278] width 139 height 37
click at [544, 279] on input "Sommige vrolijke deuntjes zijn niet mooie klanken" at bounding box center [547, 274] width 7 height 7
radio input "true"
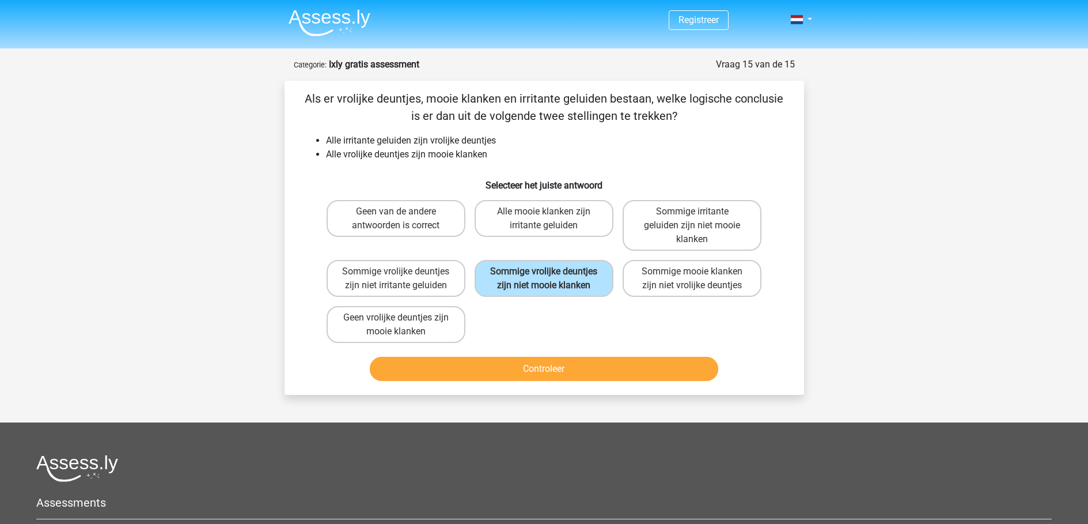
click at [652, 323] on div "Geen van de andere antwoorden is correct Alle mooie klanken zijn irritante gelu…" at bounding box center [544, 271] width 445 height 152
click at [440, 327] on label "Geen vrolijke deuntjes zijn mooie klanken" at bounding box center [396, 324] width 139 height 37
click at [403, 325] on input "Geen vrolijke deuntjes zijn mooie klanken" at bounding box center [399, 320] width 7 height 7
radio input "true"
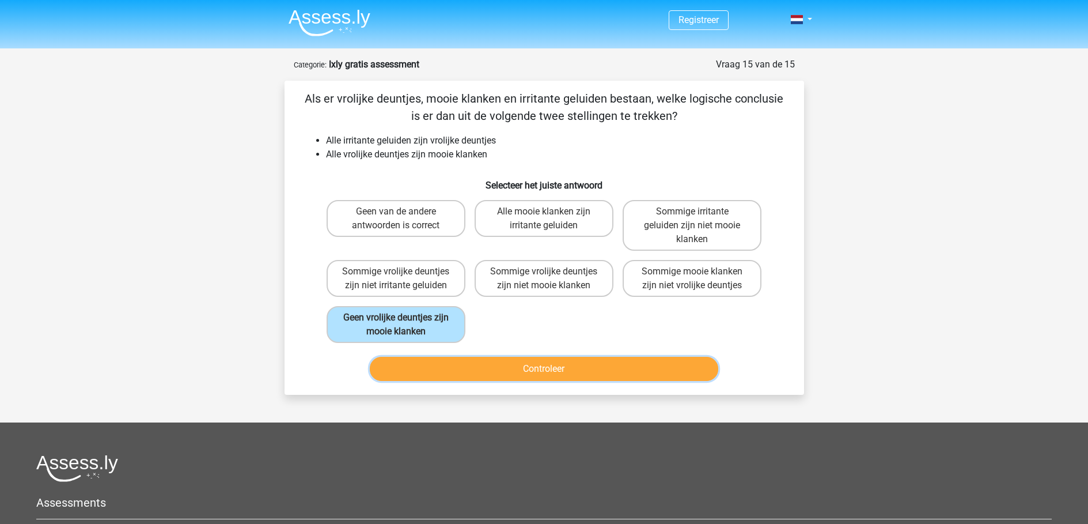
click at [559, 374] on button "Controleer" at bounding box center [544, 369] width 349 height 24
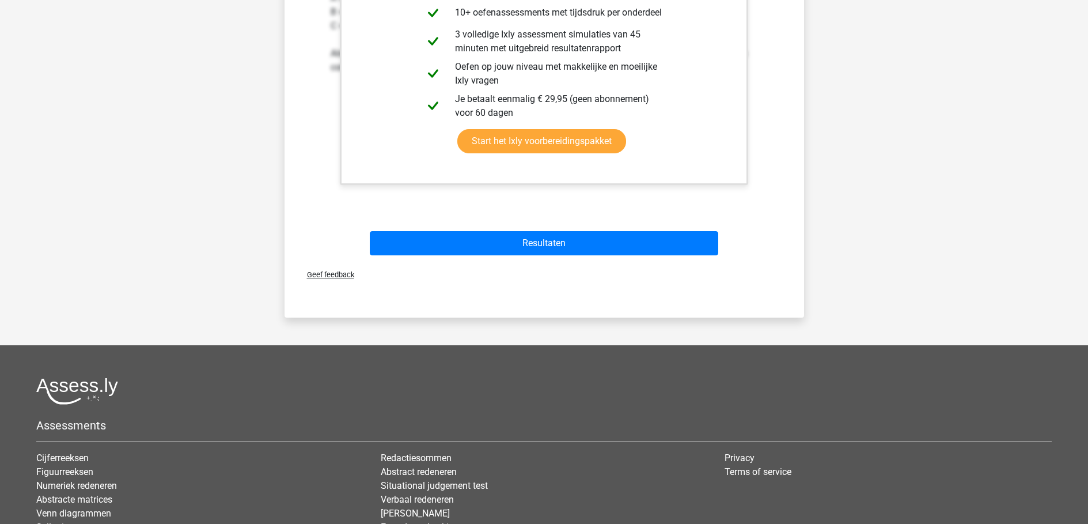
scroll to position [519, 0]
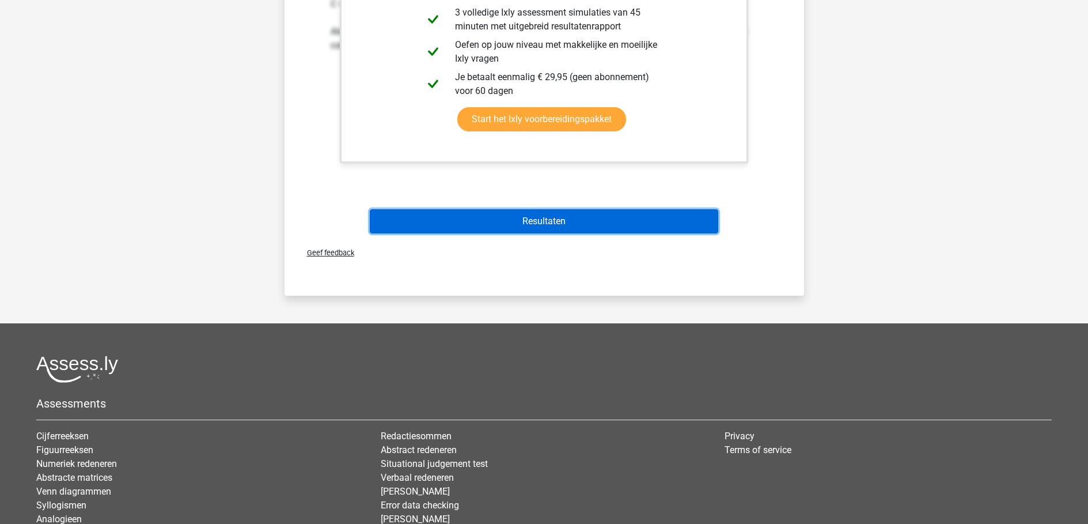
click at [532, 219] on button "Resultaten" at bounding box center [544, 221] width 349 height 24
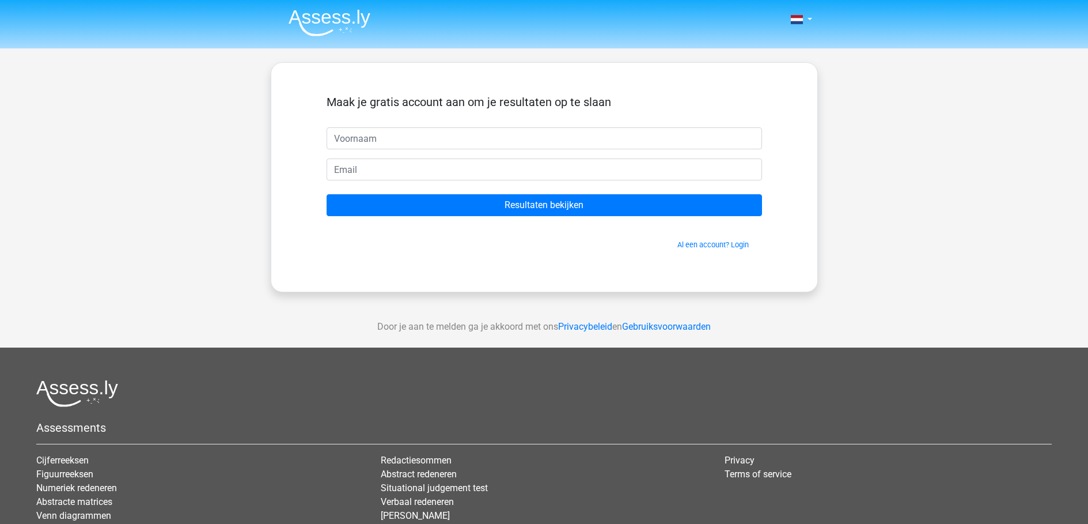
click at [327, 18] on img at bounding box center [330, 22] width 82 height 27
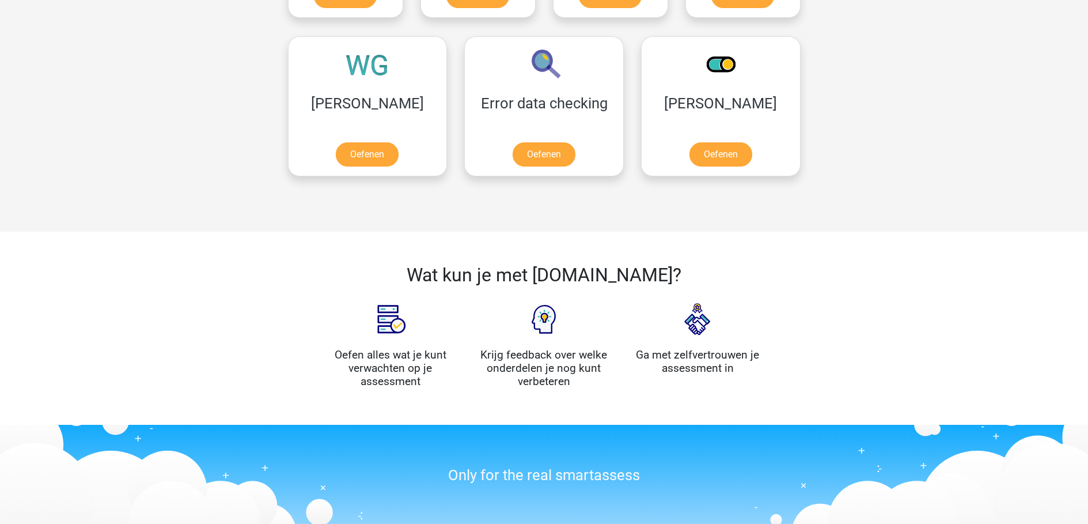
scroll to position [1304, 0]
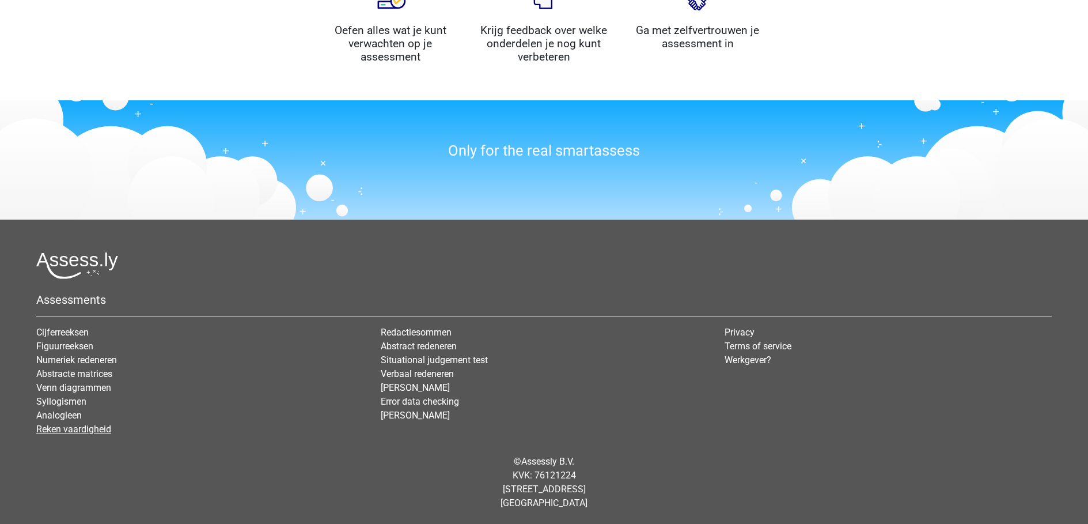
click at [100, 431] on link "Reken vaardigheid" at bounding box center [73, 428] width 75 height 11
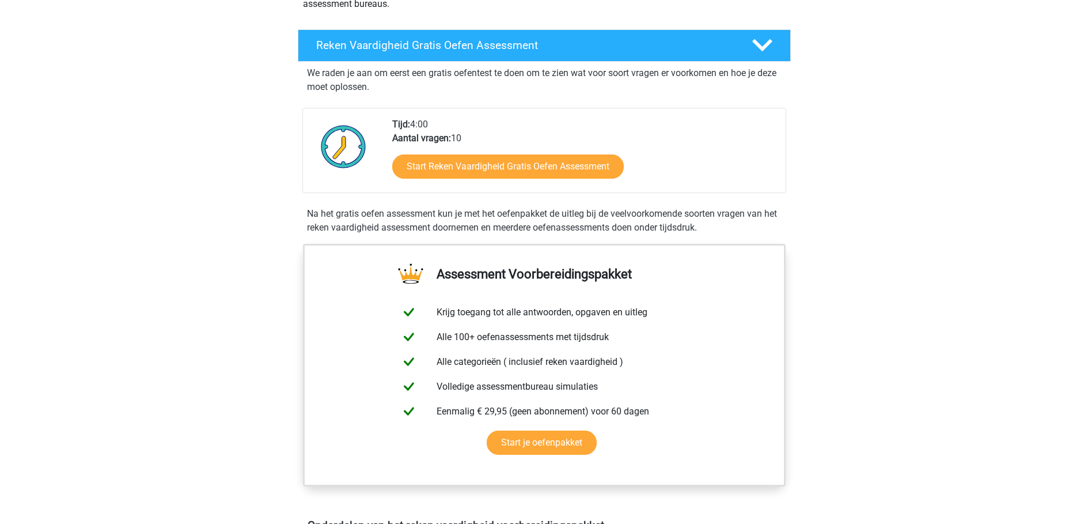
scroll to position [173, 0]
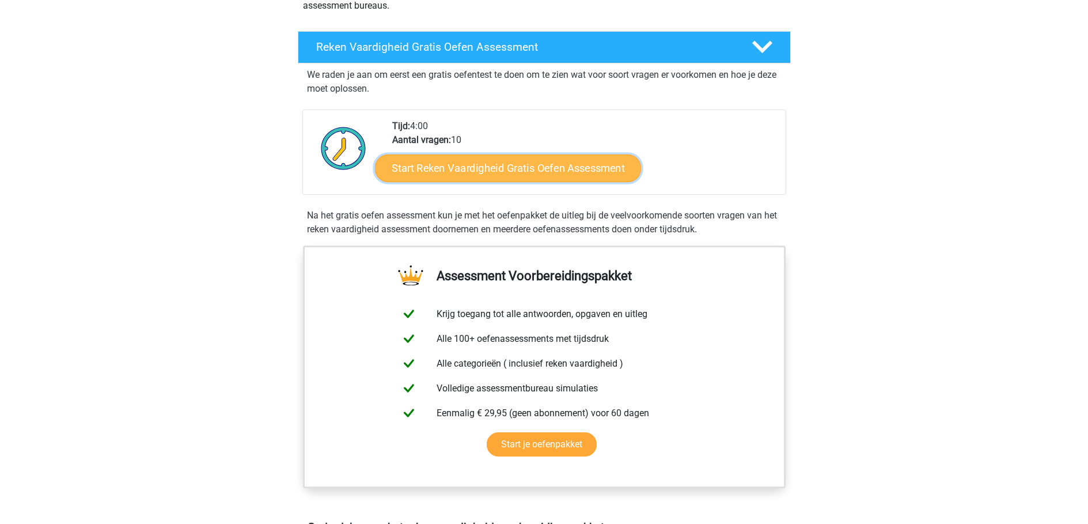
click at [532, 169] on link "Start Reken Vaardigheid Gratis Oefen Assessment" at bounding box center [508, 168] width 266 height 28
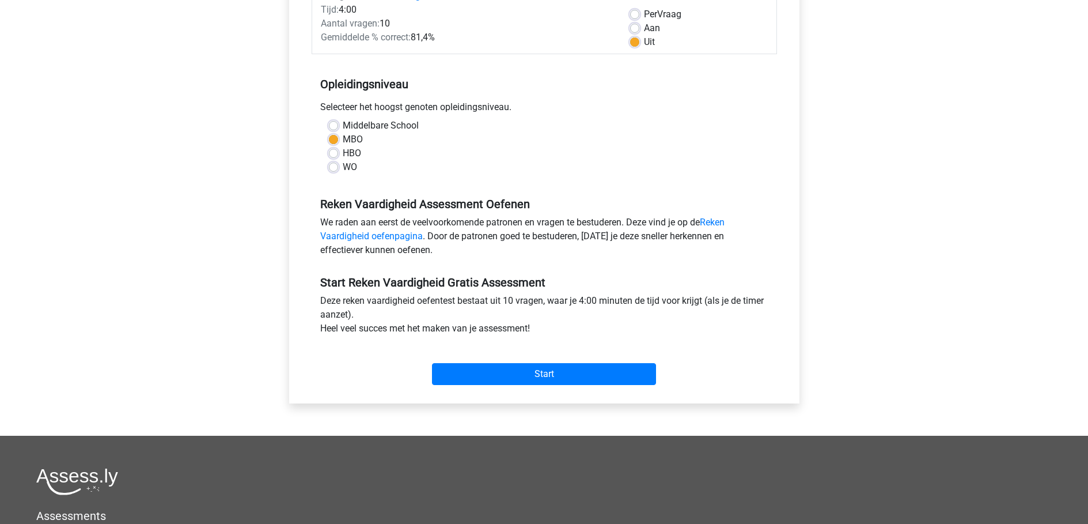
scroll to position [230, 0]
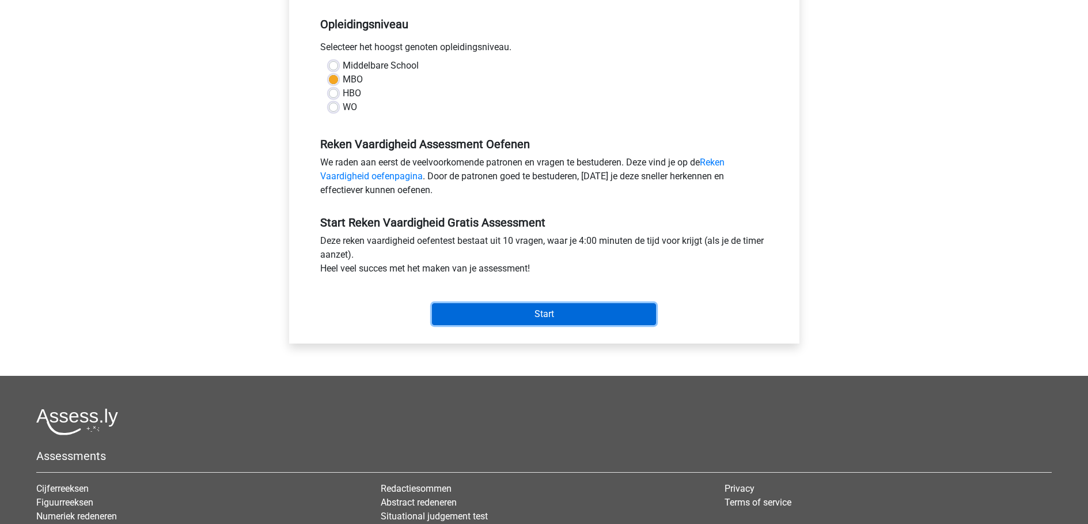
click at [540, 317] on input "Start" at bounding box center [544, 314] width 224 height 22
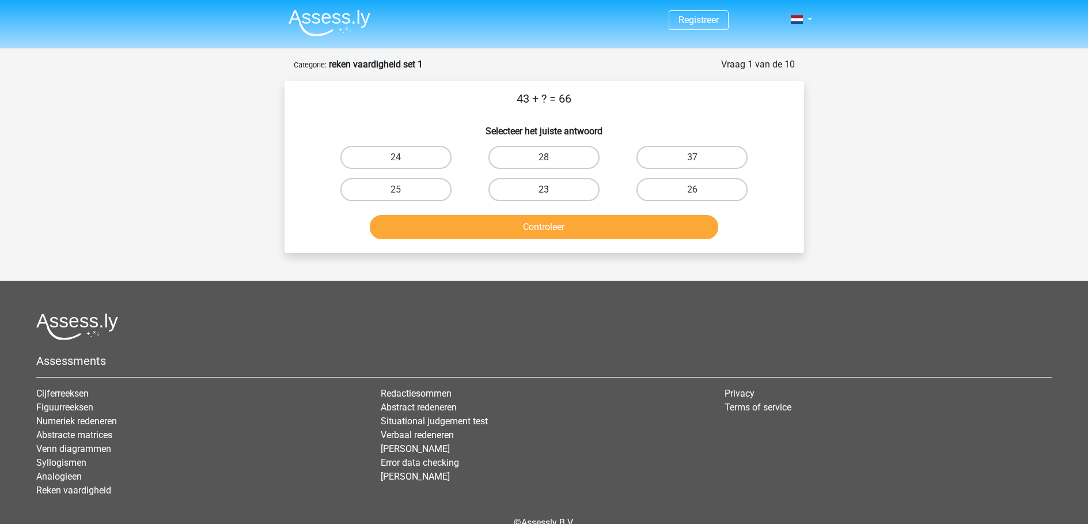
click at [538, 187] on label "23" at bounding box center [544, 189] width 111 height 23
click at [544, 190] on input "23" at bounding box center [547, 193] width 7 height 7
radio input "true"
click at [557, 230] on button "Controleer" at bounding box center [544, 227] width 349 height 24
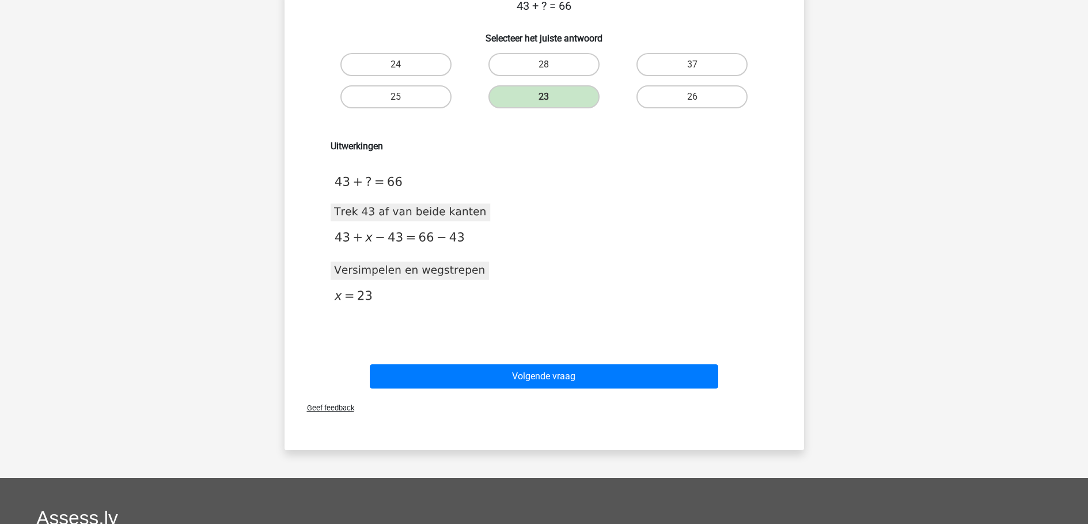
scroll to position [115, 0]
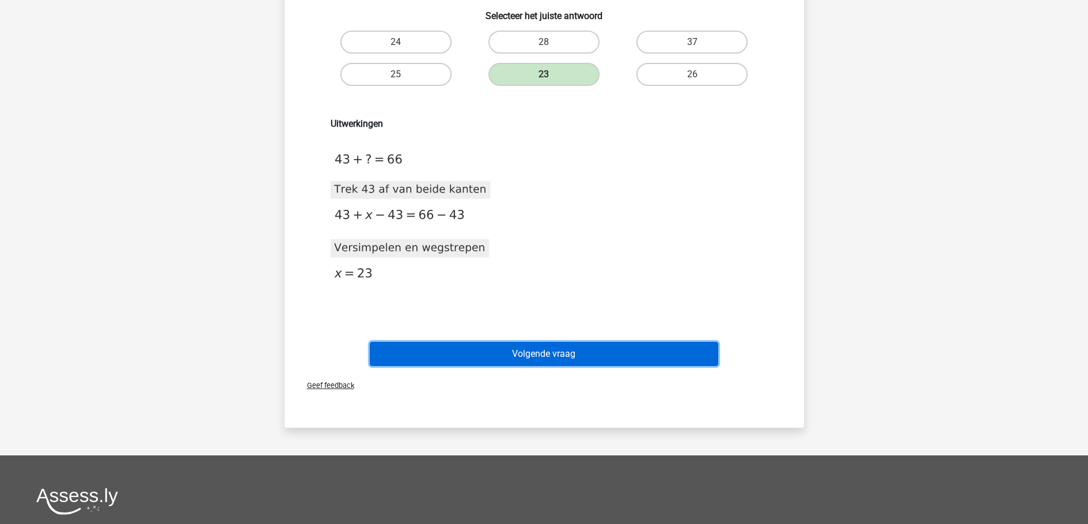
click at [576, 355] on button "Volgende vraag" at bounding box center [544, 354] width 349 height 24
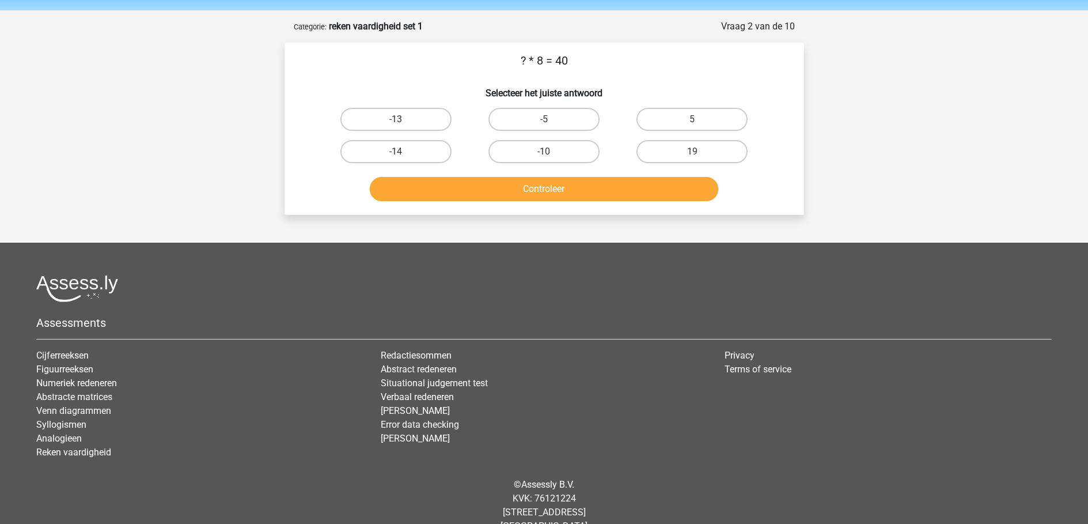
scroll to position [0, 0]
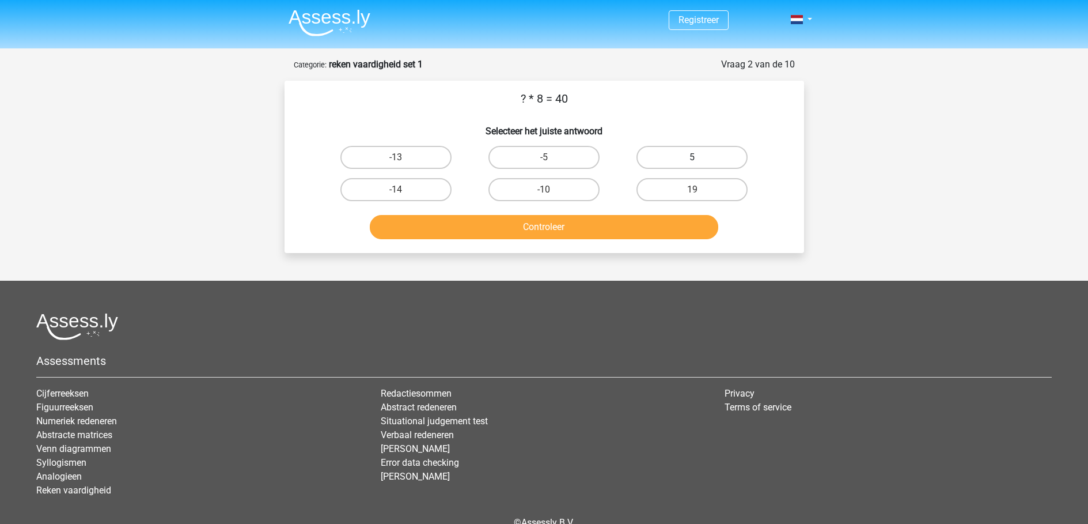
click at [675, 155] on label "5" at bounding box center [692, 157] width 111 height 23
click at [693, 157] on input "5" at bounding box center [696, 160] width 7 height 7
radio input "true"
click at [567, 225] on button "Controleer" at bounding box center [544, 227] width 349 height 24
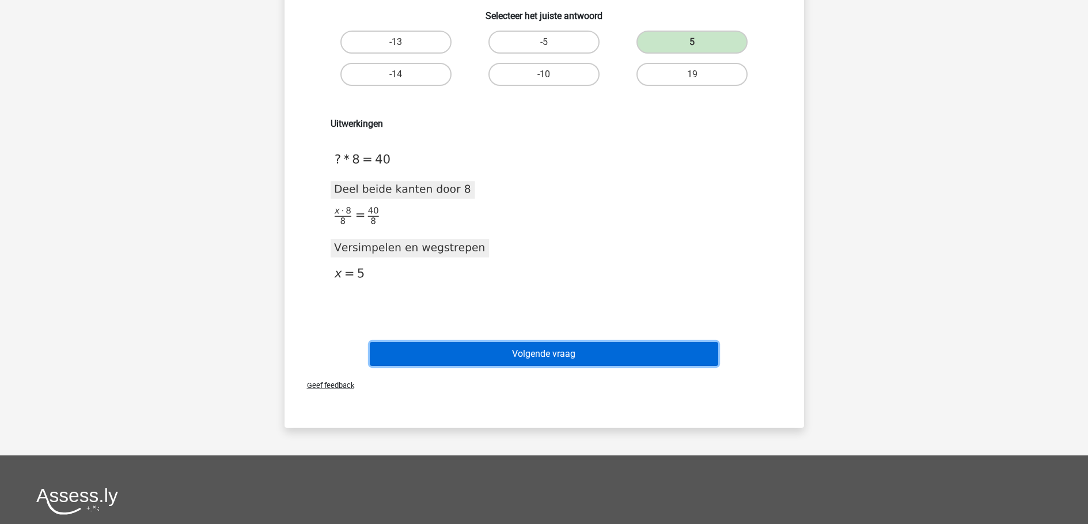
click at [566, 354] on button "Volgende vraag" at bounding box center [544, 354] width 349 height 24
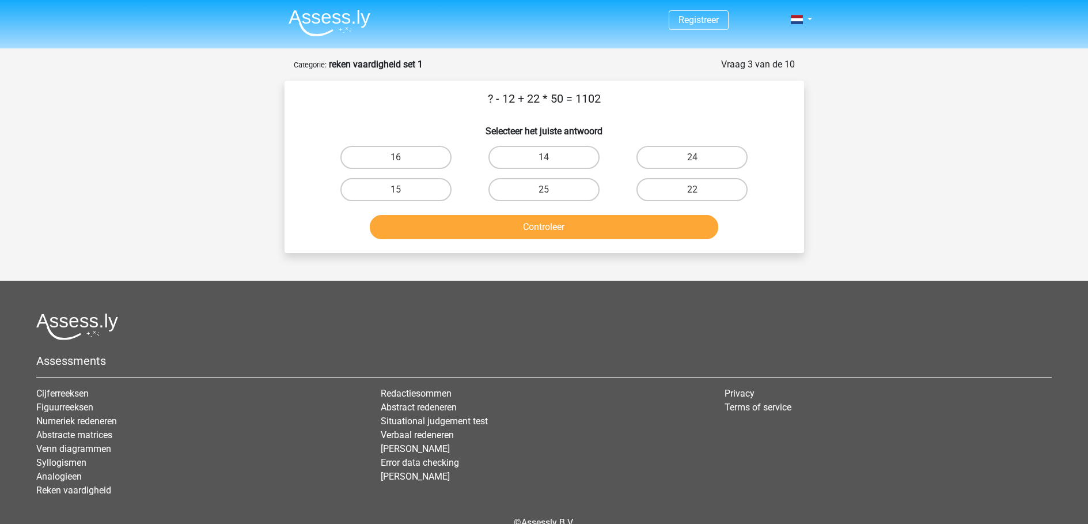
click at [570, 228] on button "Controleer" at bounding box center [544, 227] width 349 height 24
click at [642, 126] on h6 "Selecteer het juiste antwoord" at bounding box center [544, 126] width 483 height 20
